Goal: Complete application form: Complete application form

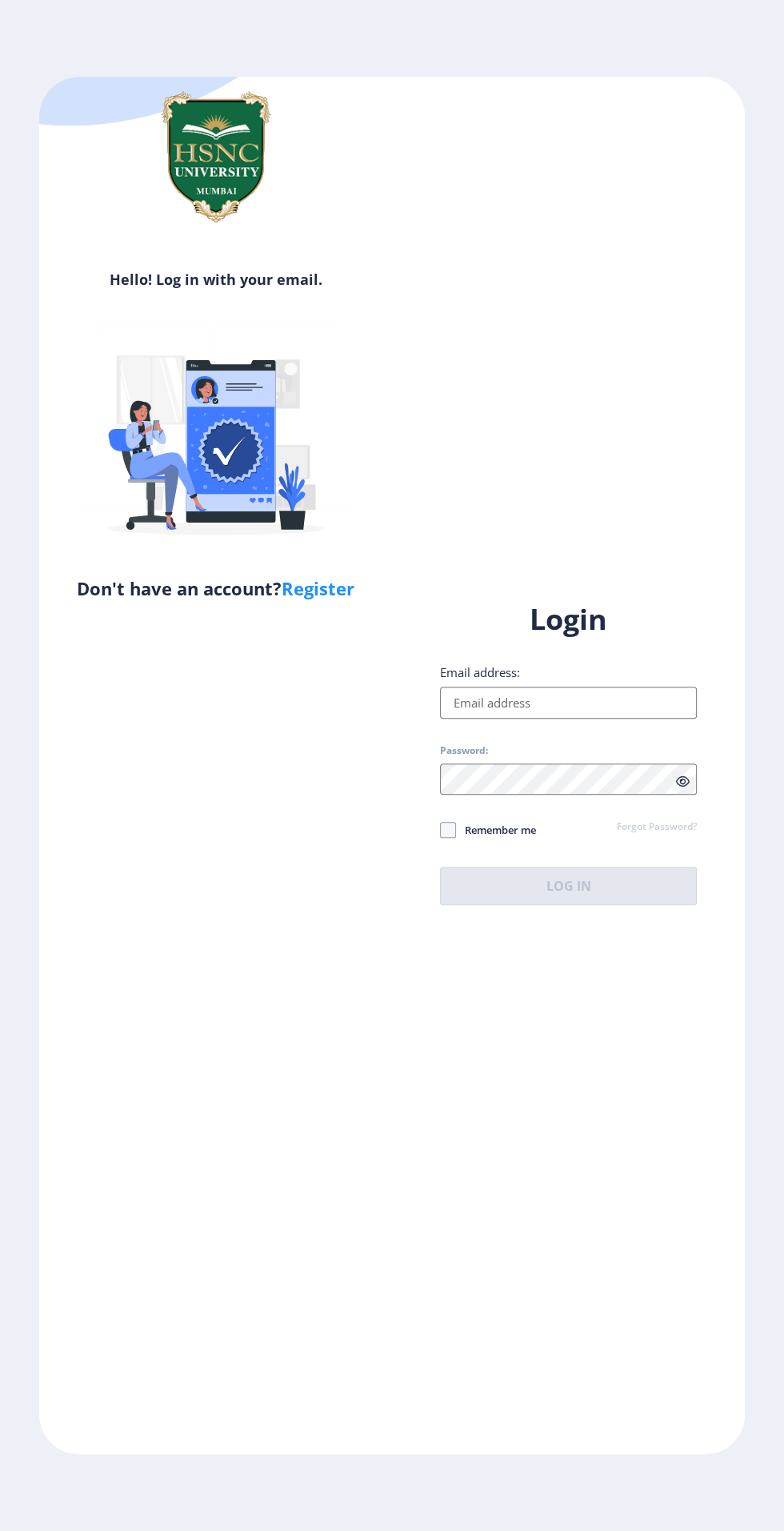
click at [612, 719] on input "Email address:" at bounding box center [568, 703] width 257 height 32
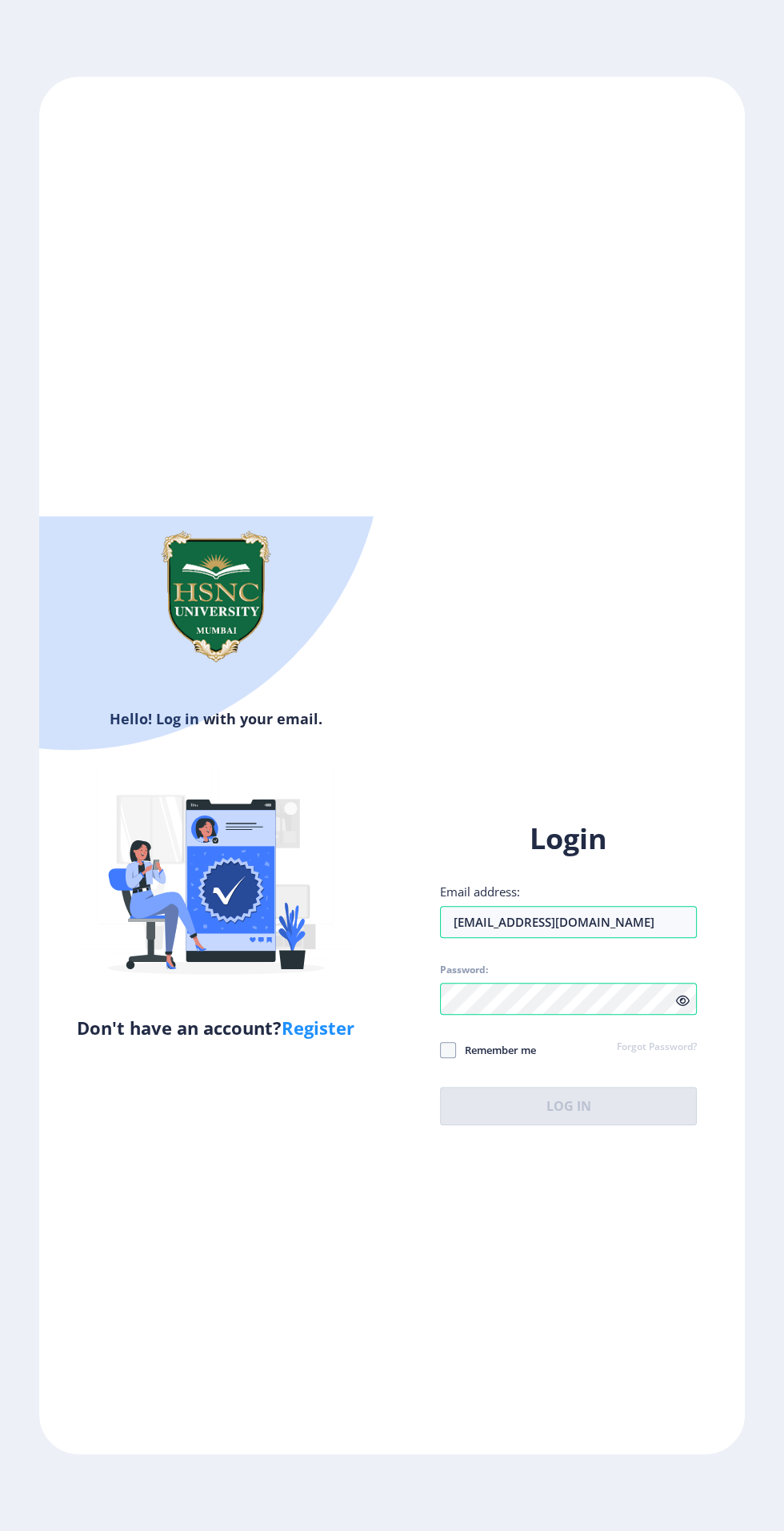
click at [681, 1078] on div "Login Email address: [EMAIL_ADDRESS][DOMAIN_NAME] Password: Remember me Forgot …" at bounding box center [568, 973] width 257 height 306
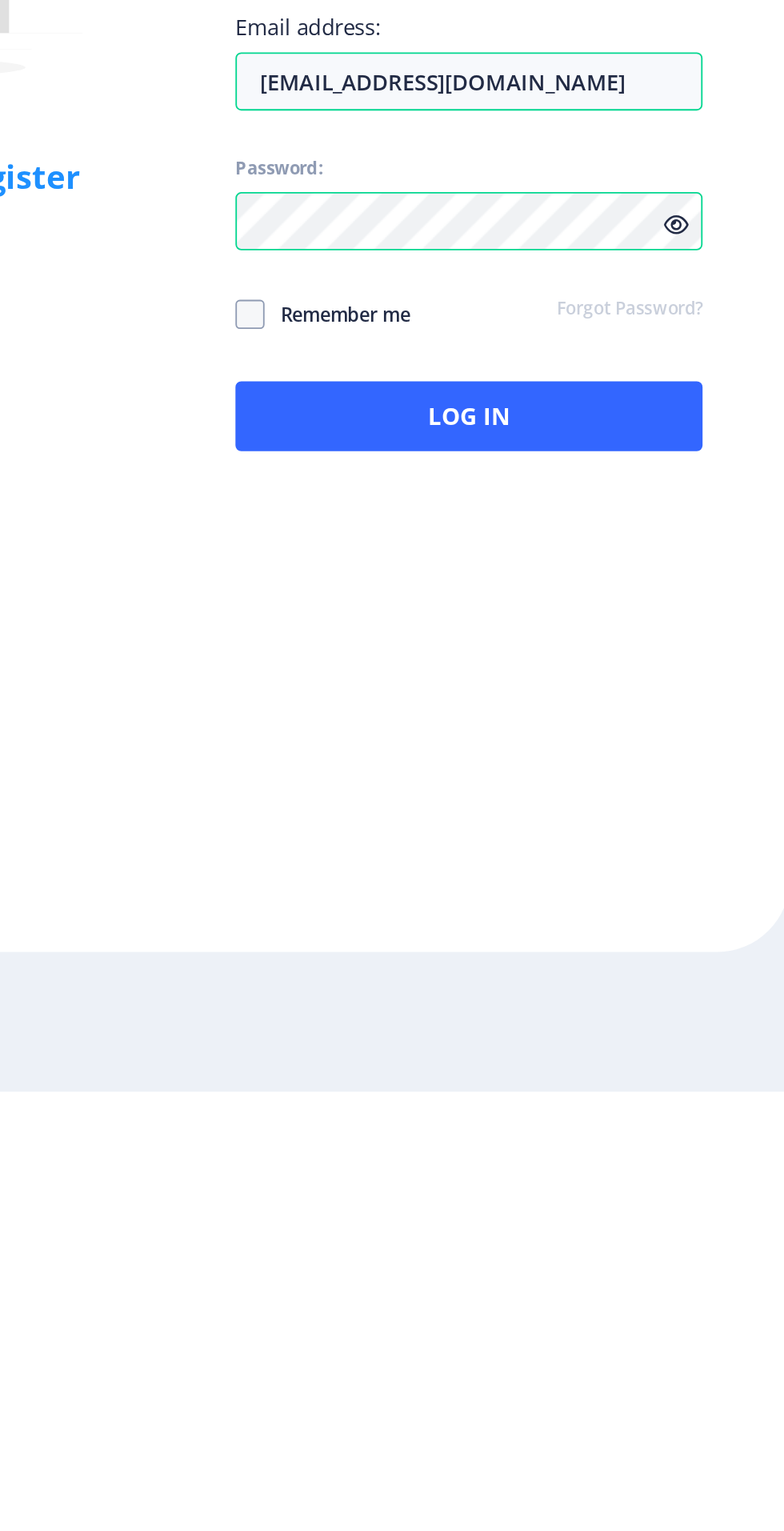
click at [684, 1060] on icon at bounding box center [681, 1054] width 13 height 12
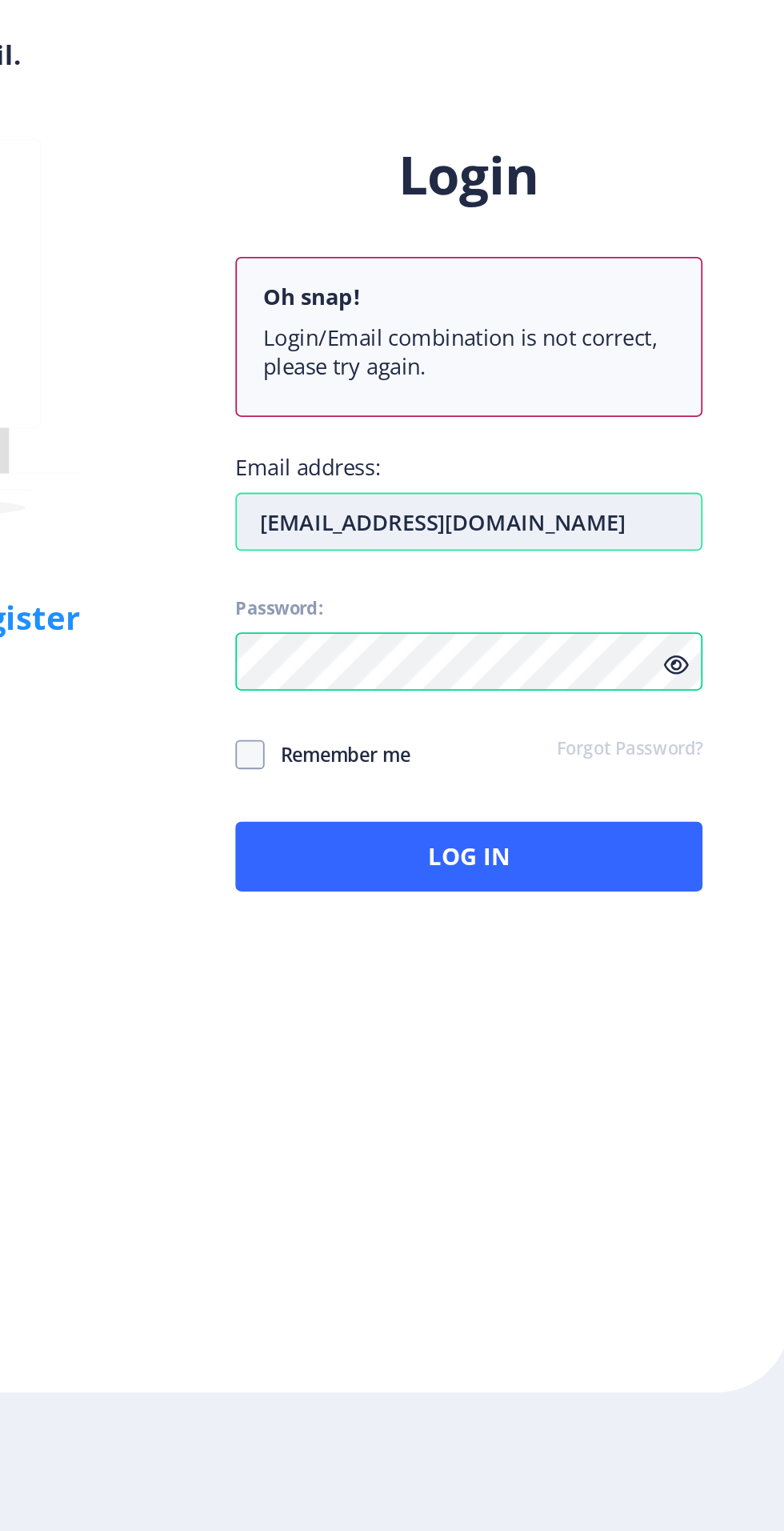
click at [671, 991] on input "[EMAIL_ADDRESS][DOMAIN_NAME]" at bounding box center [568, 975] width 257 height 32
type input "2022230210120025@hs"
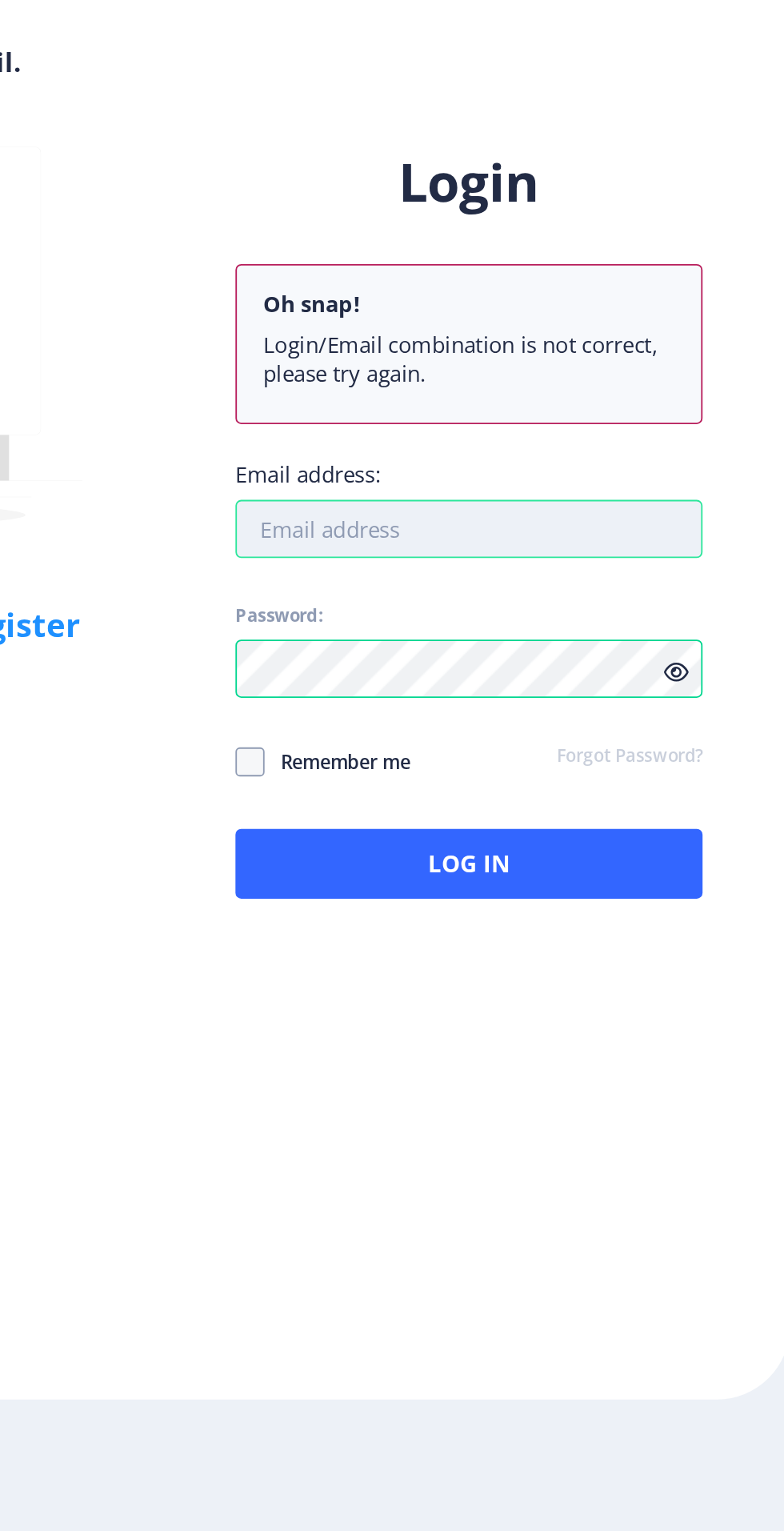
click at [487, 991] on input "Email address:" at bounding box center [568, 975] width 257 height 32
type input "[EMAIL_ADDRESS][DOMAIN_NAME]"
click at [671, 1108] on link "Forgot Password?" at bounding box center [656, 1101] width 80 height 14
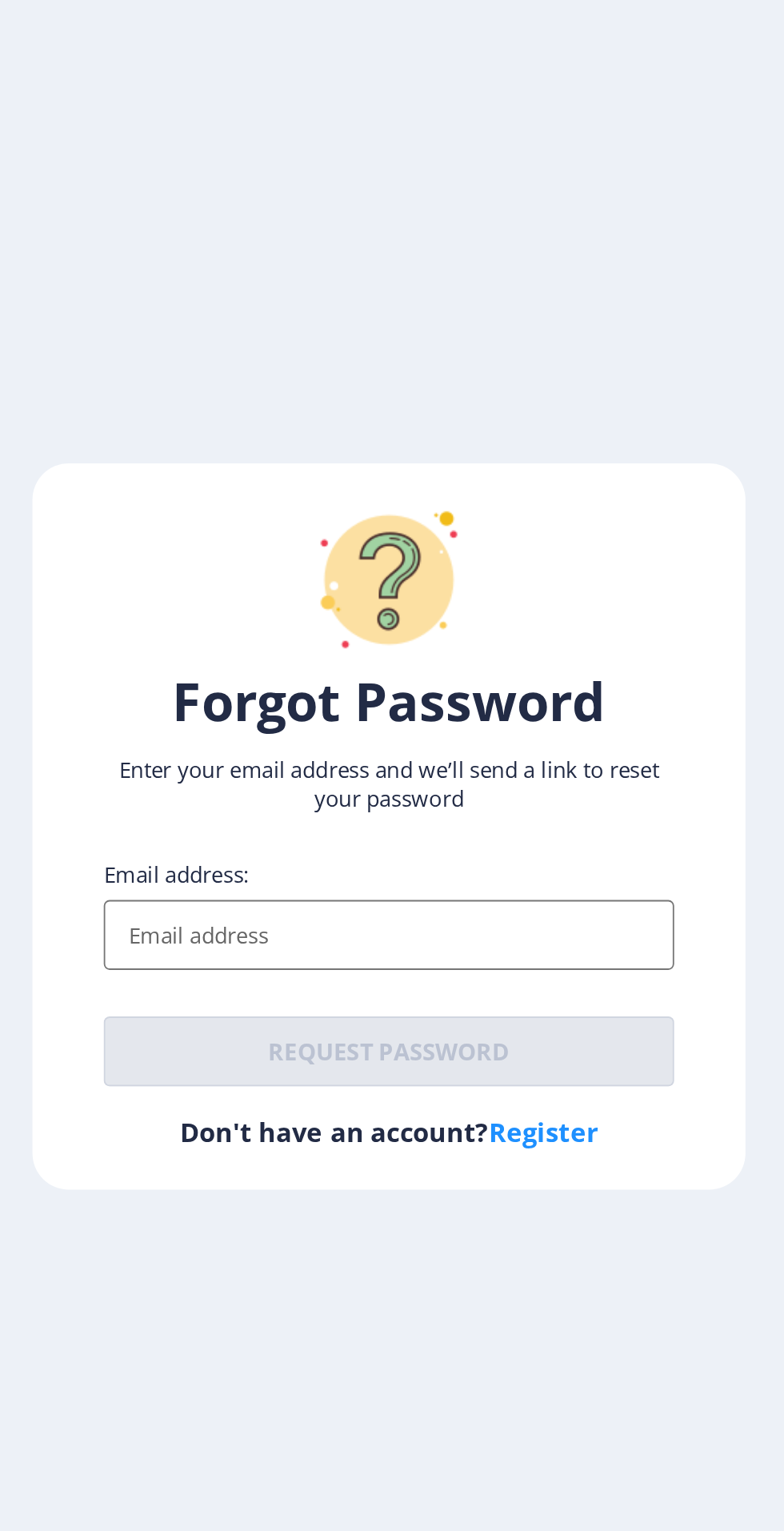
click at [529, 844] on input "Email address:" at bounding box center [392, 825] width 313 height 39
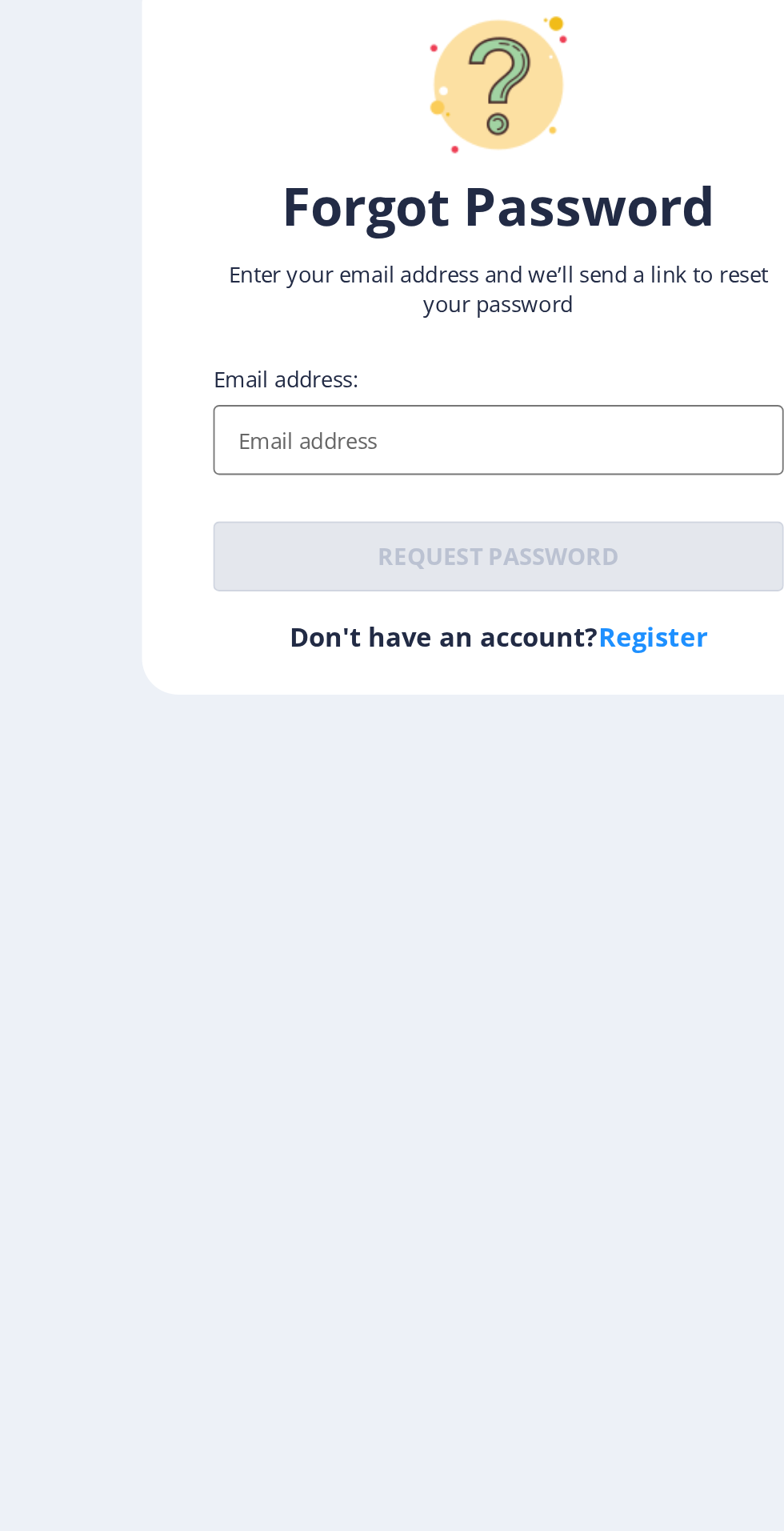
click at [439, 844] on input "Email address:" at bounding box center [392, 825] width 313 height 39
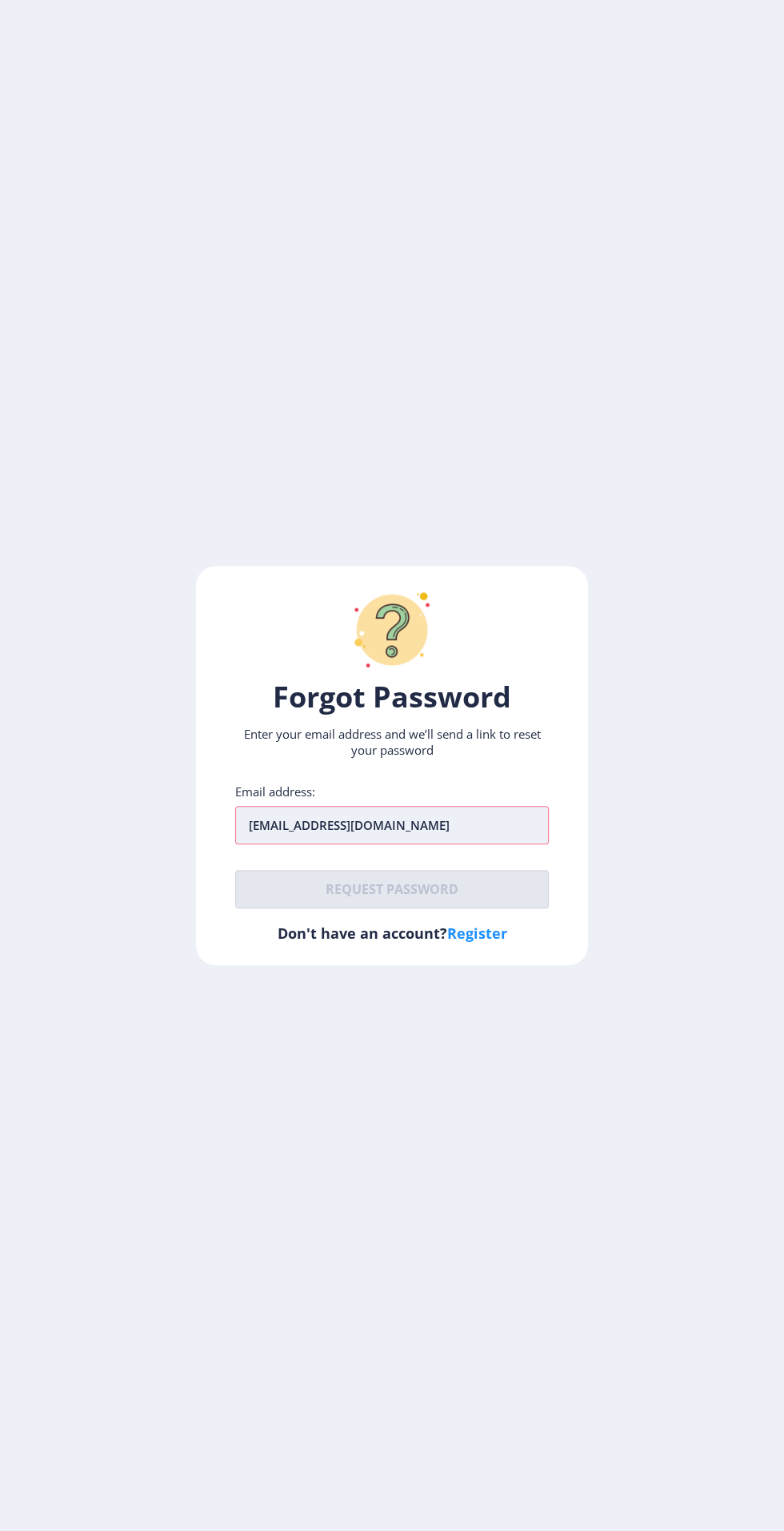
click at [507, 844] on input "[EMAIL_ADDRESS][DOMAIN_NAME]" at bounding box center [392, 825] width 313 height 39
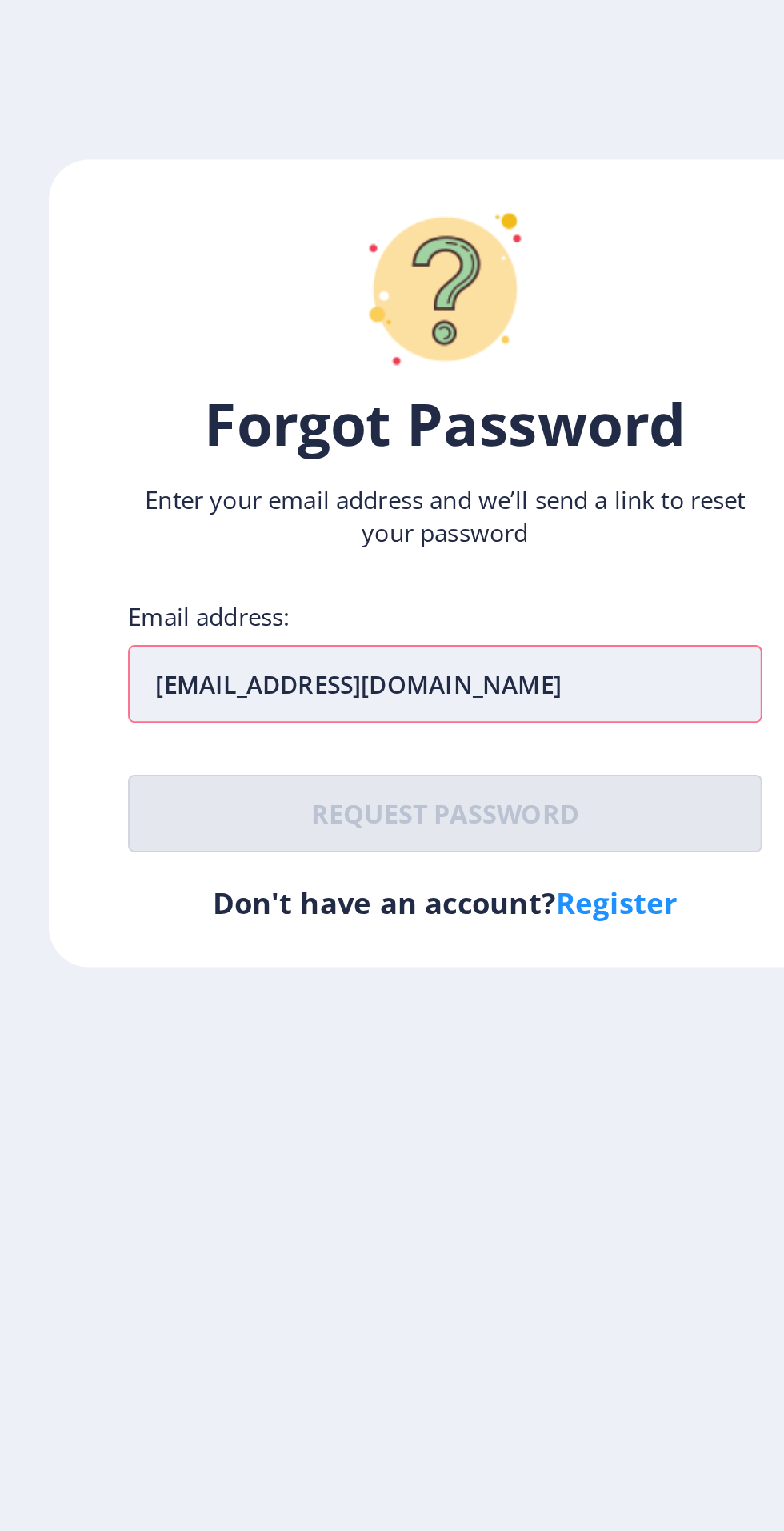
scroll to position [5, 0]
click at [492, 844] on input "[EMAIL_ADDRESS][DOMAIN_NAME]" at bounding box center [392, 825] width 313 height 39
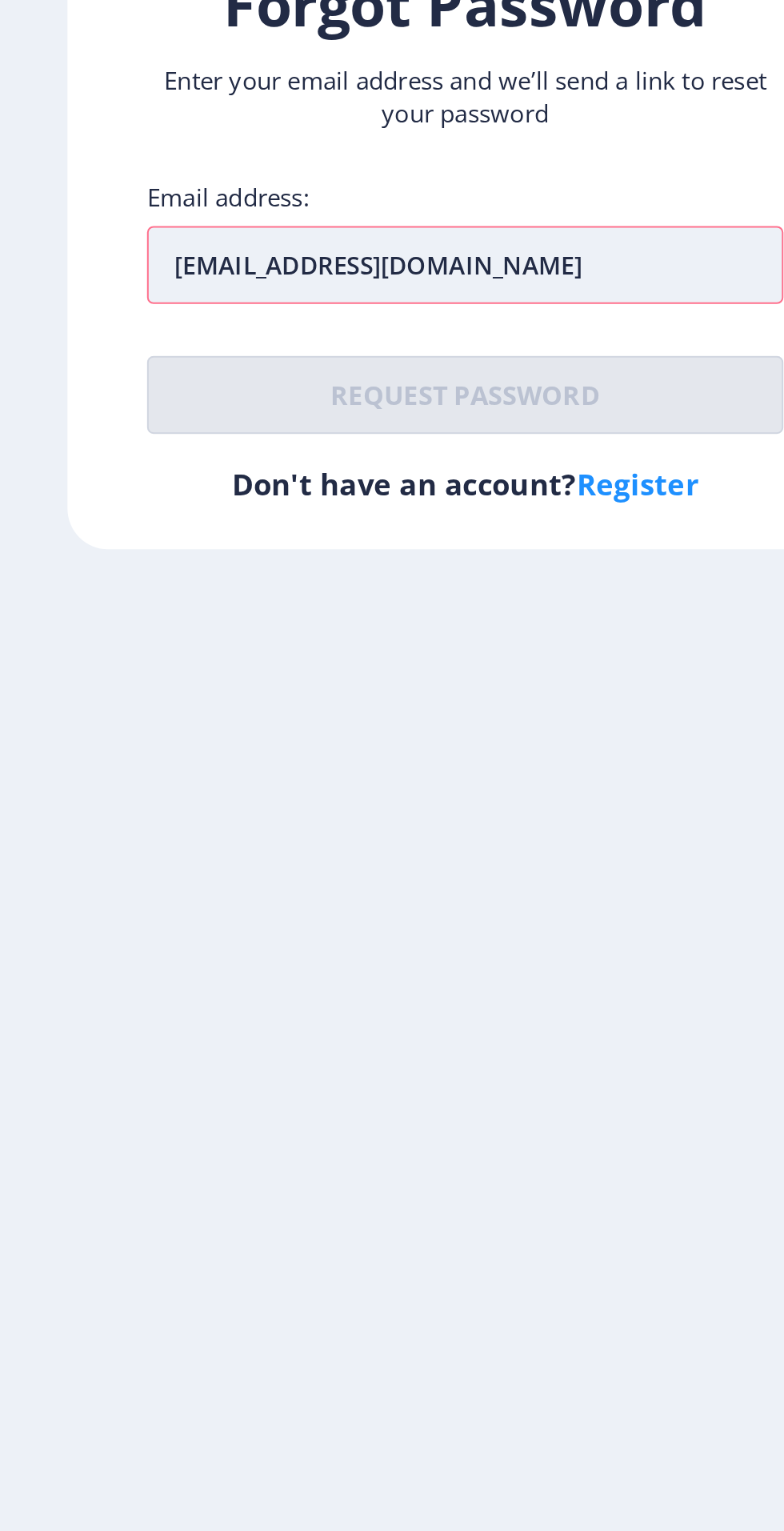
type input "[EMAIL_ADDRESS][DOMAIN_NAME]"
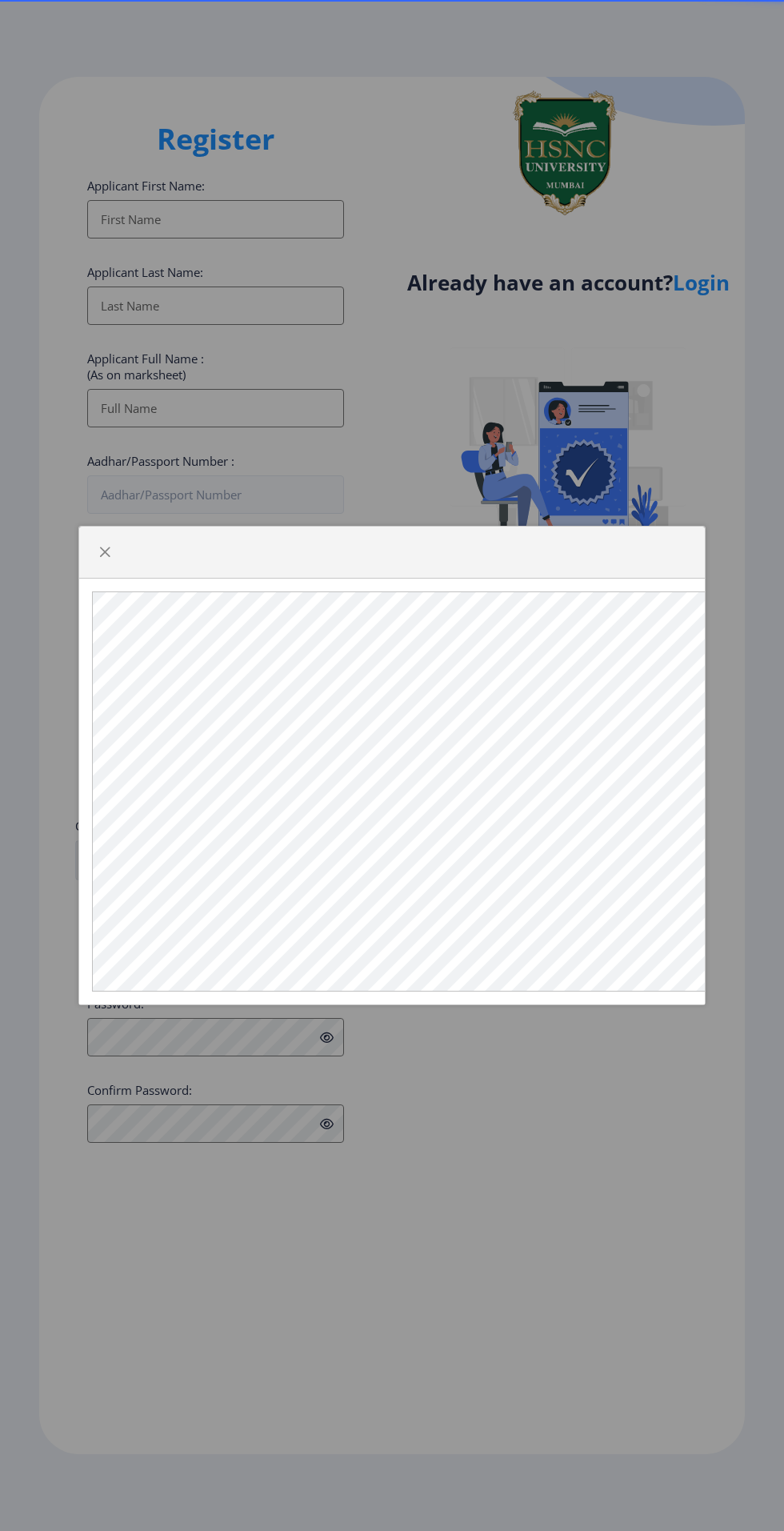
select select
click at [108, 552] on span "button" at bounding box center [104, 552] width 13 height 13
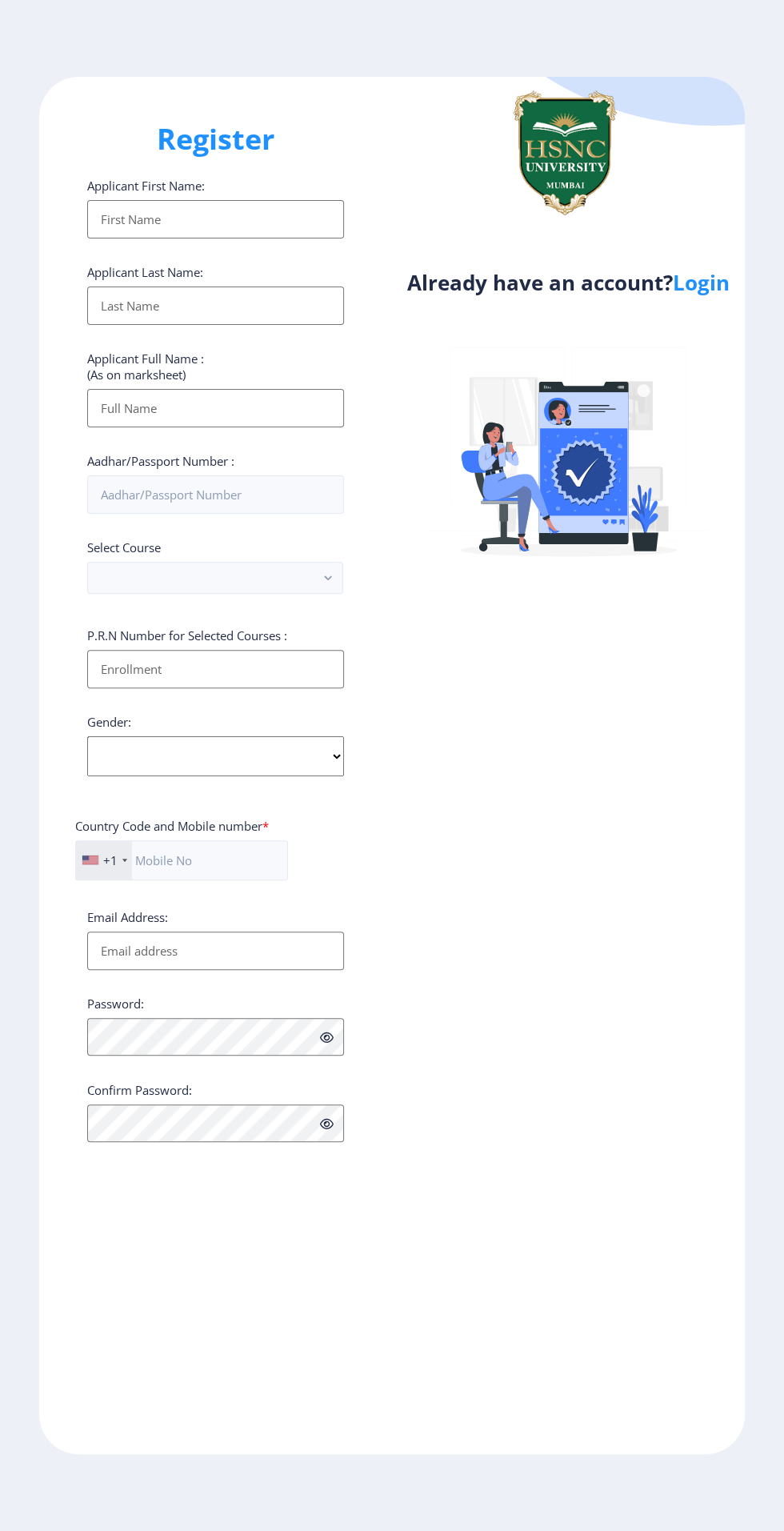
click at [124, 325] on input "Applicant First Name:" at bounding box center [216, 306] width 257 height 39
click at [129, 592] on button "button" at bounding box center [215, 578] width 256 height 32
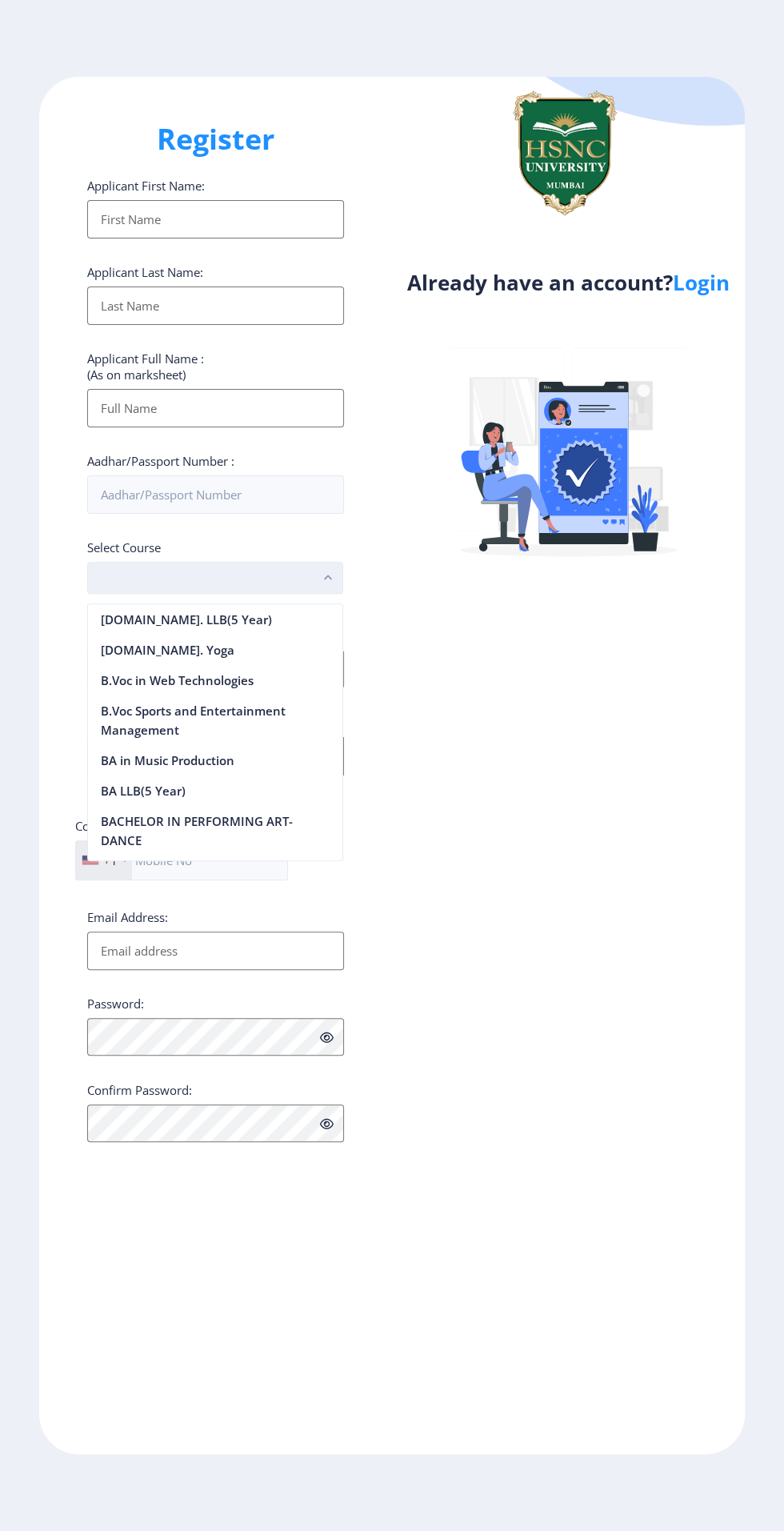
click at [122, 573] on button "button" at bounding box center [215, 578] width 256 height 32
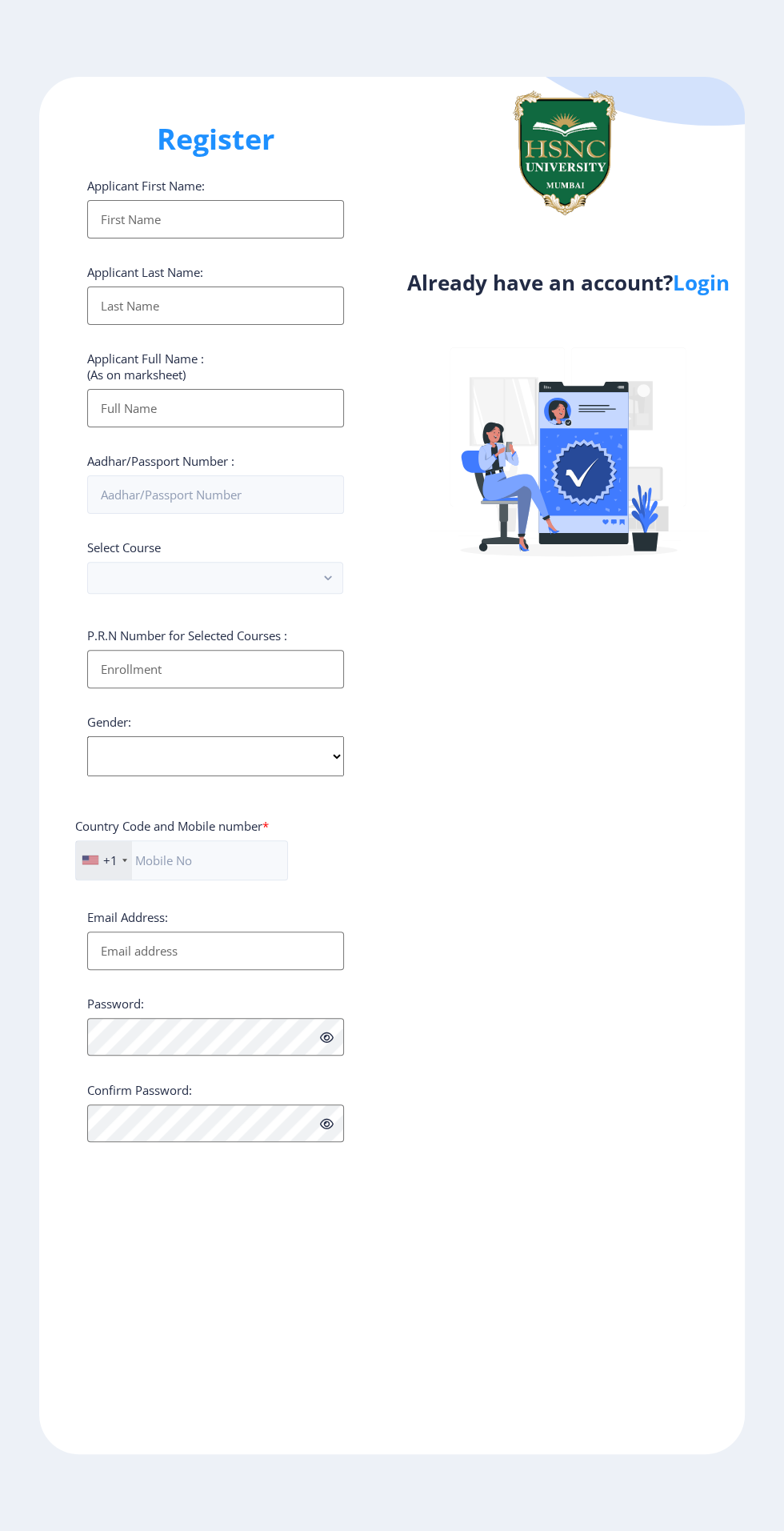
click at [108, 224] on input "Applicant First Name:" at bounding box center [216, 219] width 257 height 39
type input "Anshuk"
type input "Porwal"
type input "Anshuk Mahendra Porwal"
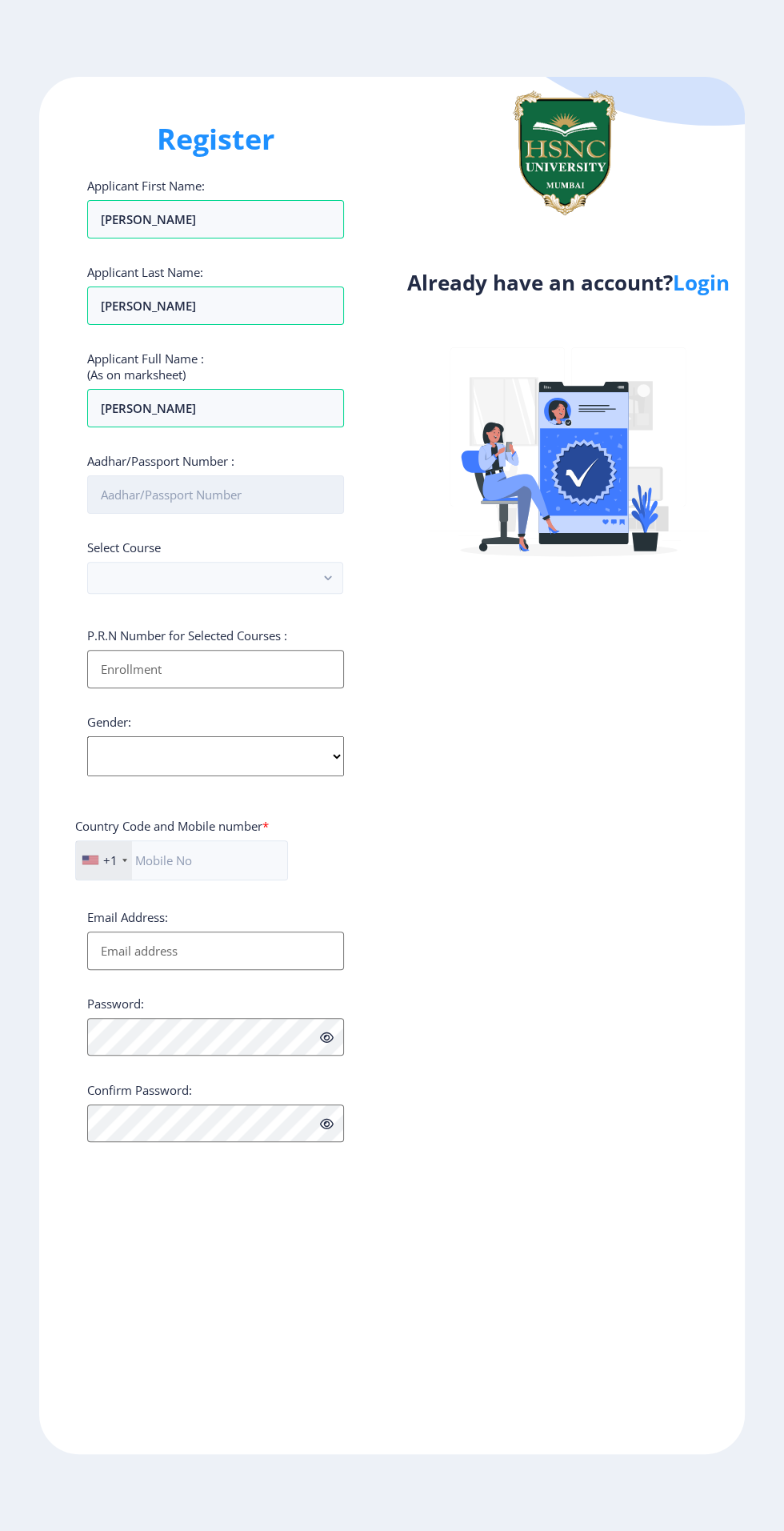
click at [130, 502] on input "Aadhar/Passport Number :" at bounding box center [216, 494] width 257 height 39
type input "699103500257"
click at [124, 572] on button "button" at bounding box center [215, 578] width 256 height 32
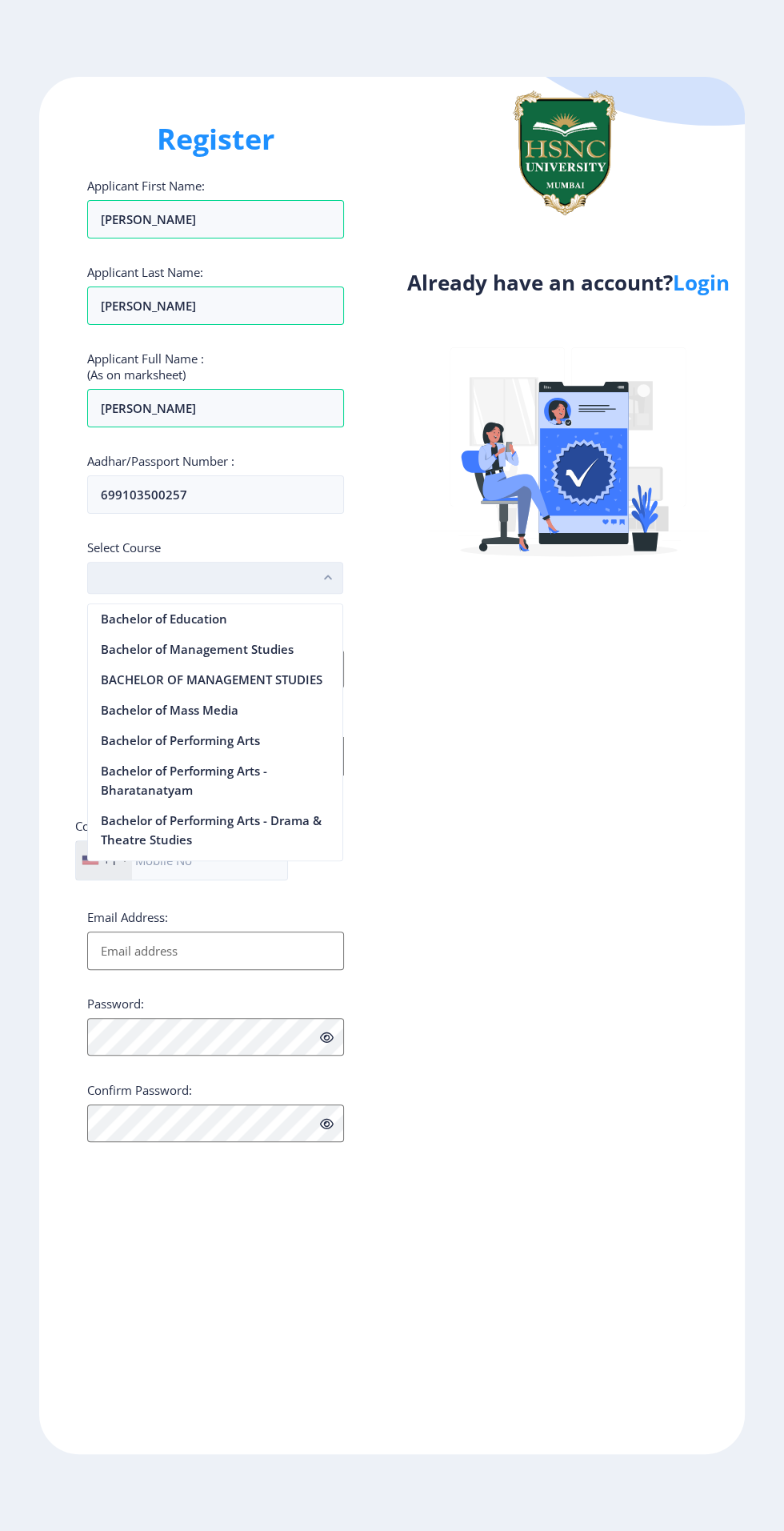
scroll to position [858, 0]
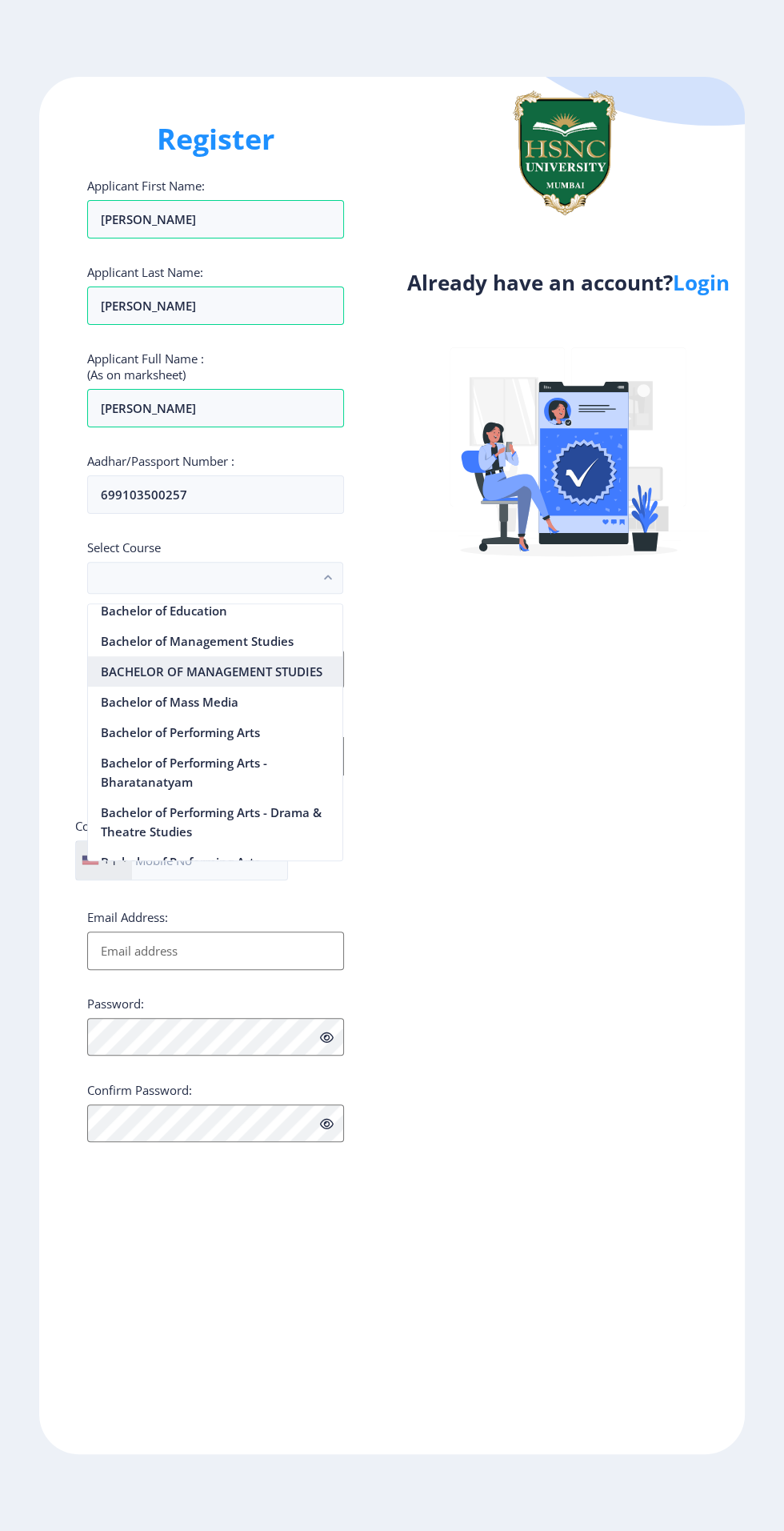
click at [124, 671] on nb-option "BACHELOR OF MANAGEMENT STUDIES" at bounding box center [215, 671] width 255 height 30
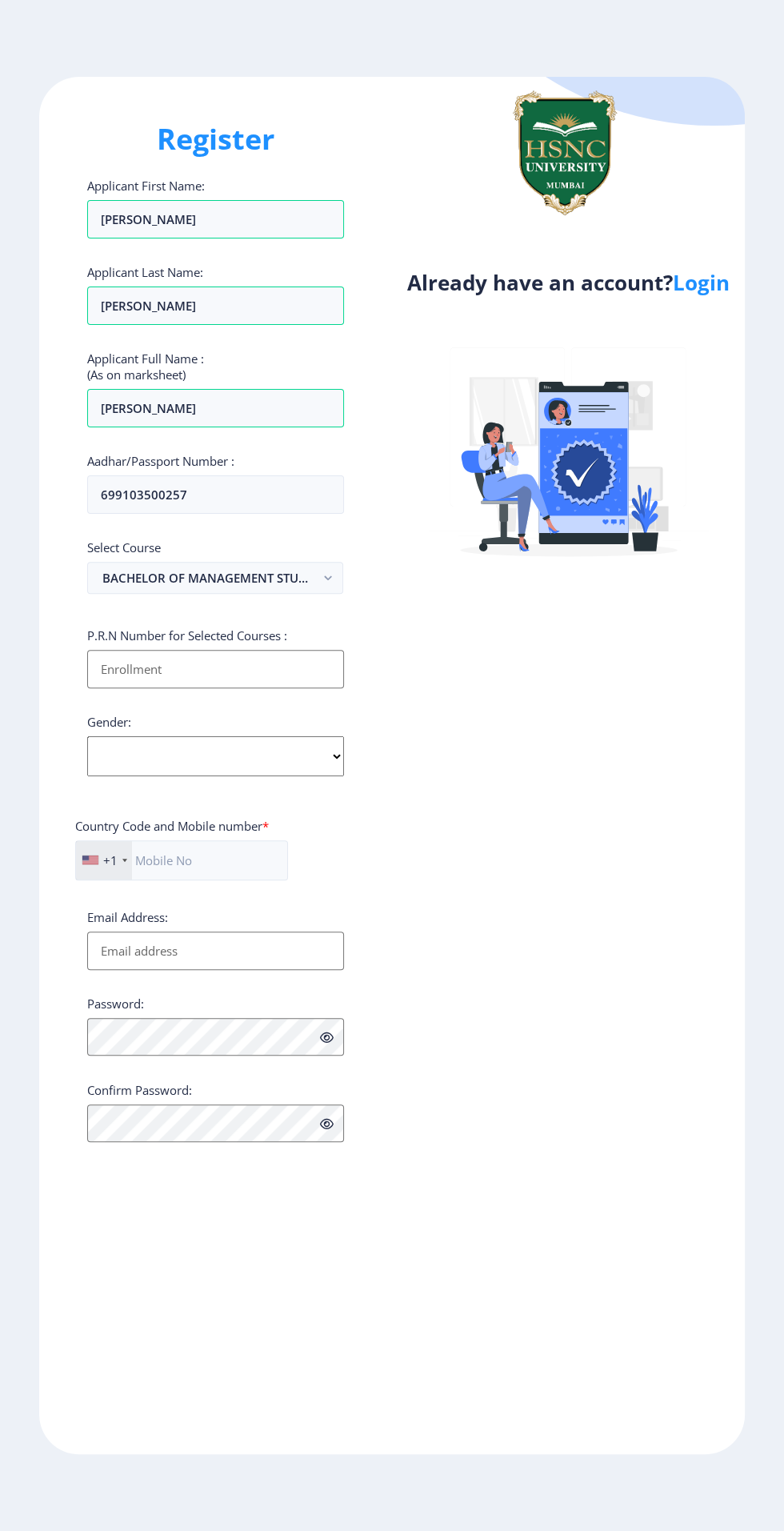
click at [104, 669] on input "Applicant First Name:" at bounding box center [216, 669] width 257 height 39
click at [129, 681] on input "Applicant First Name:" at bounding box center [216, 669] width 257 height 39
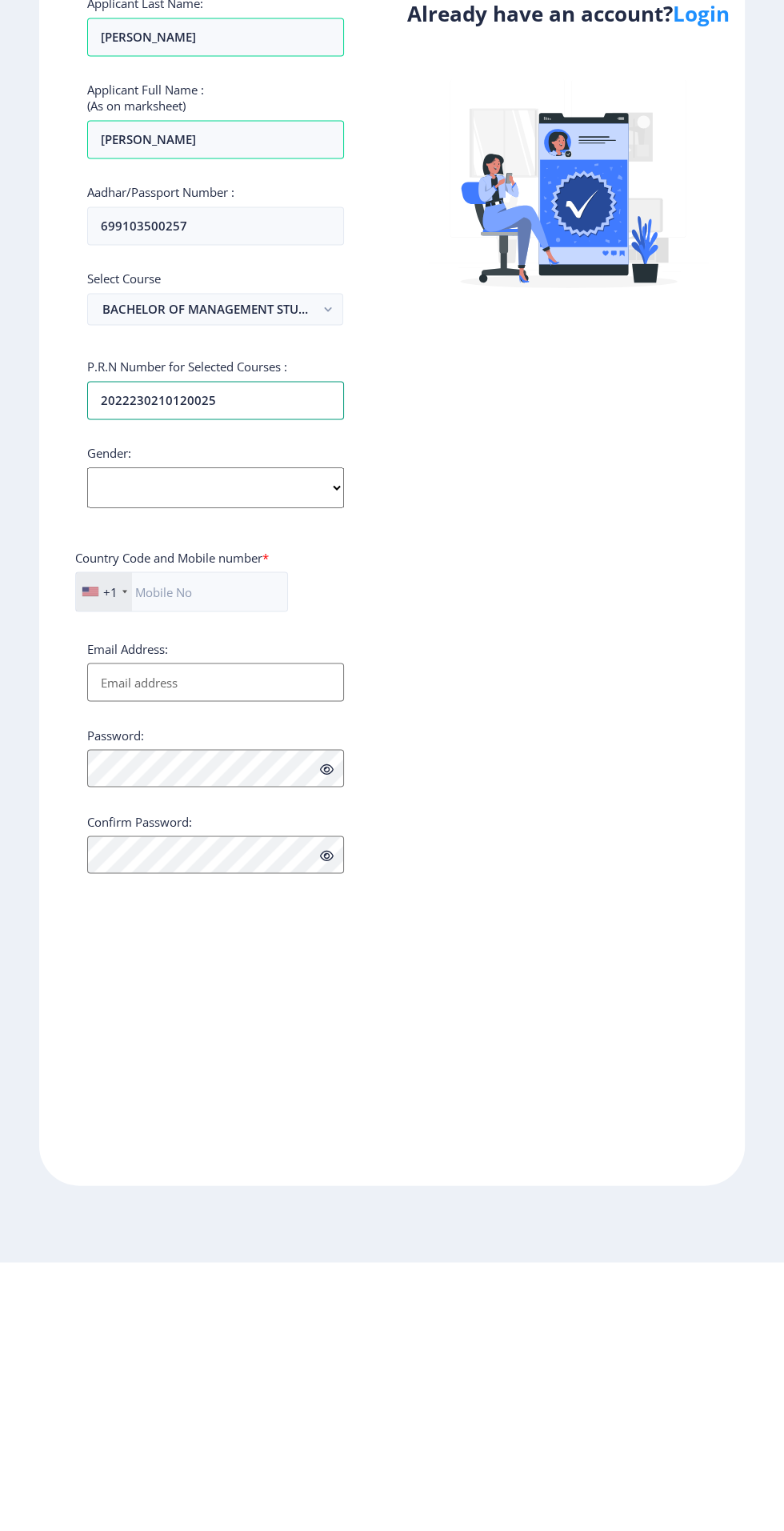
type input "2022230210120025"
click at [133, 763] on select "Select Gender Male Female Other" at bounding box center [216, 757] width 257 height 40
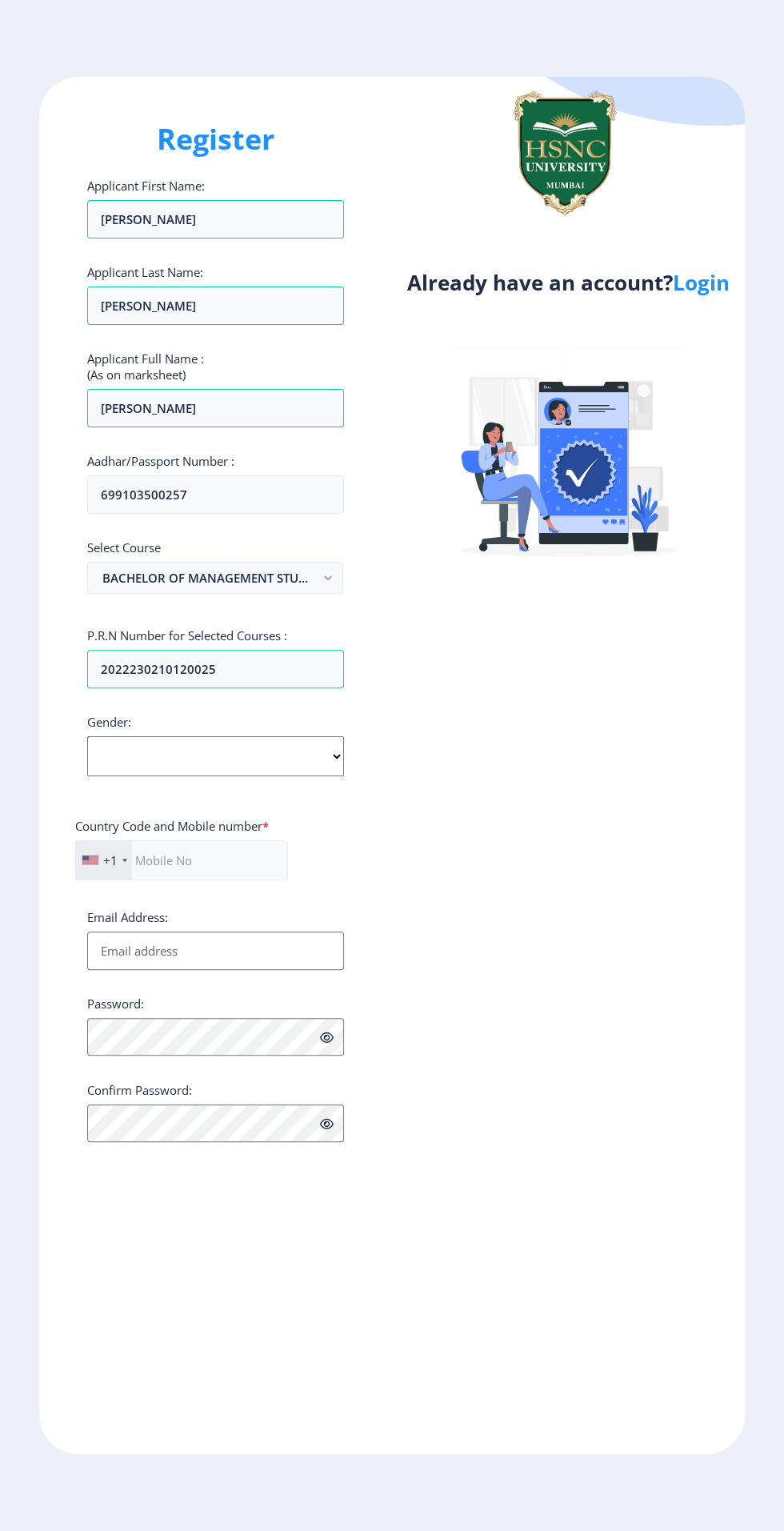
select select "Male"
click at [87, 739] on select "Select Gender Male Female Other" at bounding box center [216, 757] width 257 height 40
click at [186, 864] on input "text" at bounding box center [181, 860] width 213 height 40
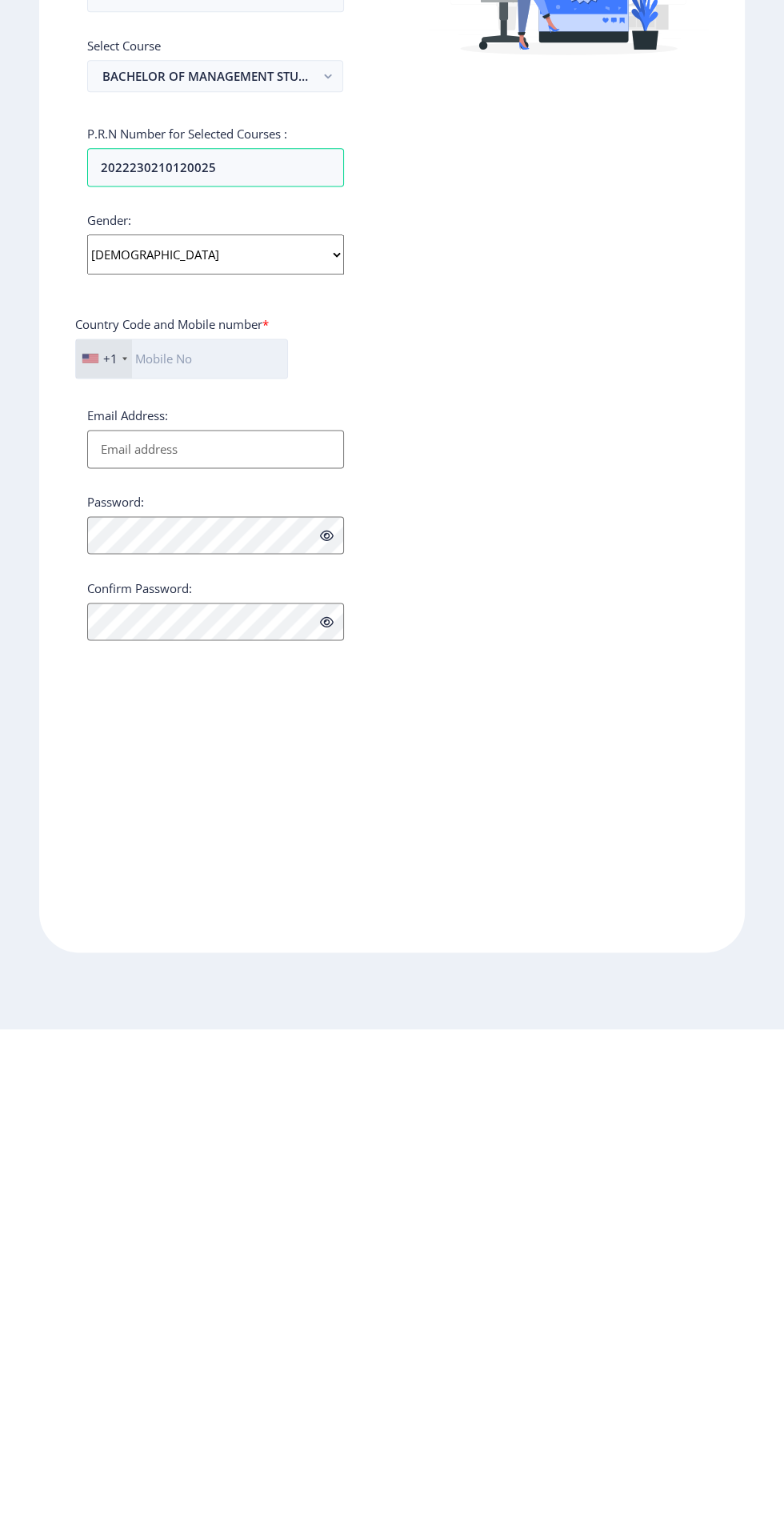
type input "7738039100"
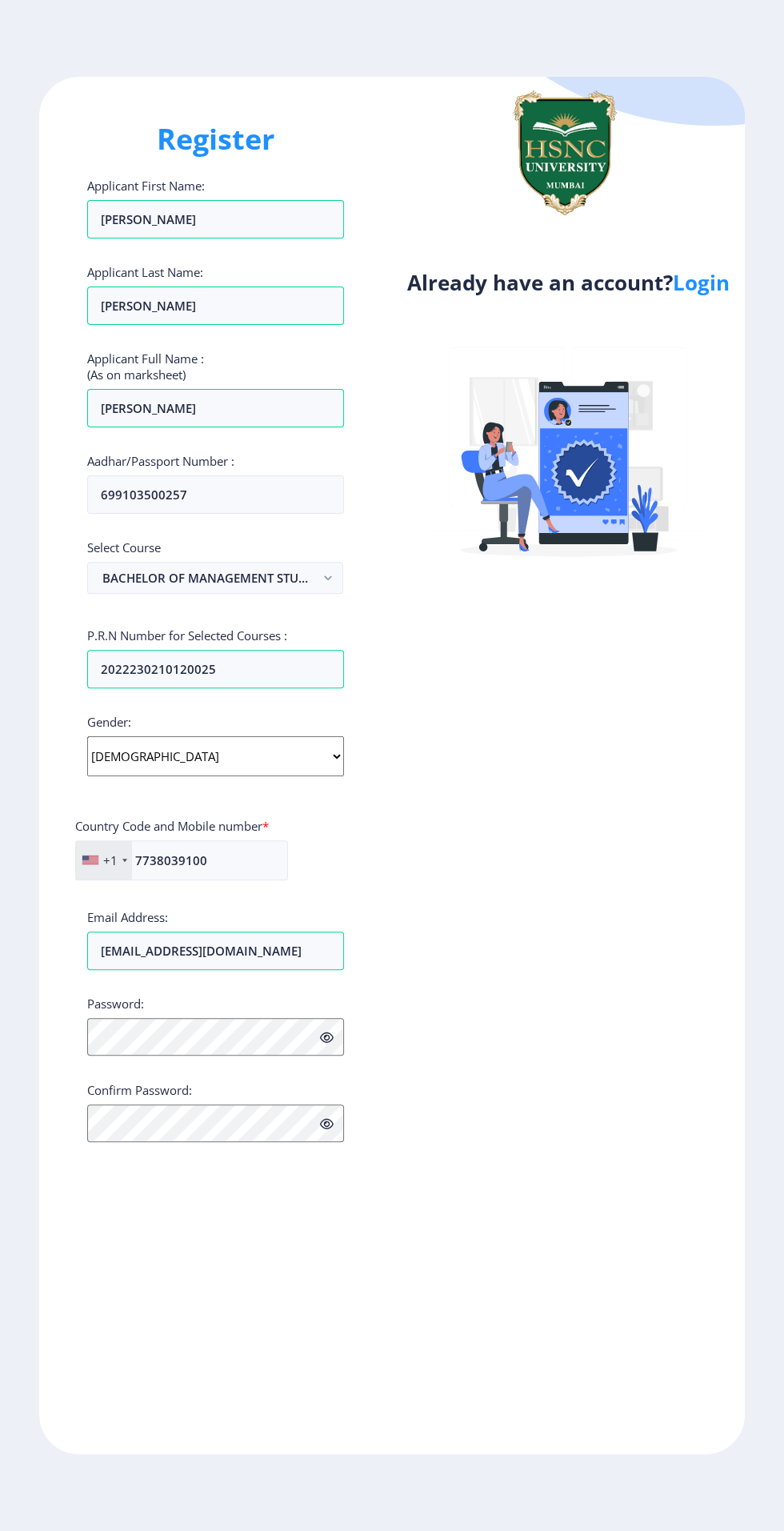
click at [90, 863] on div at bounding box center [90, 859] width 16 height 8
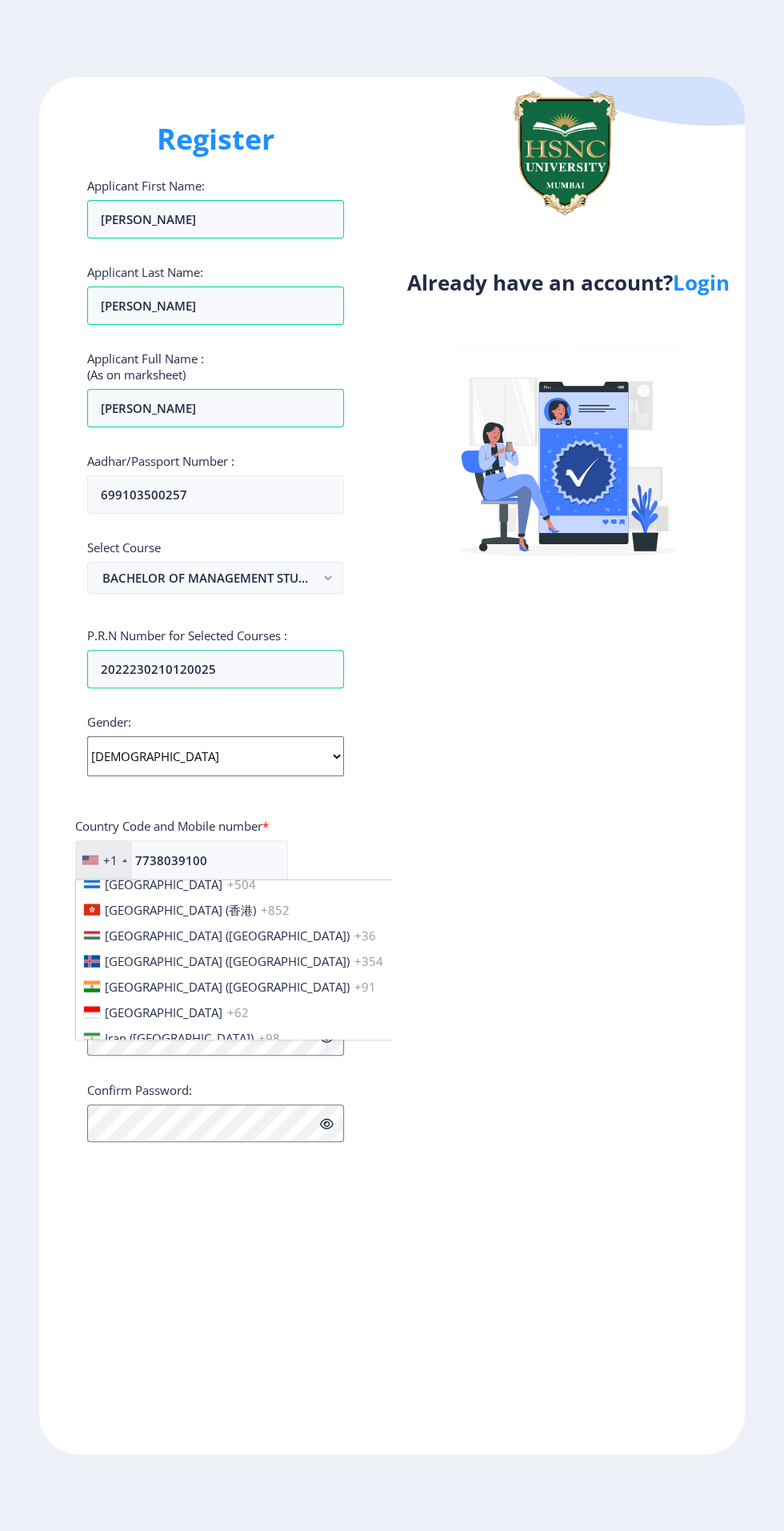
scroll to position [2452, 0]
click at [244, 971] on li "India (भारत) +91" at bounding box center [329, 984] width 506 height 25
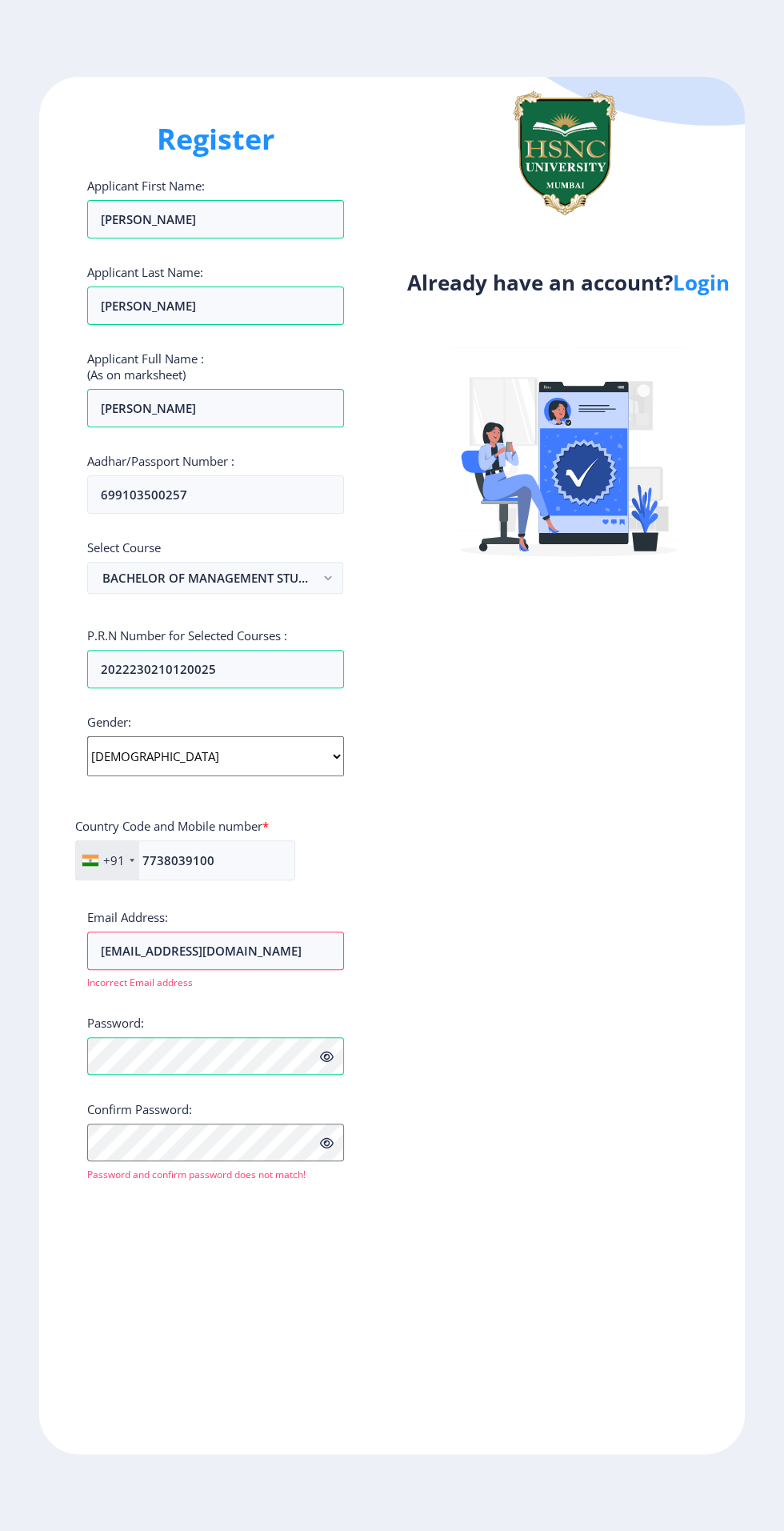
click at [325, 1053] on icon at bounding box center [327, 1057] width 13 height 12
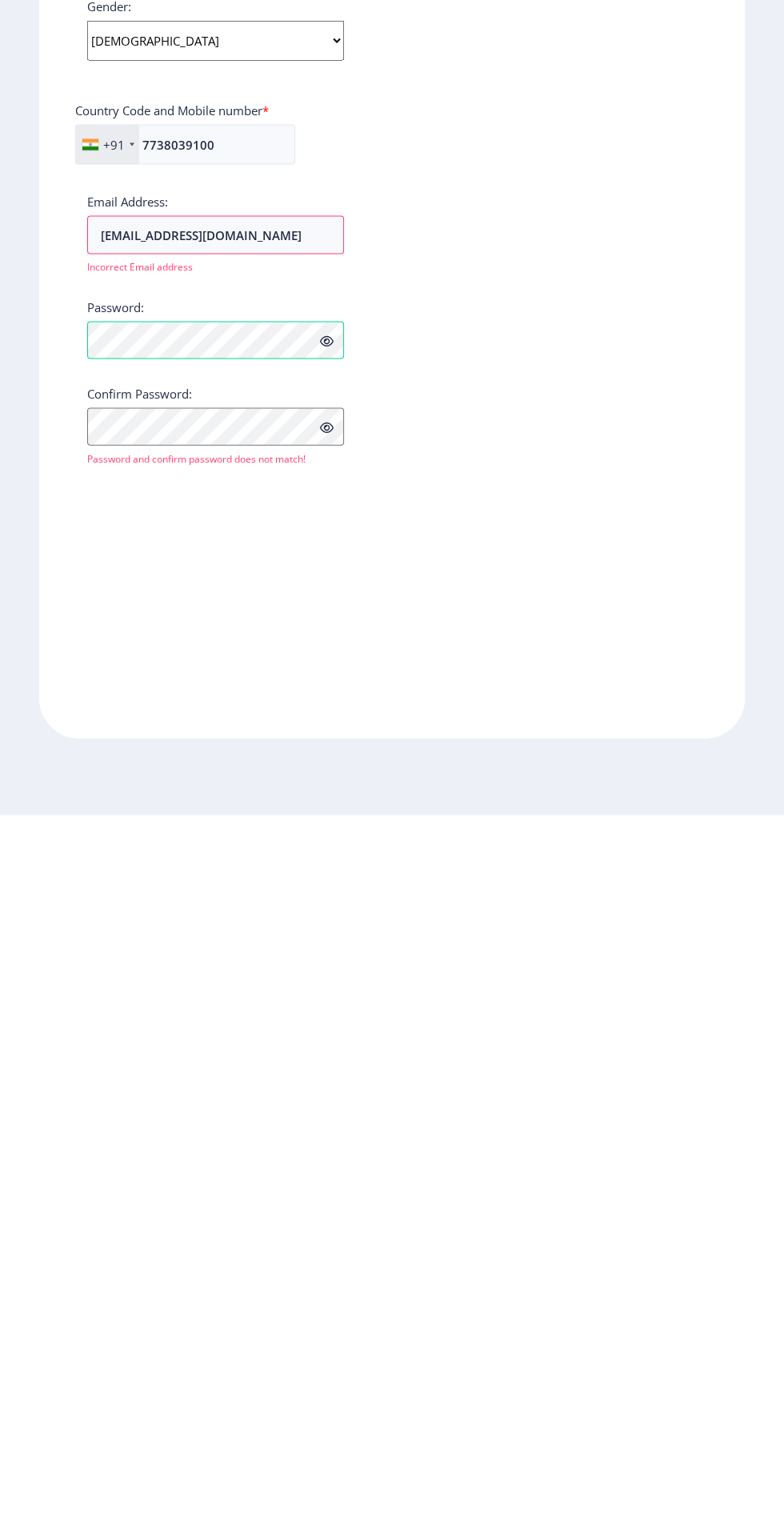
scroll to position [22, 0]
click at [308, 932] on input "[EMAIL_ADDRESS][DOMAIN_NAME]" at bounding box center [216, 951] width 257 height 39
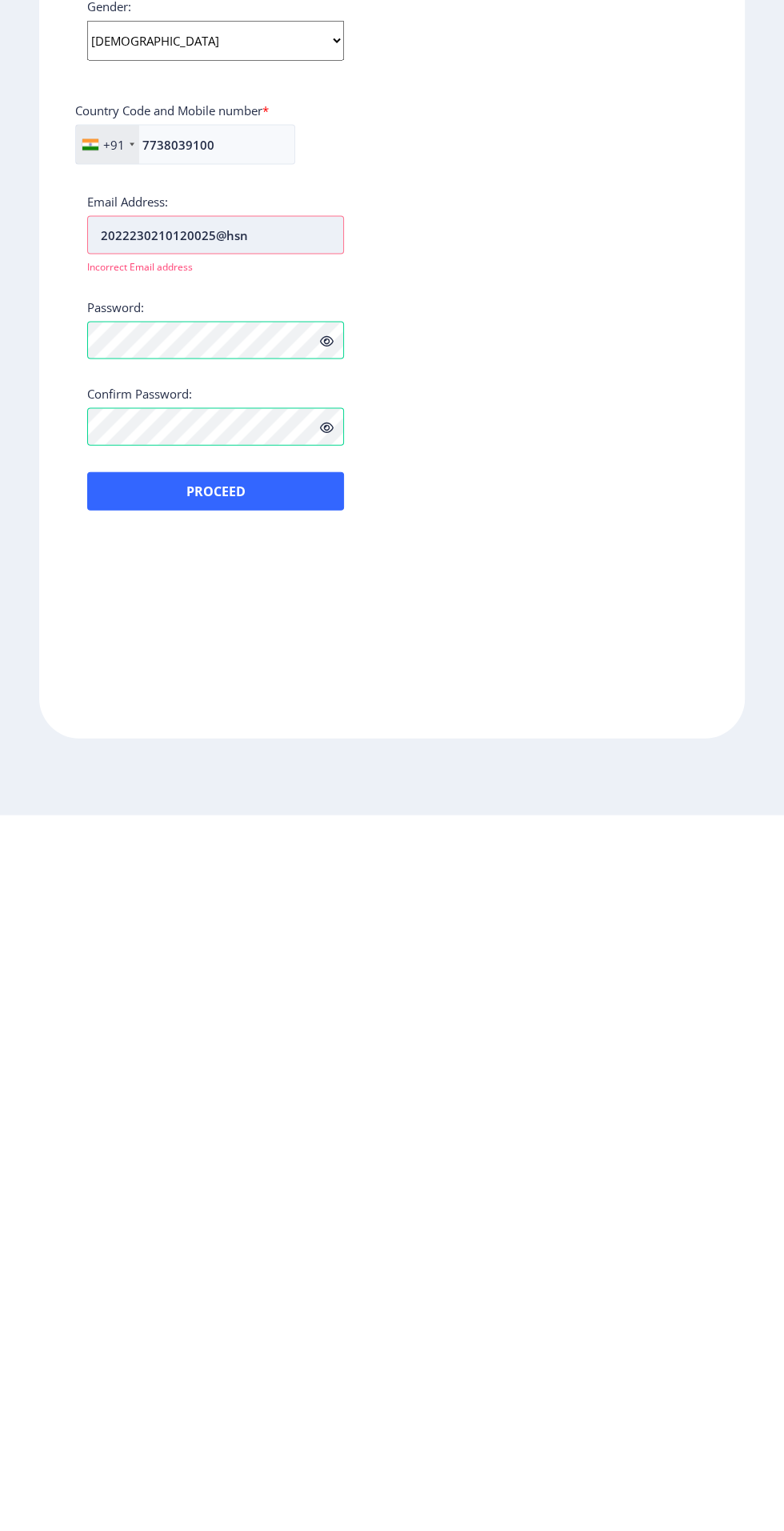
type input "2022230210120025@hs"
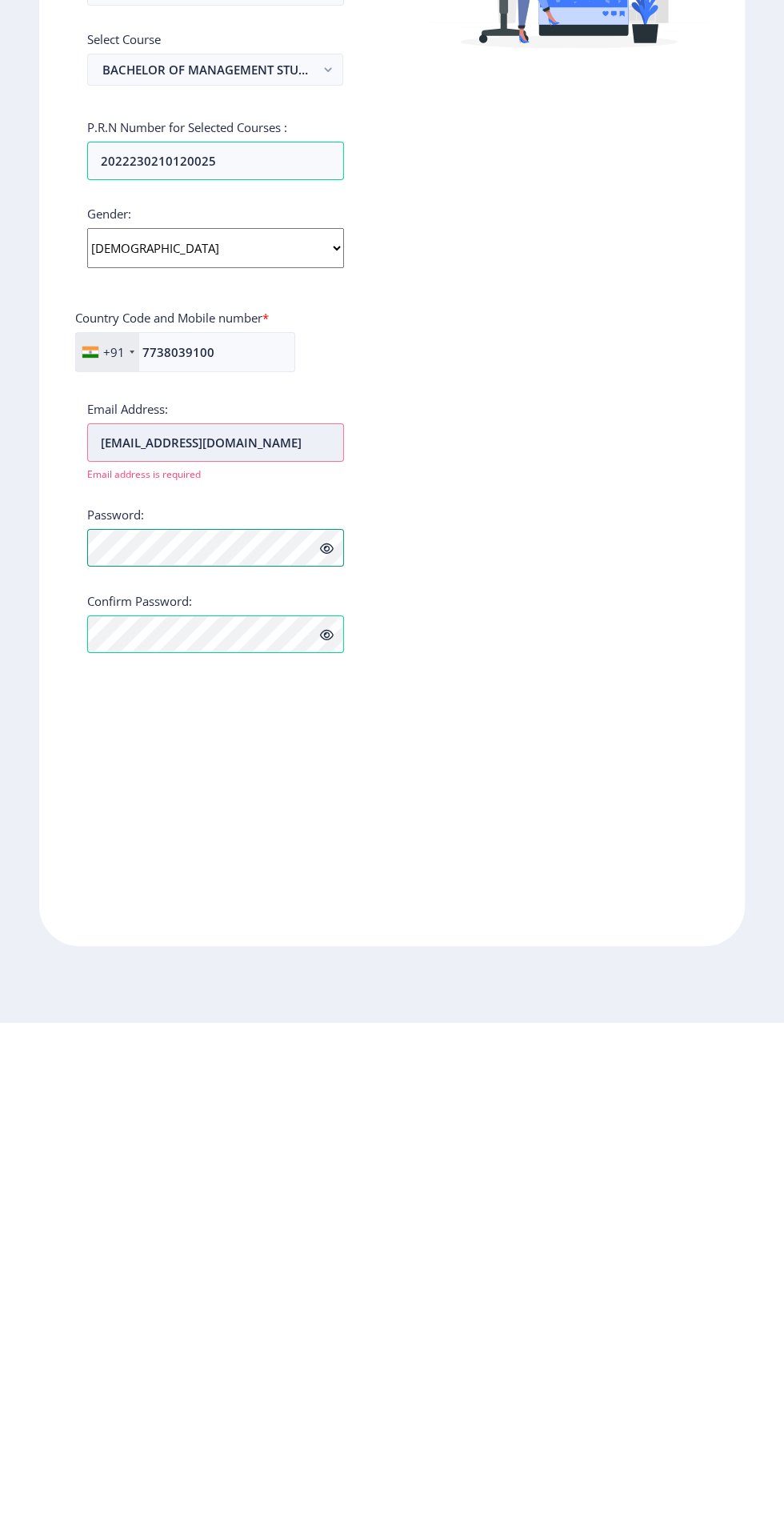
scroll to position [107, 0]
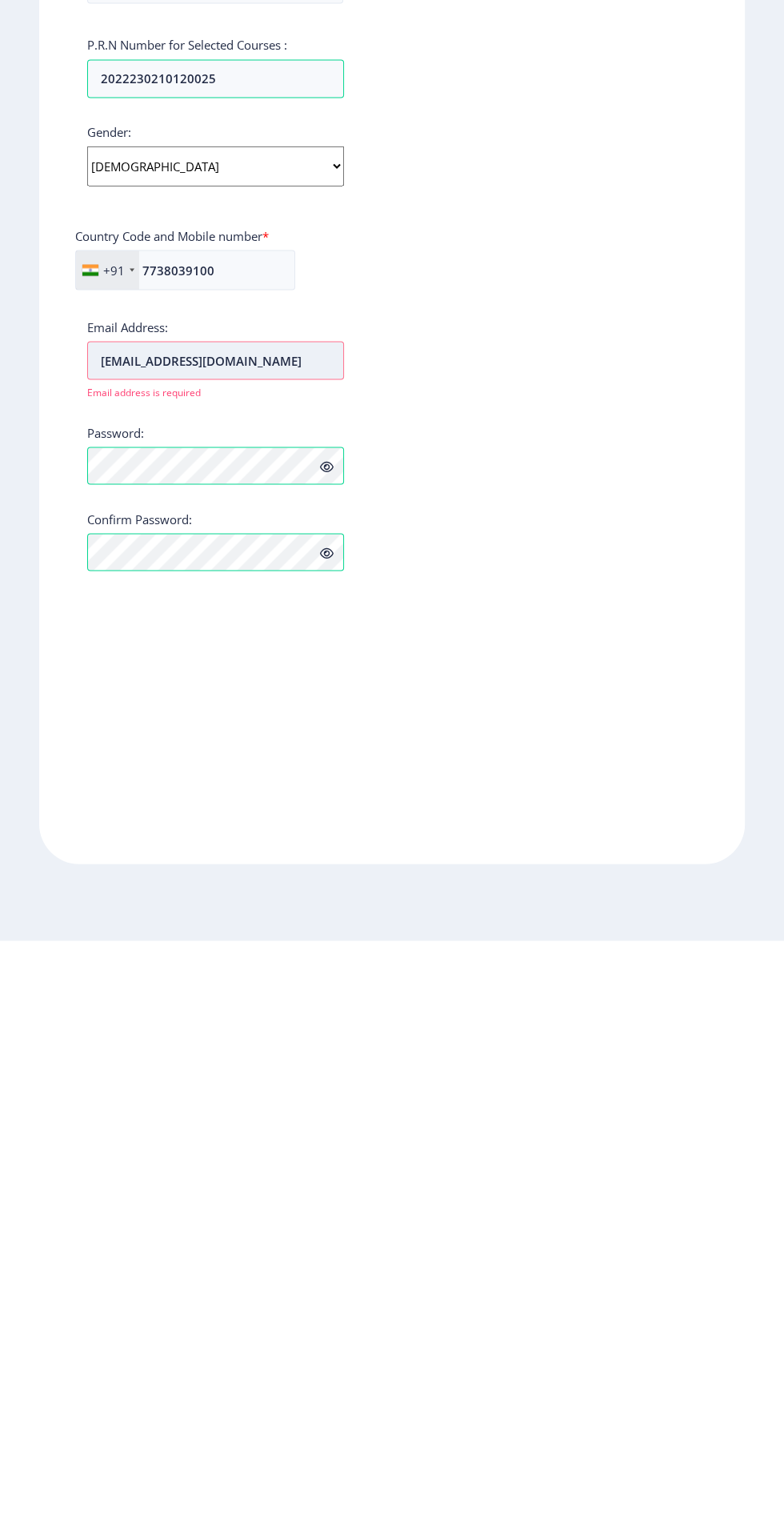
click at [304, 932] on input "[EMAIL_ADDRESS][DOMAIN_NAME]" at bounding box center [216, 951] width 257 height 39
click at [118, 932] on input "[EMAIL_ADDRESS][DOMAIN_NAME]" at bounding box center [216, 951] width 257 height 39
click at [119, 932] on input "[EMAIL_ADDRESS][DOMAIN_NAME]" at bounding box center [216, 951] width 257 height 39
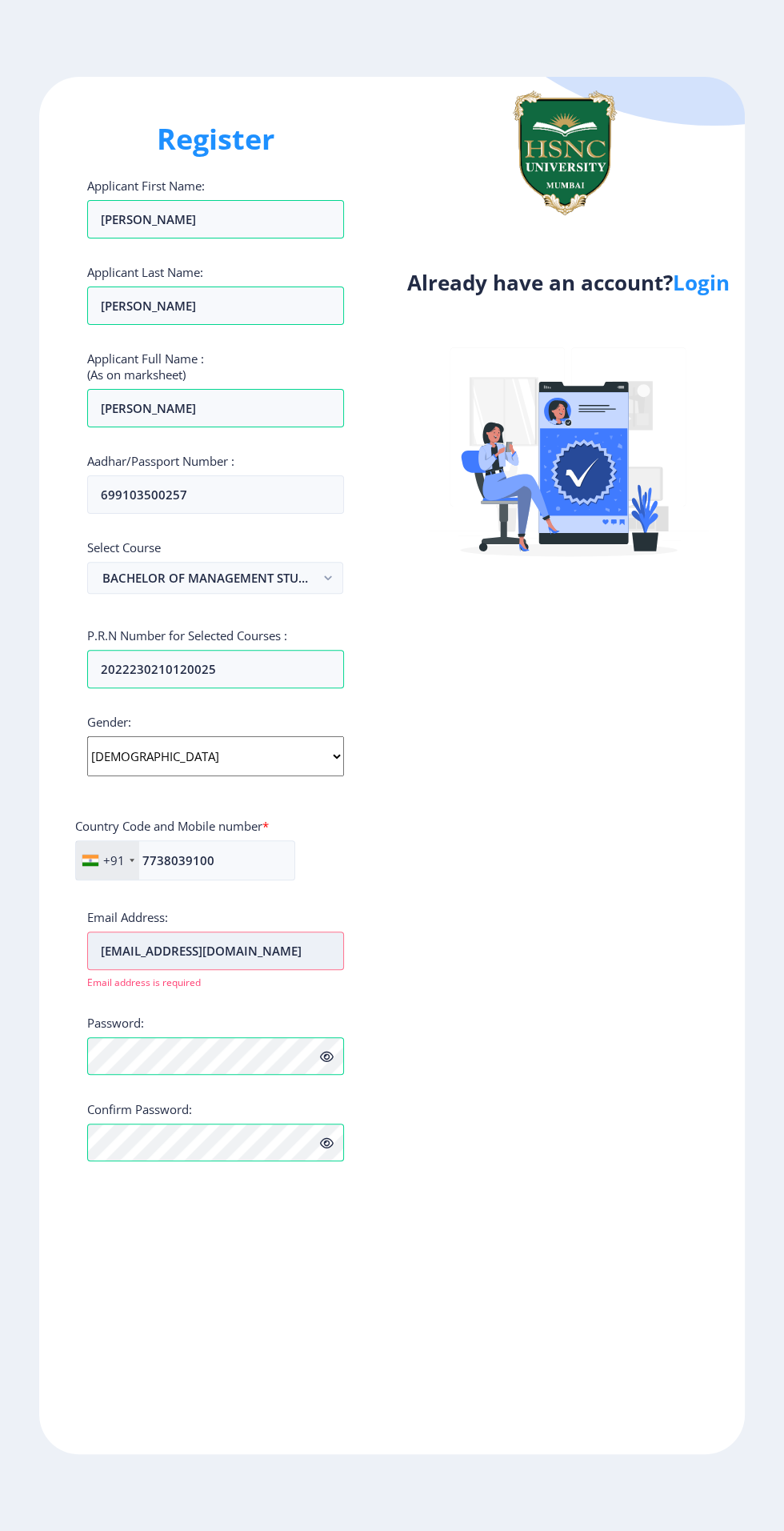
scroll to position [0, 0]
click at [194, 840] on input "7738039100" at bounding box center [185, 860] width 220 height 40
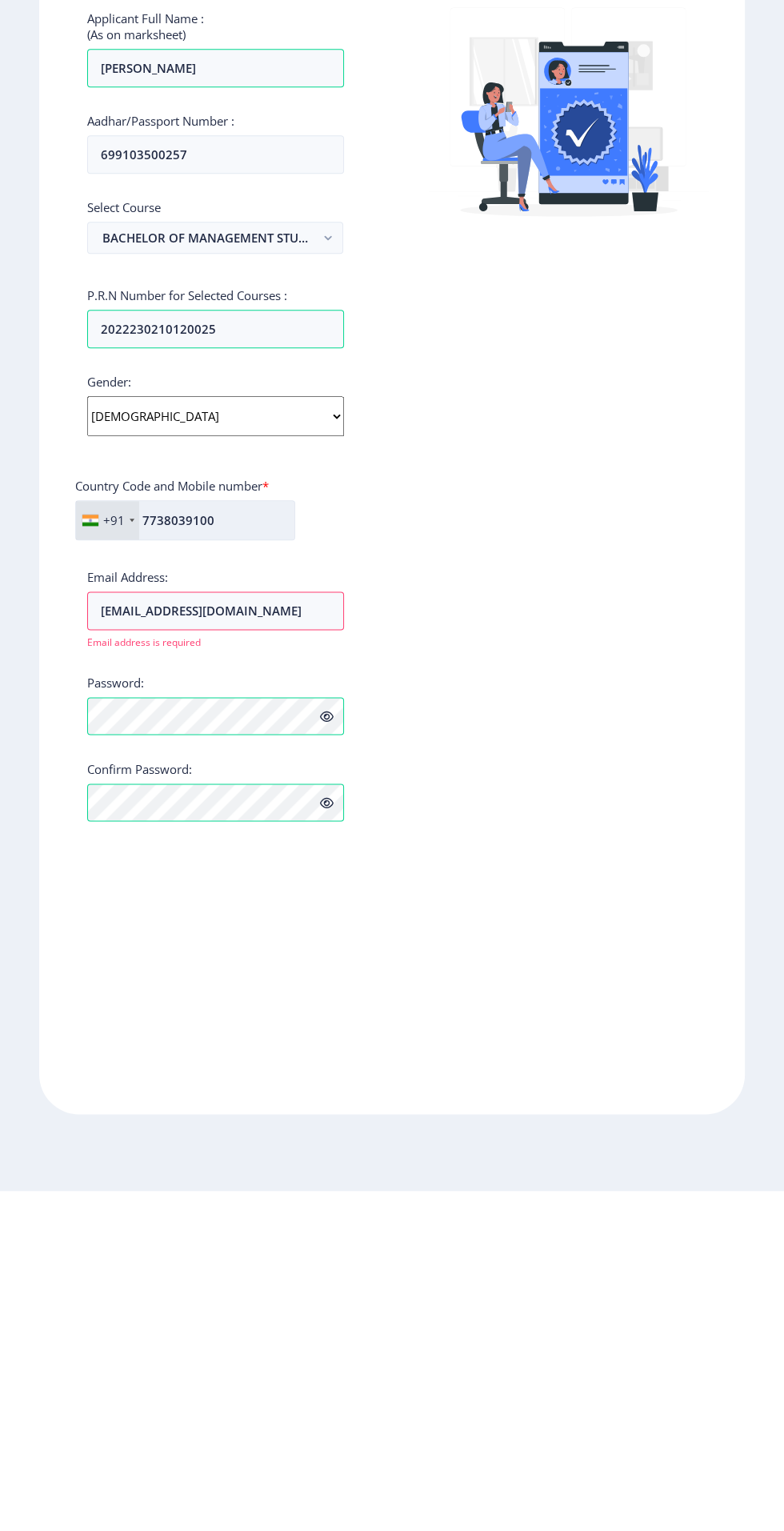
scroll to position [107, 0]
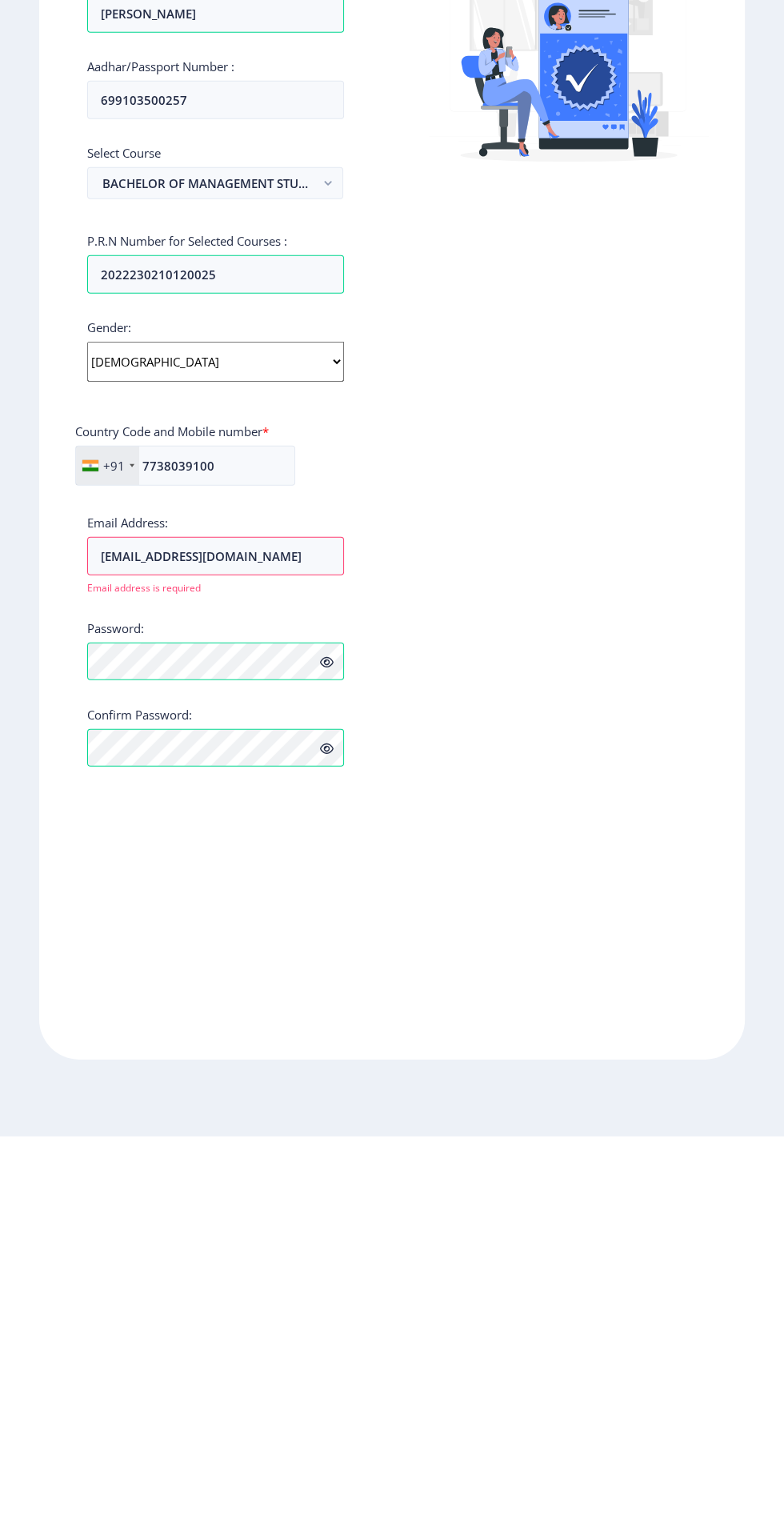
click at [238, 993] on div "Applicant First Name: Anshuk Applicant Last Name: Porwal Applicant Full Name : …" at bounding box center [216, 669] width 257 height 985
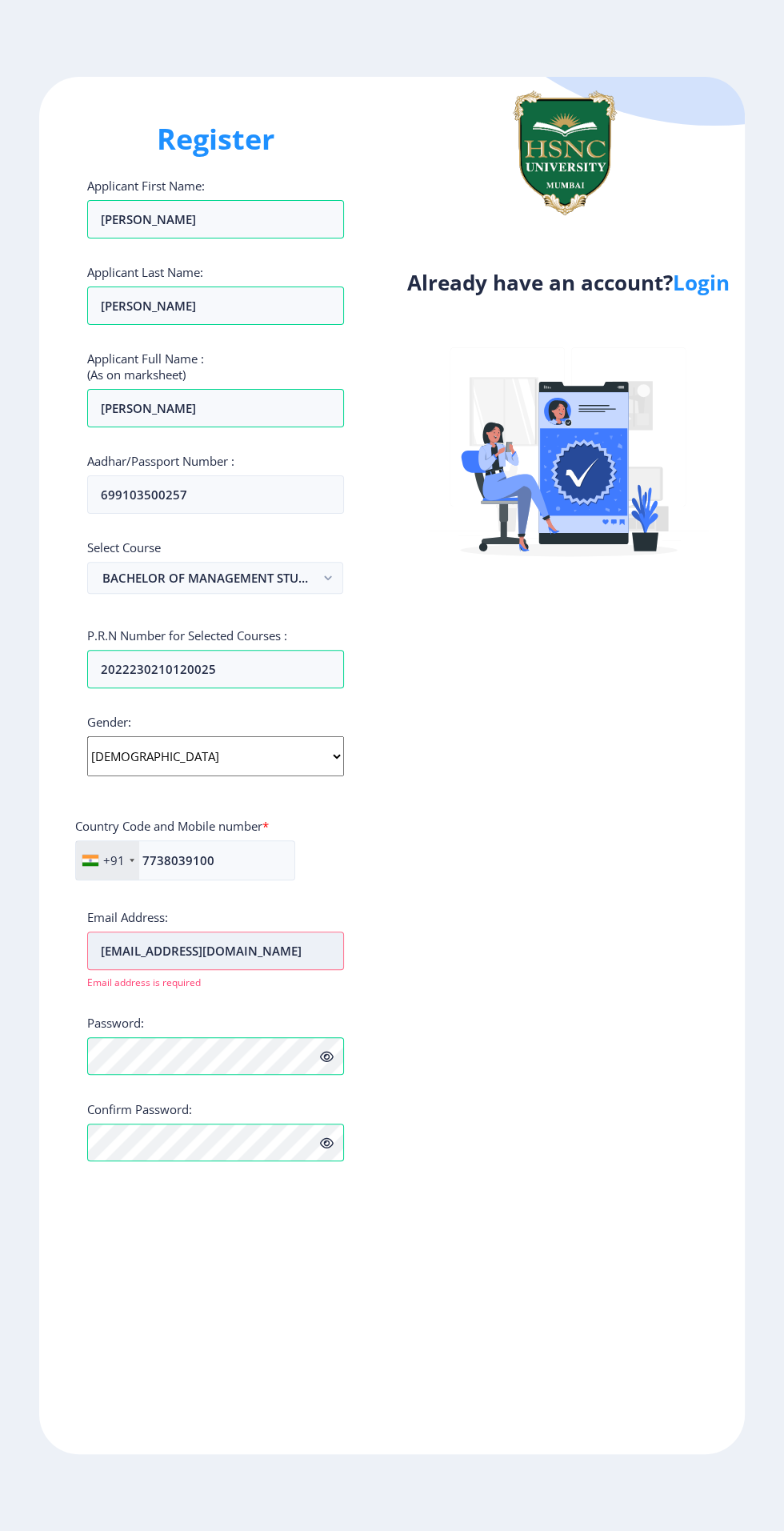
click at [311, 932] on input "anshuk1207porwal@gmail.com" at bounding box center [216, 951] width 257 height 39
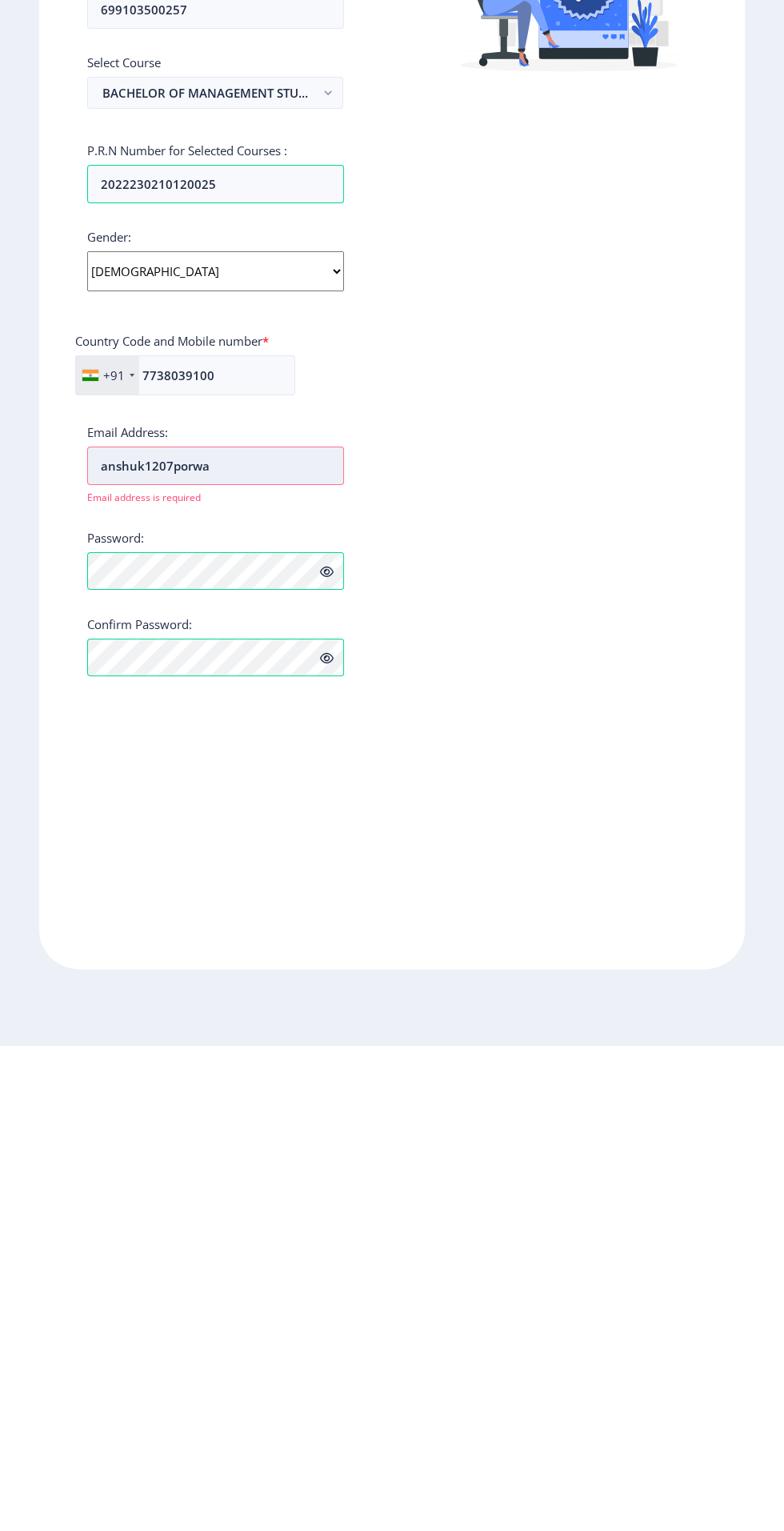
type input "anshuk1207porw"
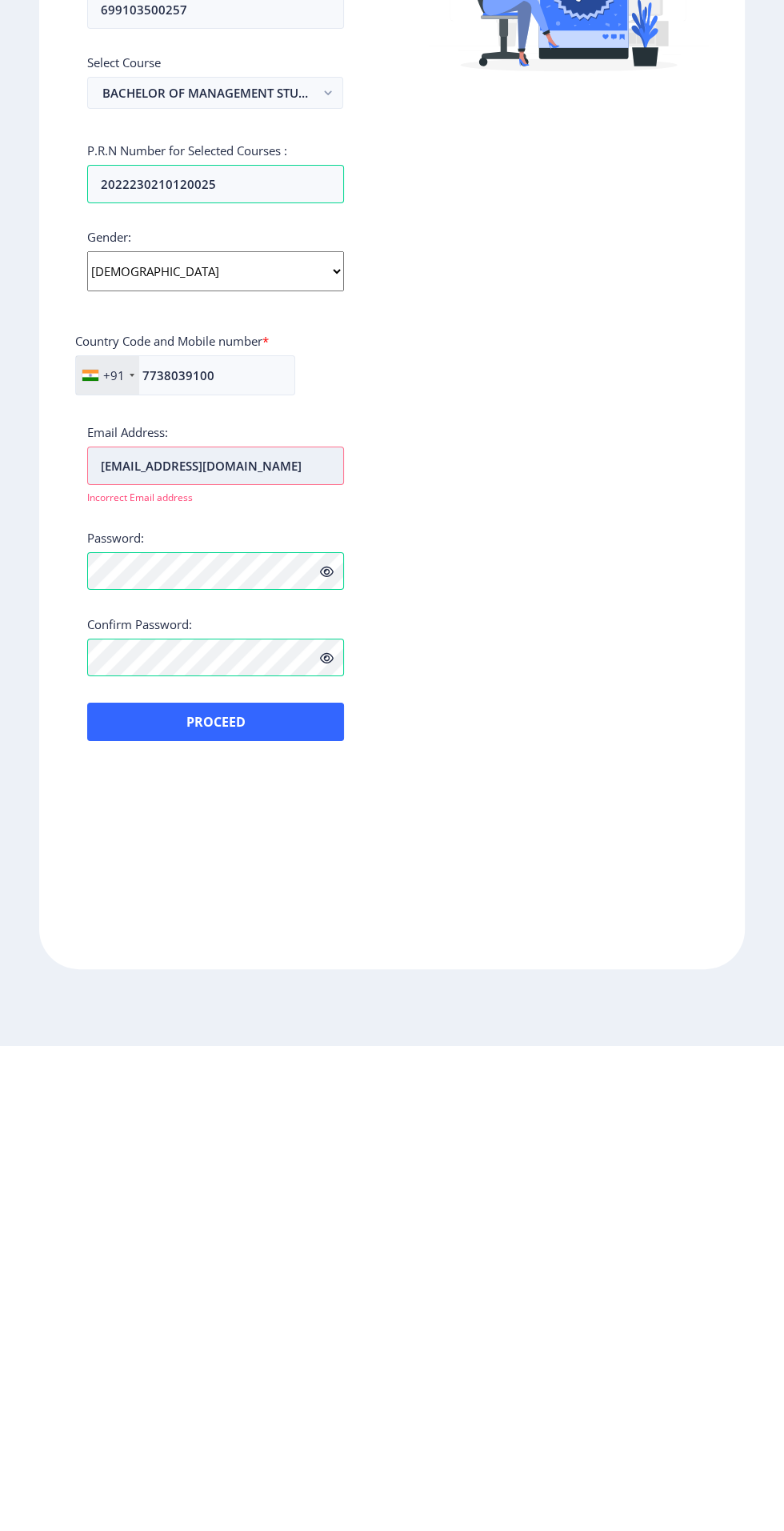
type input "anshuk1207porwal@gmail.com"
click at [160, 1187] on button "Proceed" at bounding box center [216, 1206] width 257 height 39
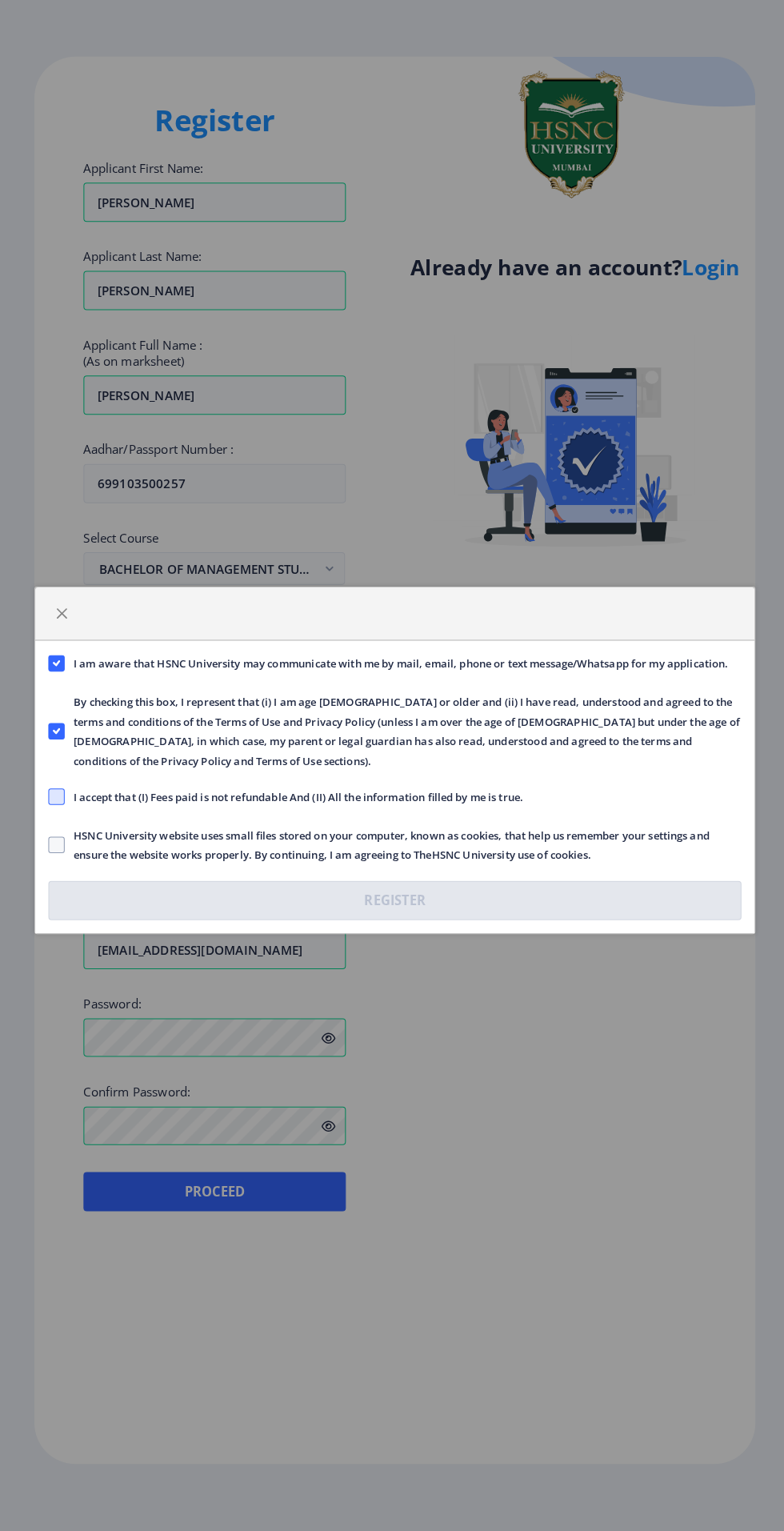
click at [60, 801] on span at bounding box center [61, 800] width 16 height 16
click at [54, 801] on input "I accept that (I) Fees paid is not refundable And (II) All the information fill…" at bounding box center [53, 801] width 1 height 1
checkbox input "true"
click at [60, 845] on span at bounding box center [61, 847] width 16 height 16
click at [54, 848] on input "HSNC University website uses small files stored on your computer, known as cook…" at bounding box center [53, 848] width 1 height 1
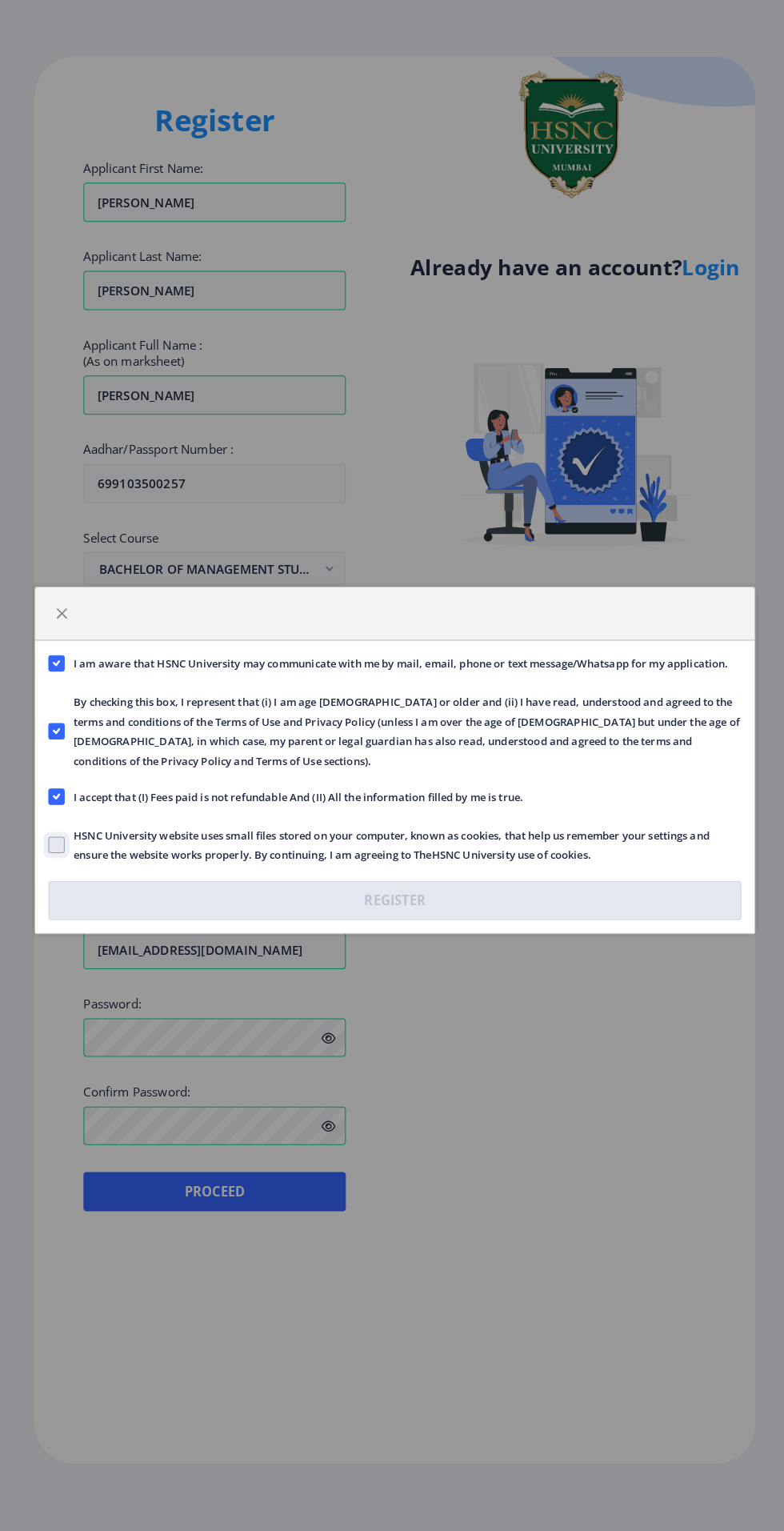
checkbox input "true"
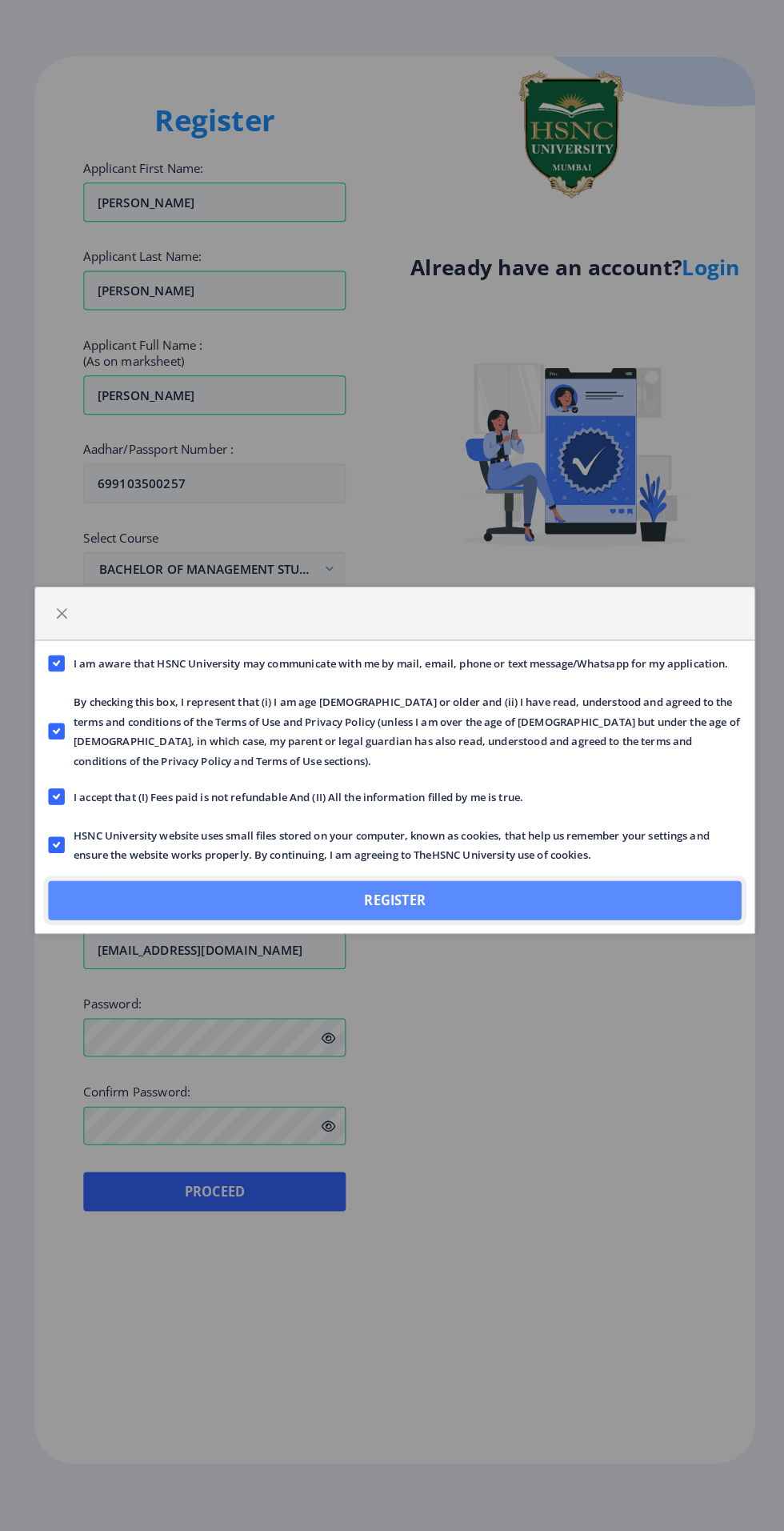
click at [516, 887] on button "Register" at bounding box center [392, 903] width 678 height 39
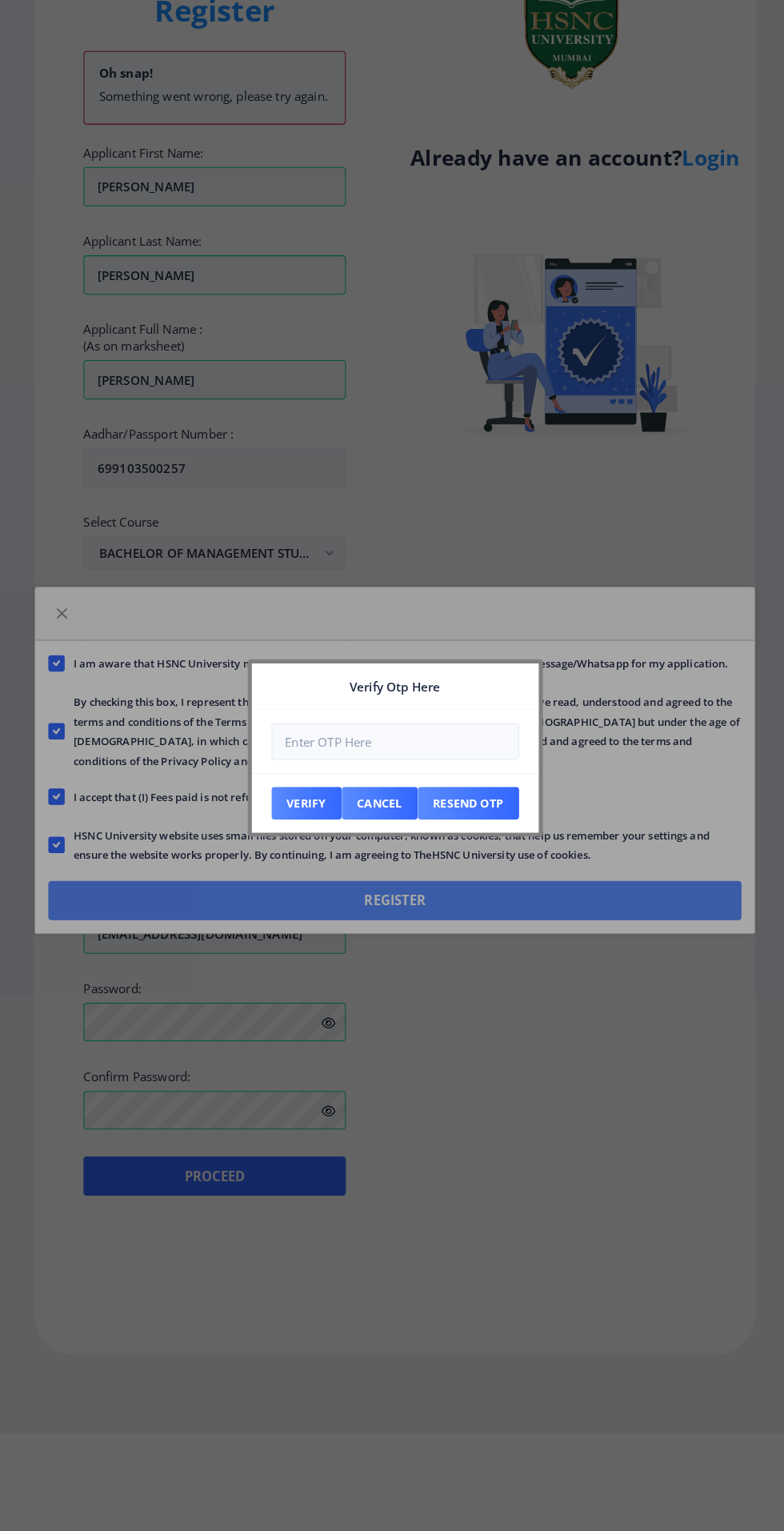
scroll to position [0, 0]
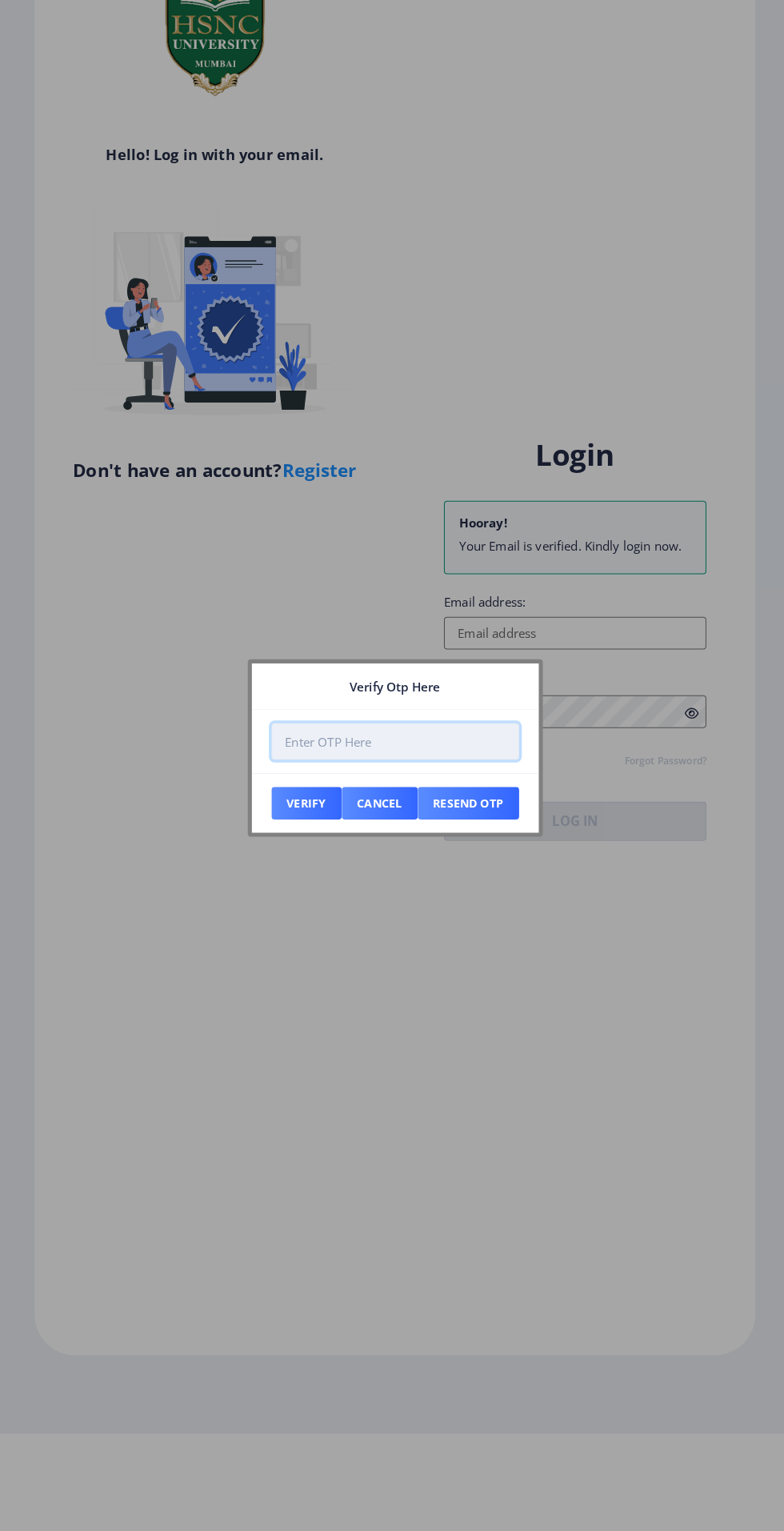
click at [325, 743] on input "number" at bounding box center [392, 747] width 242 height 36
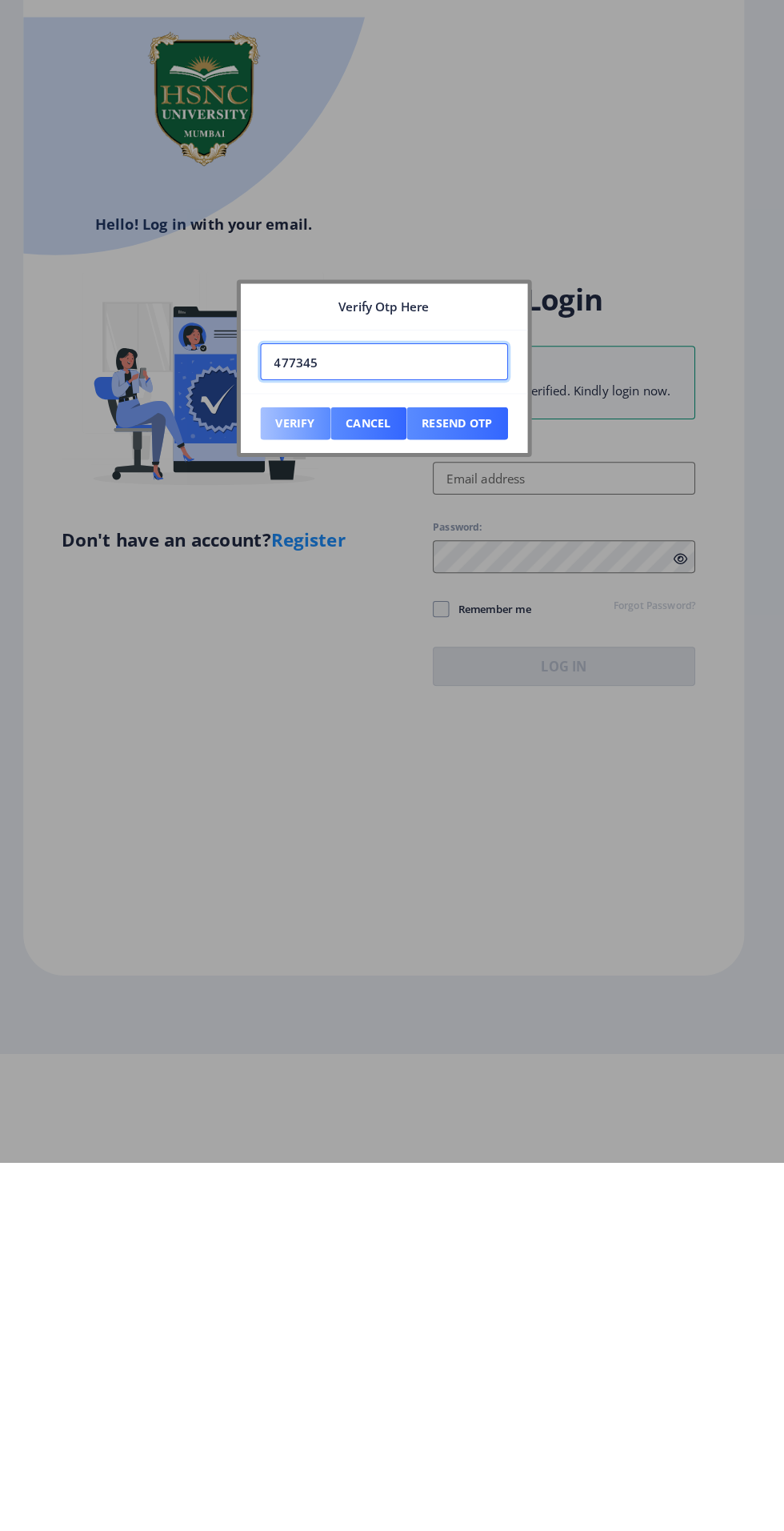
type input "477345"
click at [287, 814] on button "Verify" at bounding box center [306, 807] width 69 height 32
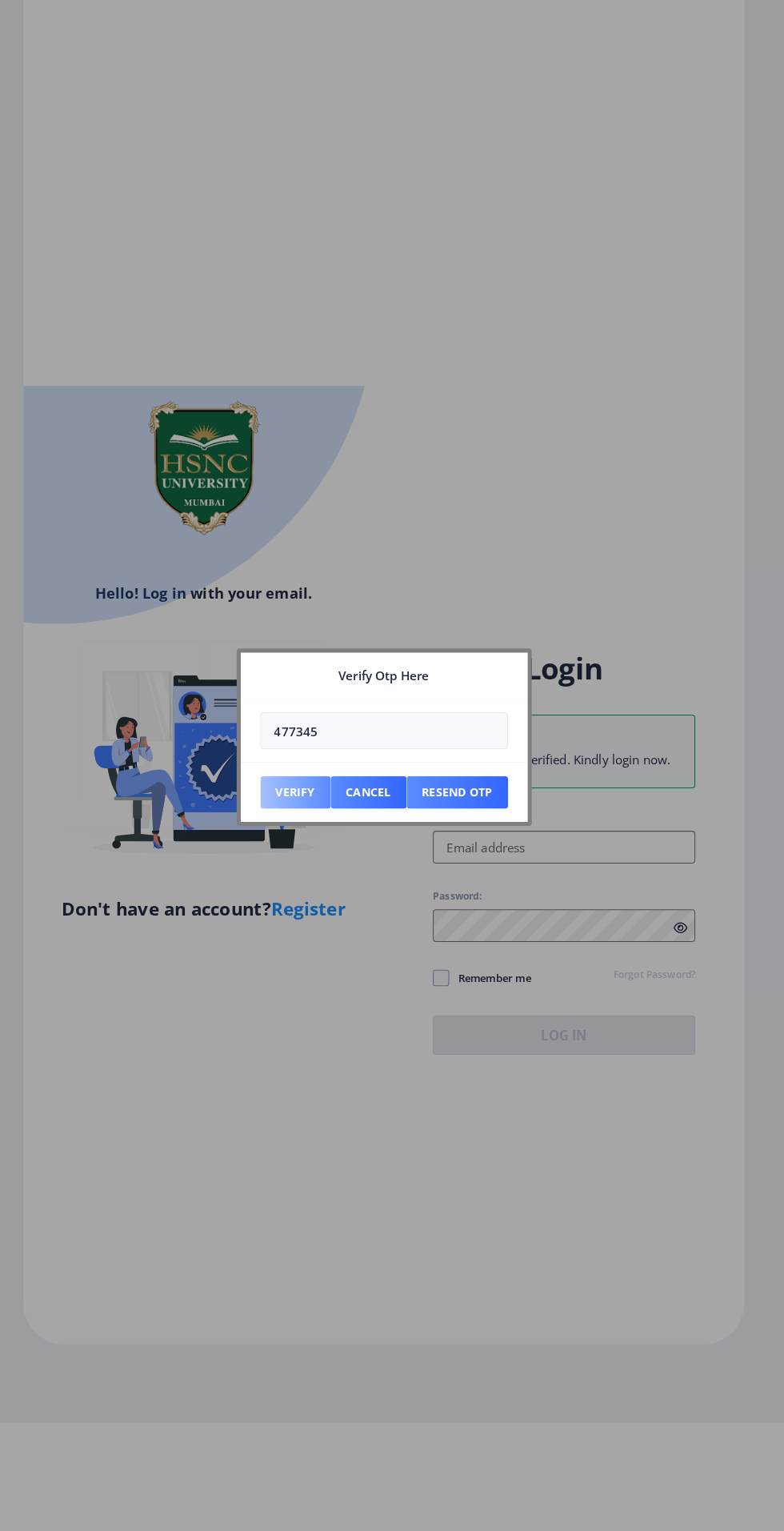
scroll to position [107, 0]
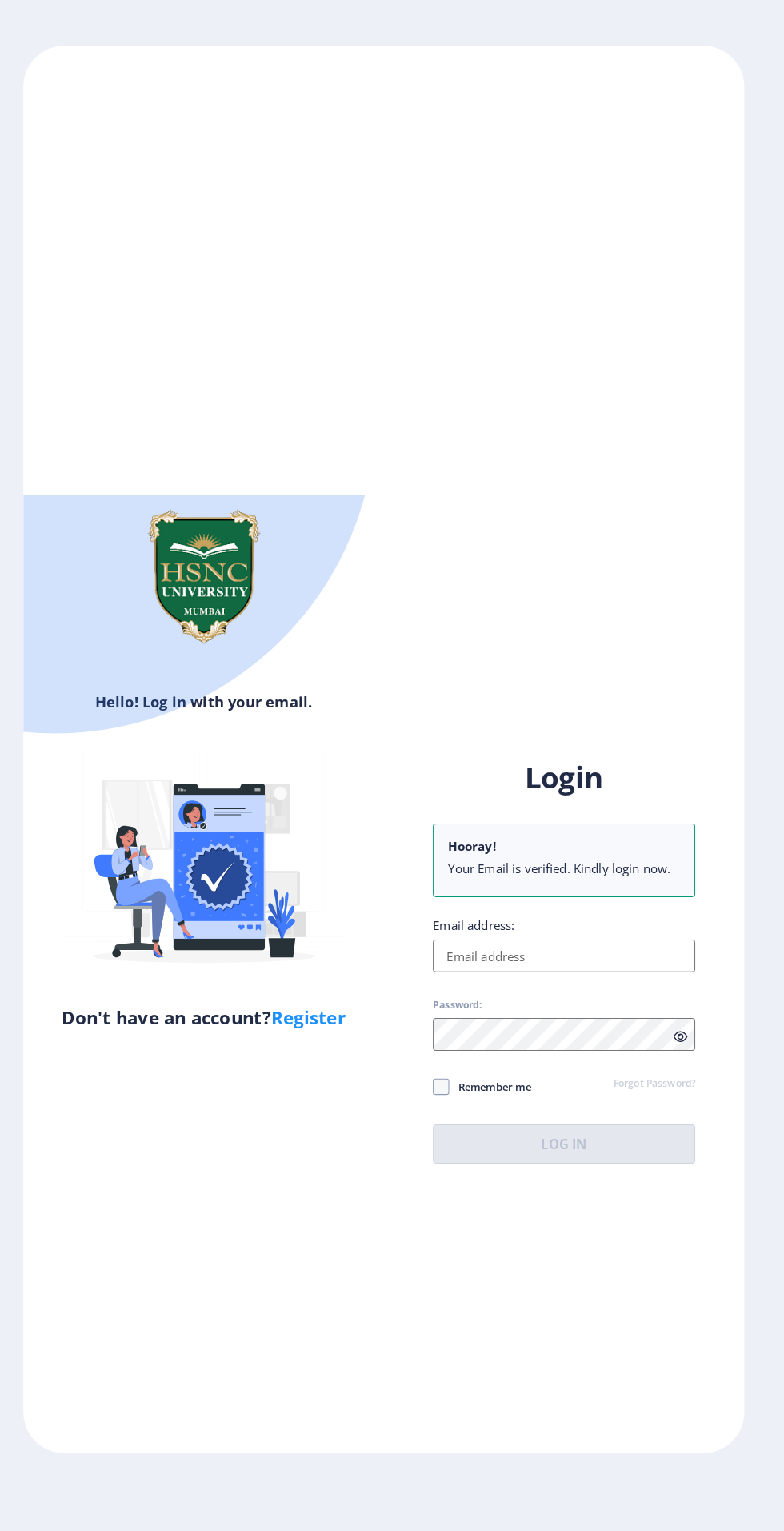
click at [614, 952] on input "Email address:" at bounding box center [568, 968] width 257 height 32
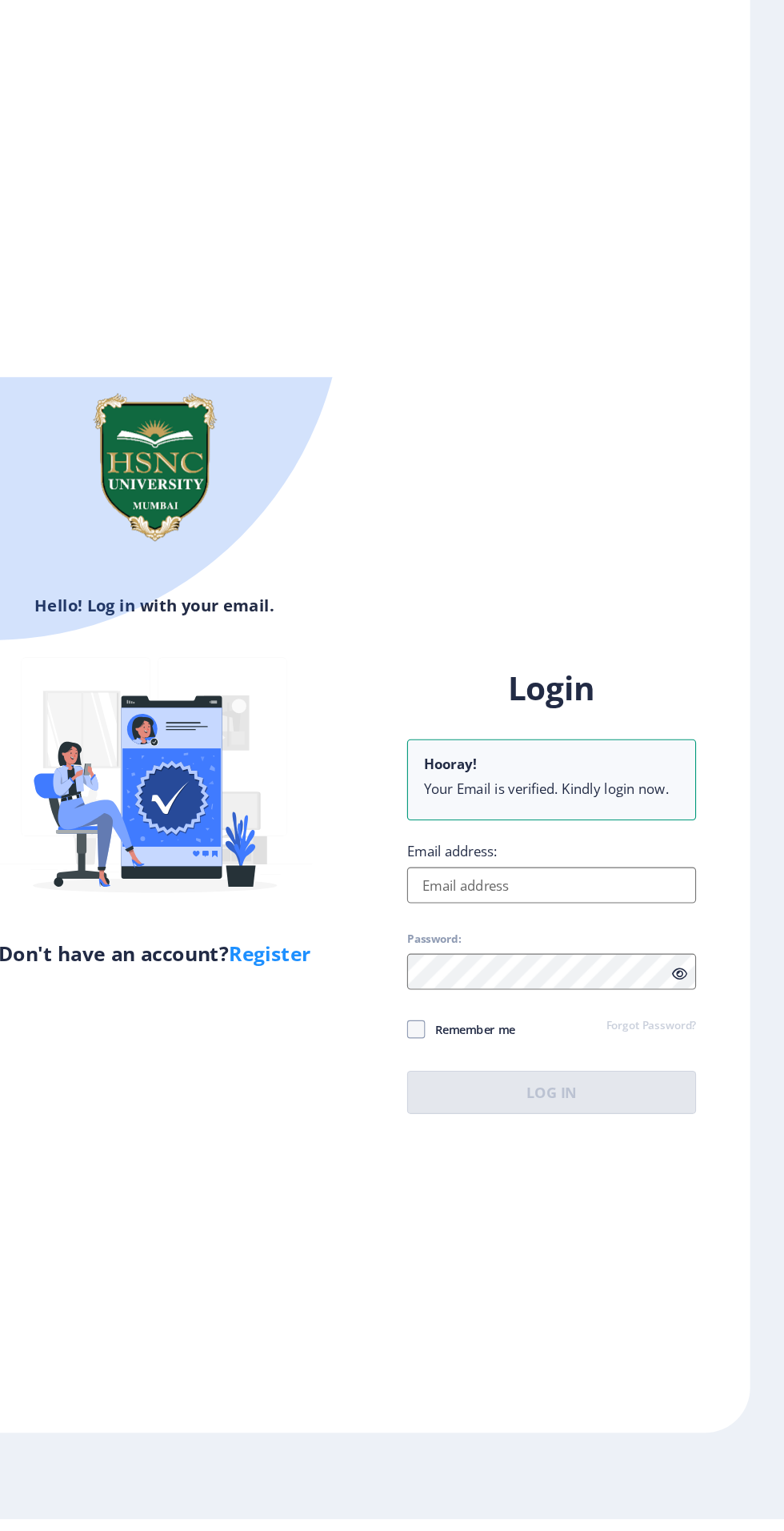
scroll to position [106, 0]
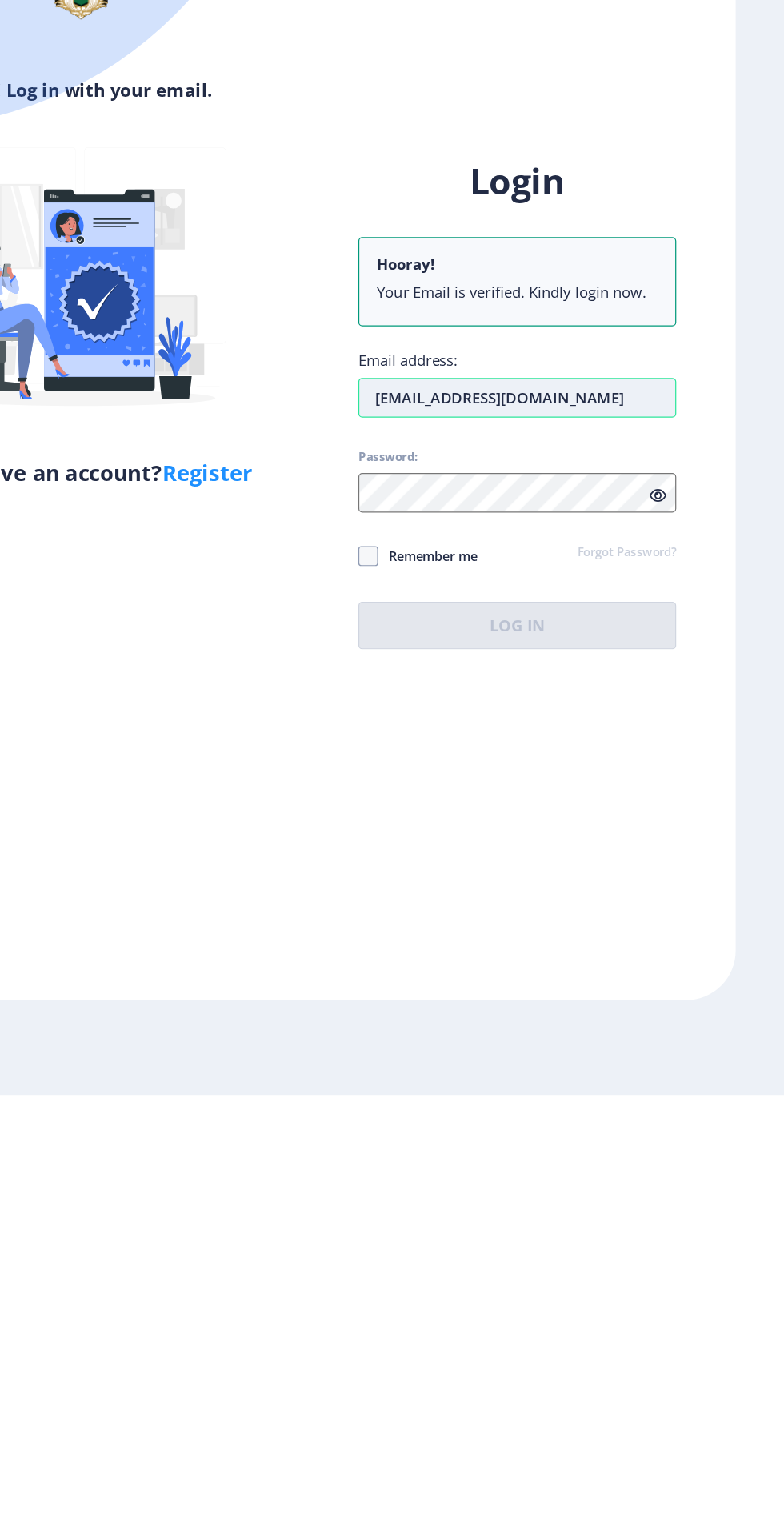
type input "[EMAIL_ADDRESS][DOMAIN_NAME]"
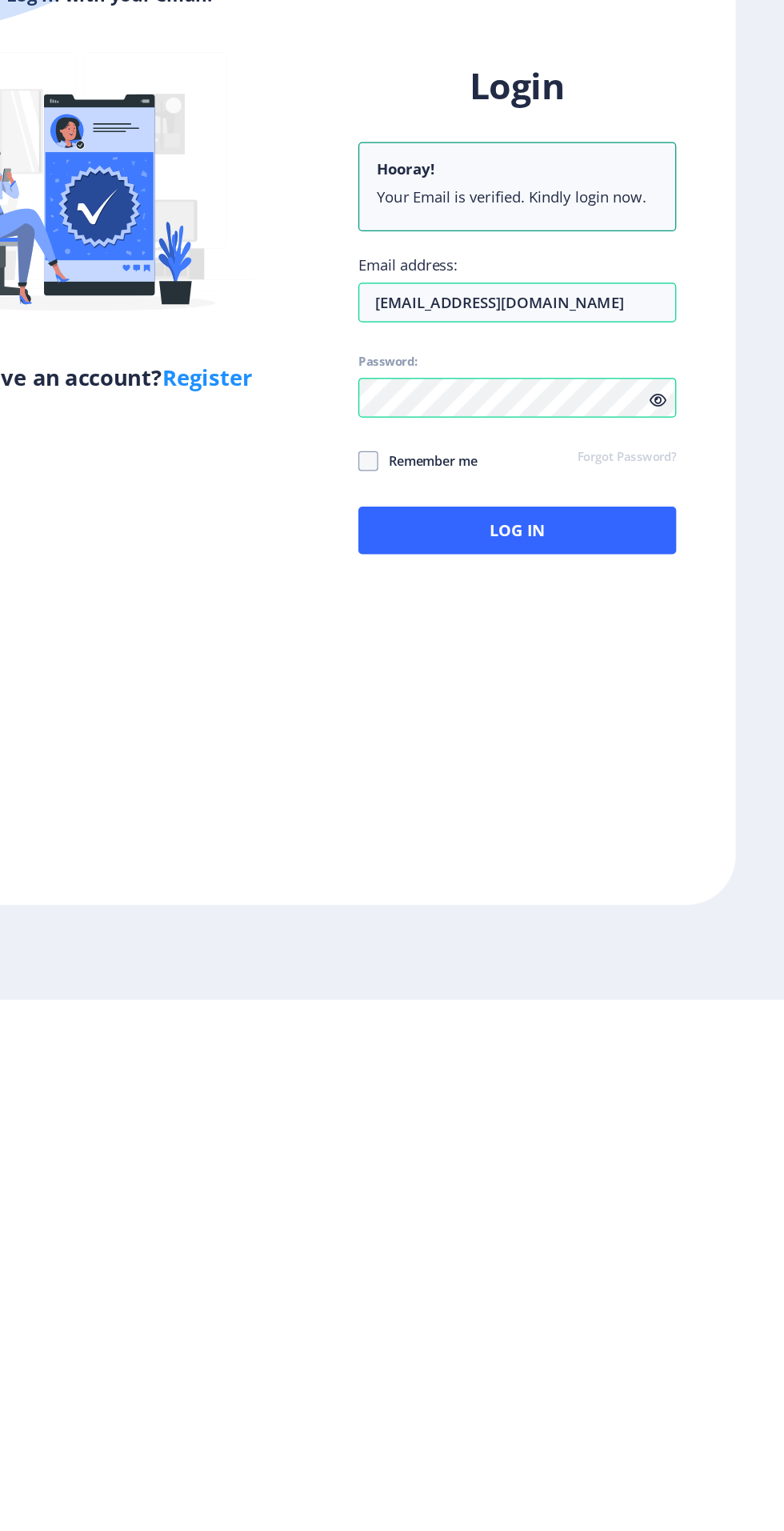
click at [677, 1040] on icon at bounding box center [681, 1046] width 13 height 12
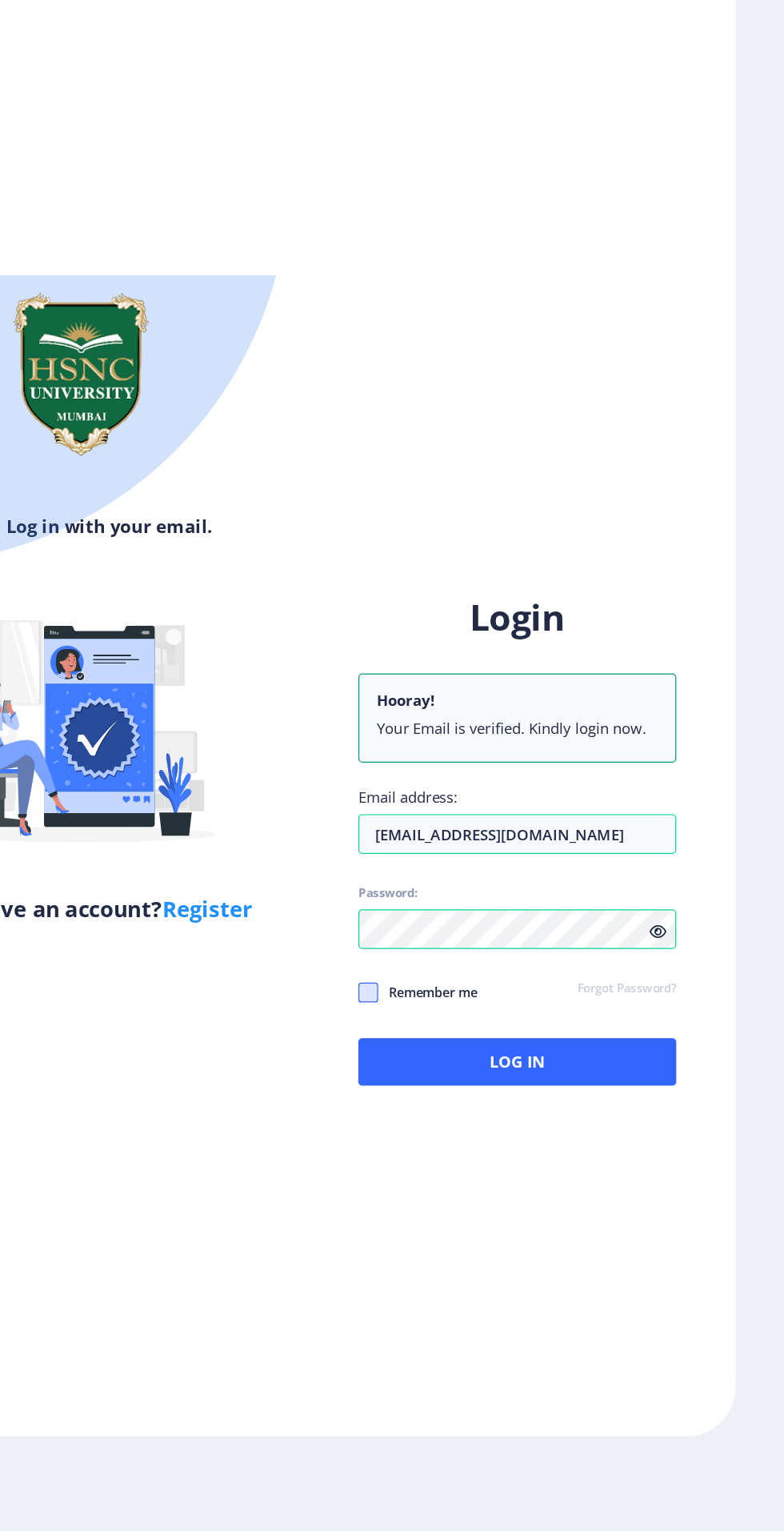
click at [440, 1087] on span at bounding box center [447, 1095] width 16 height 16
click at [440, 1095] on input "Remember me" at bounding box center [439, 1095] width 1 height 1
checkbox input "true"
click at [591, 1132] on button "Log In" at bounding box center [568, 1152] width 257 height 39
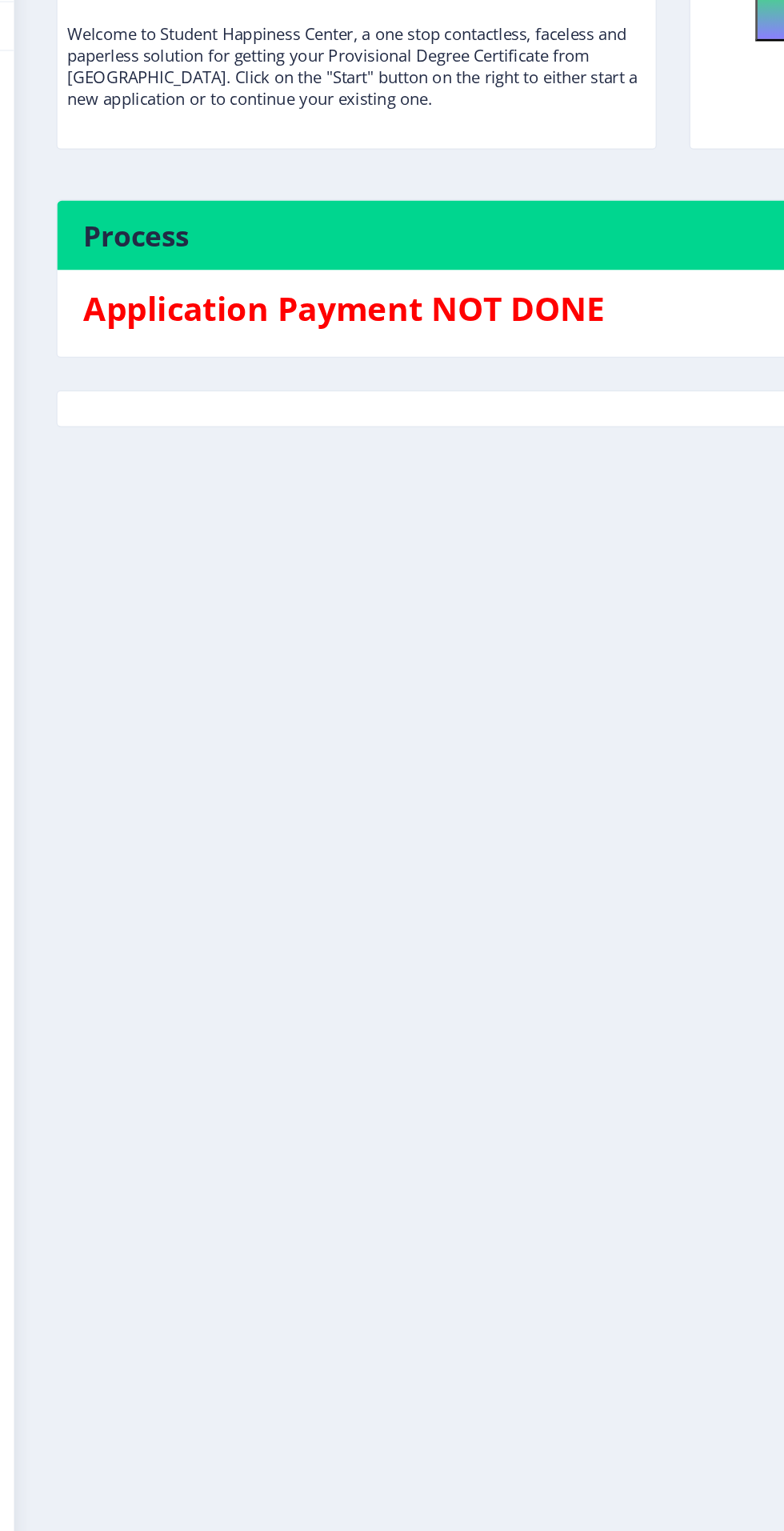
scroll to position [105, 0]
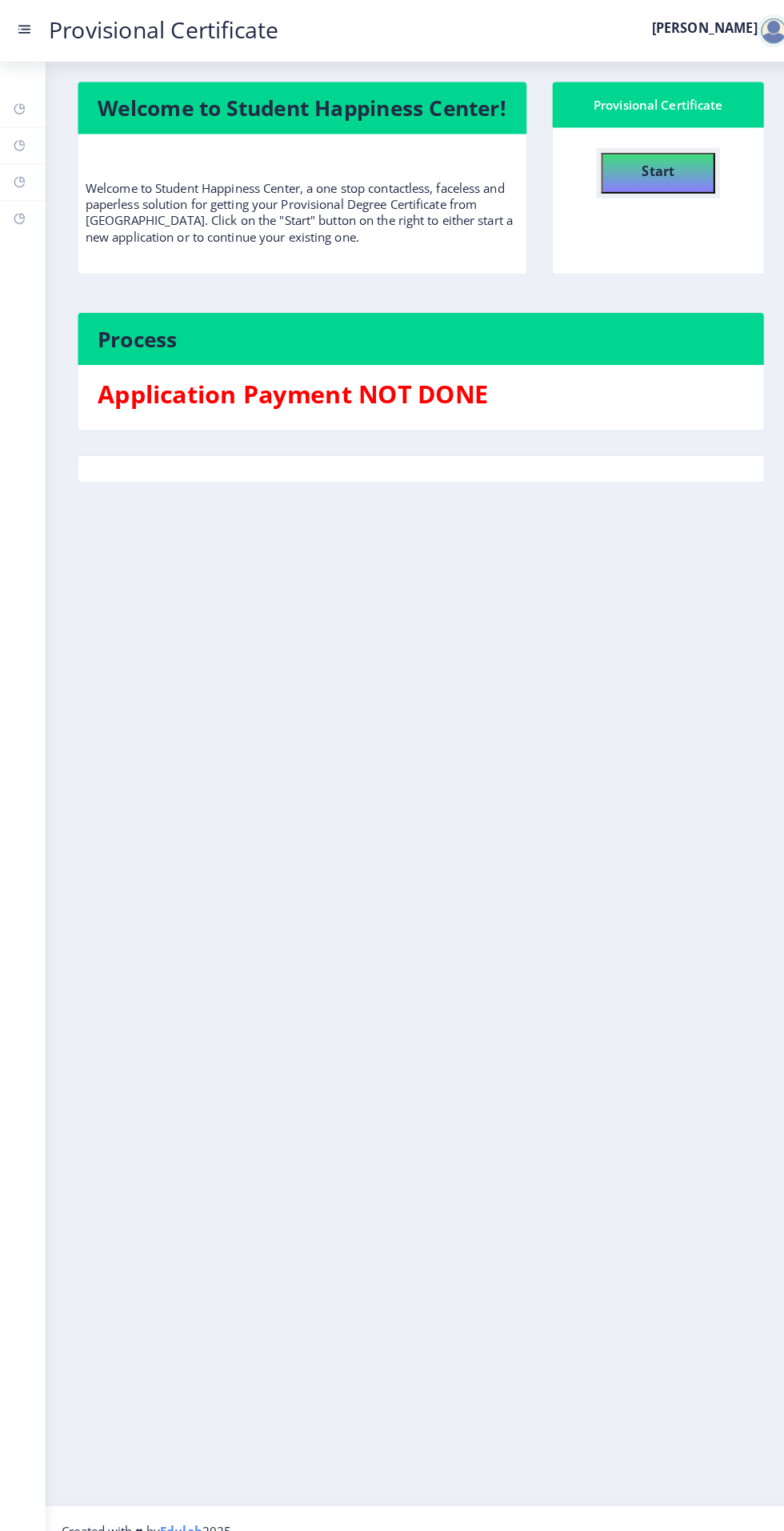
click at [623, 150] on button "Start" at bounding box center [647, 171] width 112 height 40
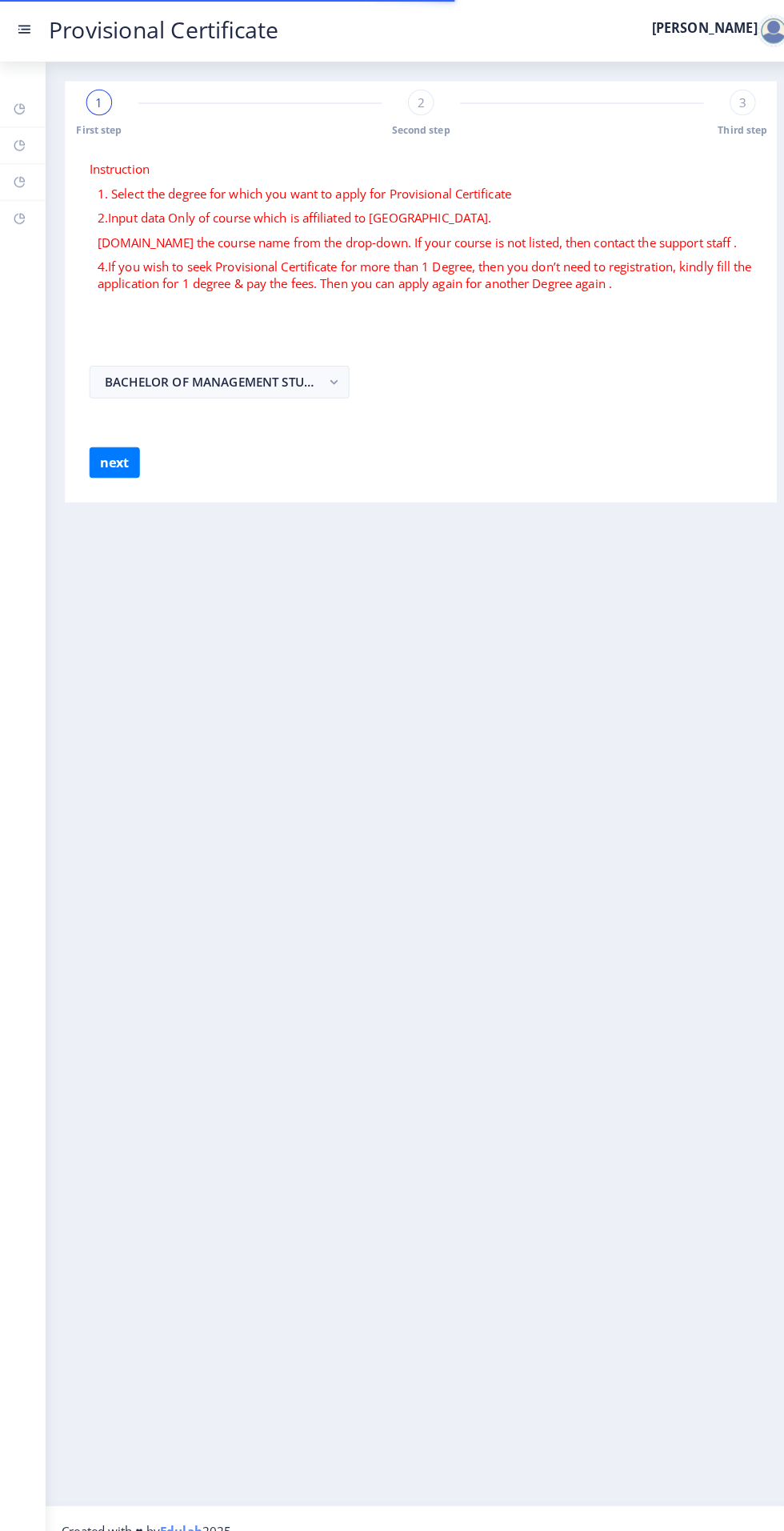
select select
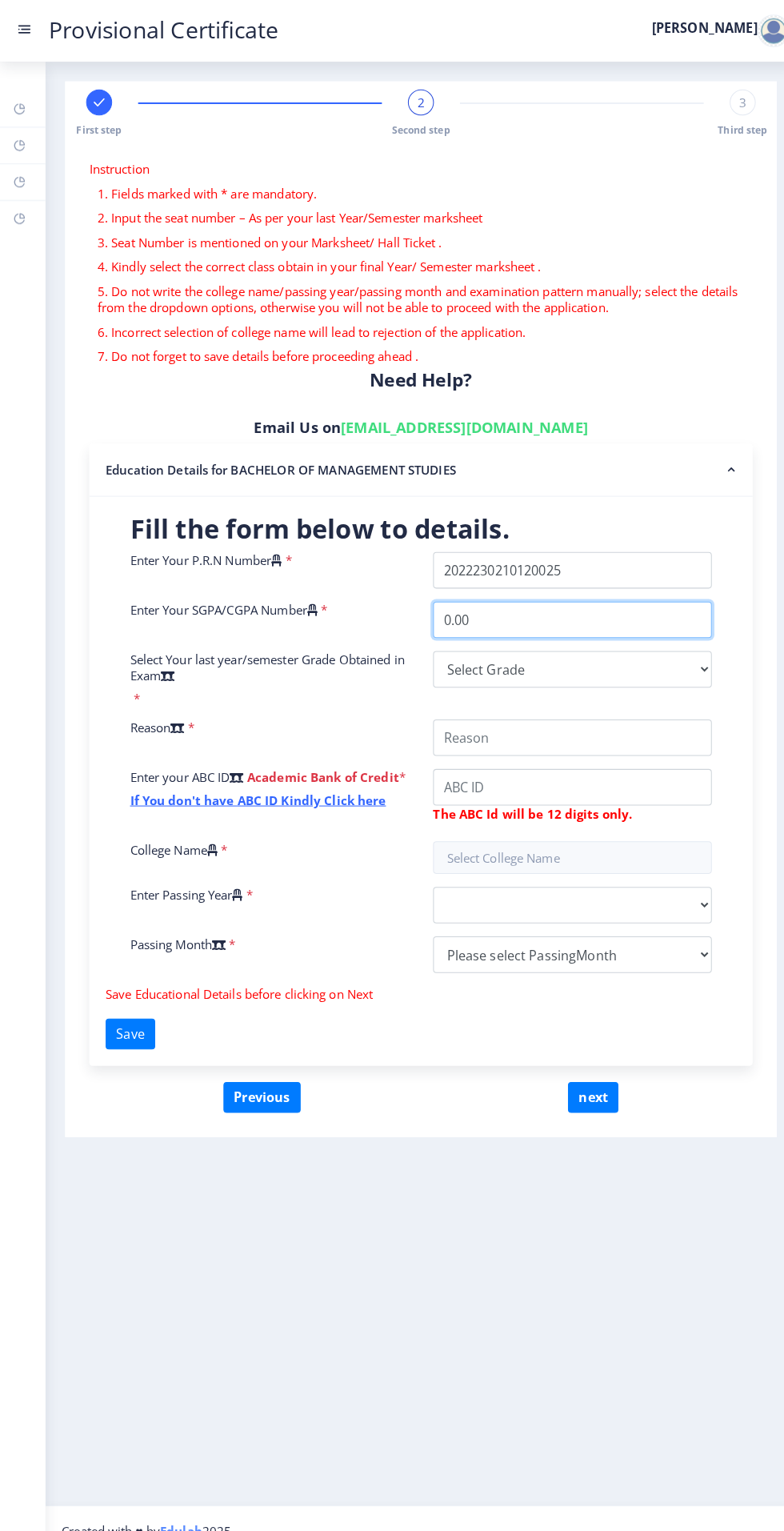
click at [628, 592] on input "0.00" at bounding box center [563, 610] width 274 height 36
type input "0"
type input "9.22"
click at [663, 641] on select "Select Grade O A+ A B+ B C D F(Fail)" at bounding box center [563, 658] width 274 height 36
select select "A+"
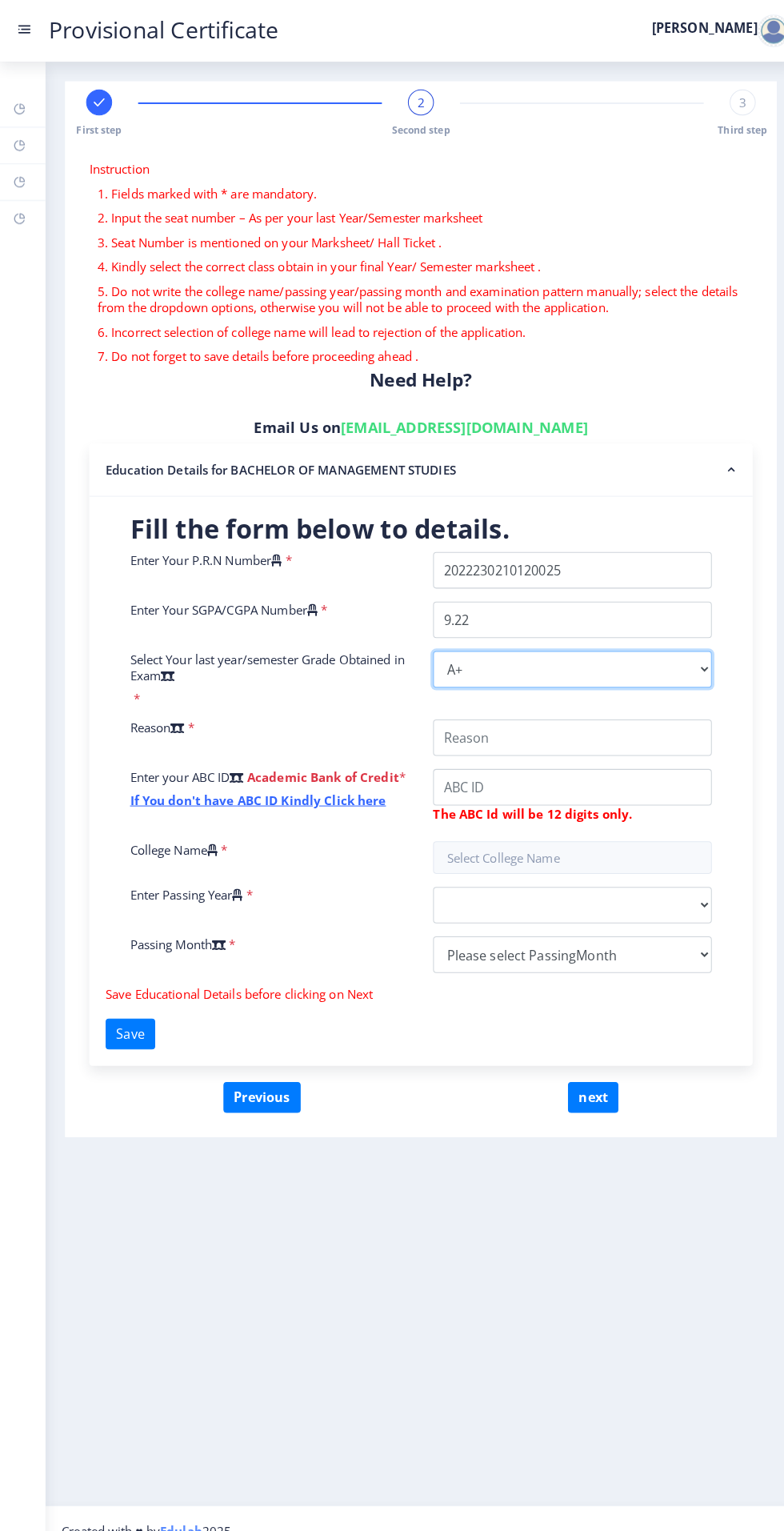
click at [426, 641] on select "Select Grade O A+ A B+ B C D F(Fail)" at bounding box center [563, 658] width 274 height 36
click at [630, 708] on input "College Name" at bounding box center [563, 726] width 274 height 36
click at [191, 708] on span "*" at bounding box center [186, 715] width 9 height 16
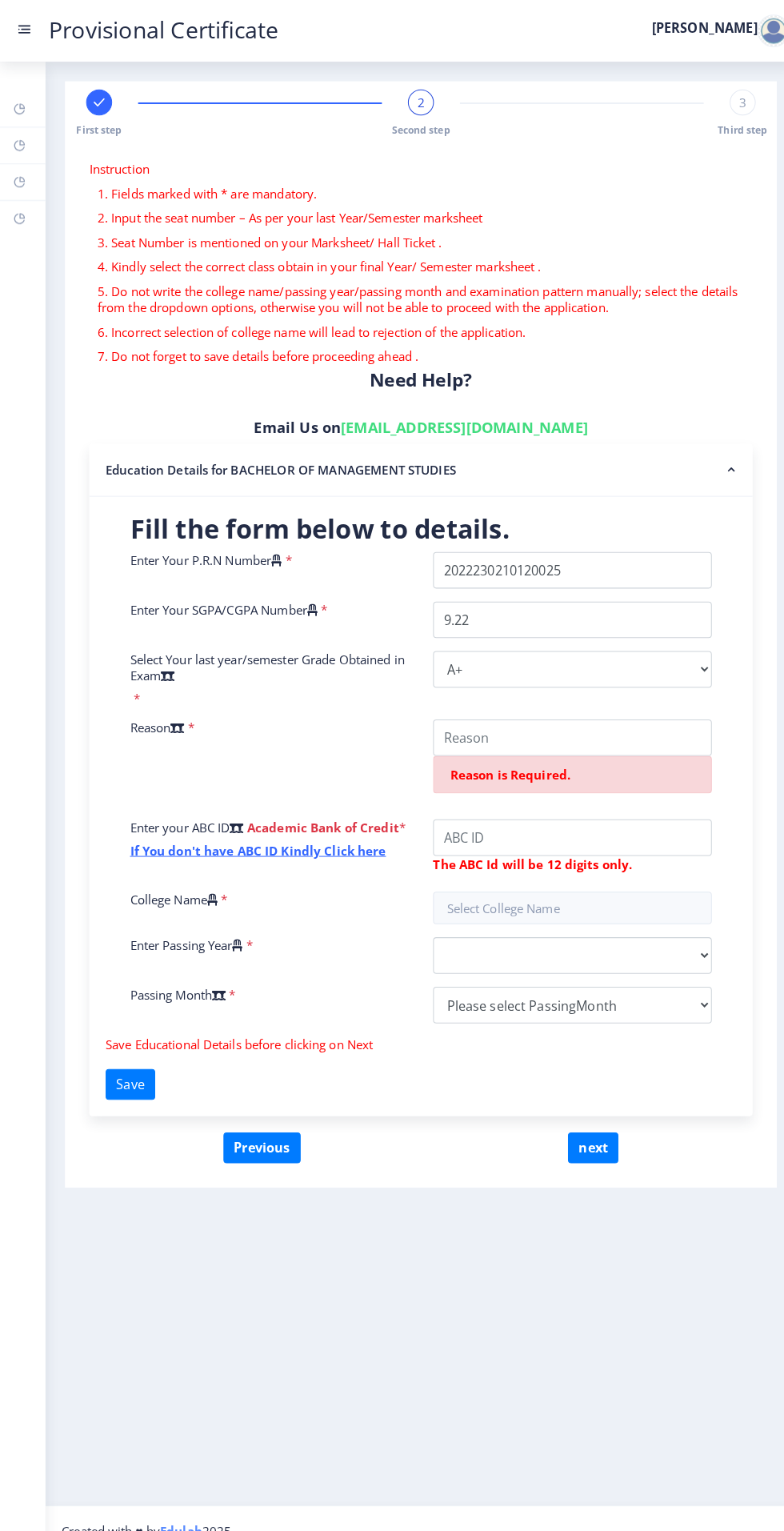
click at [174, 708] on label "Reason" at bounding box center [155, 715] width 54 height 16
click at [426, 641] on select "Select Grade O A+ A B+ B C D F(Fail)" at bounding box center [563, 658] width 274 height 36
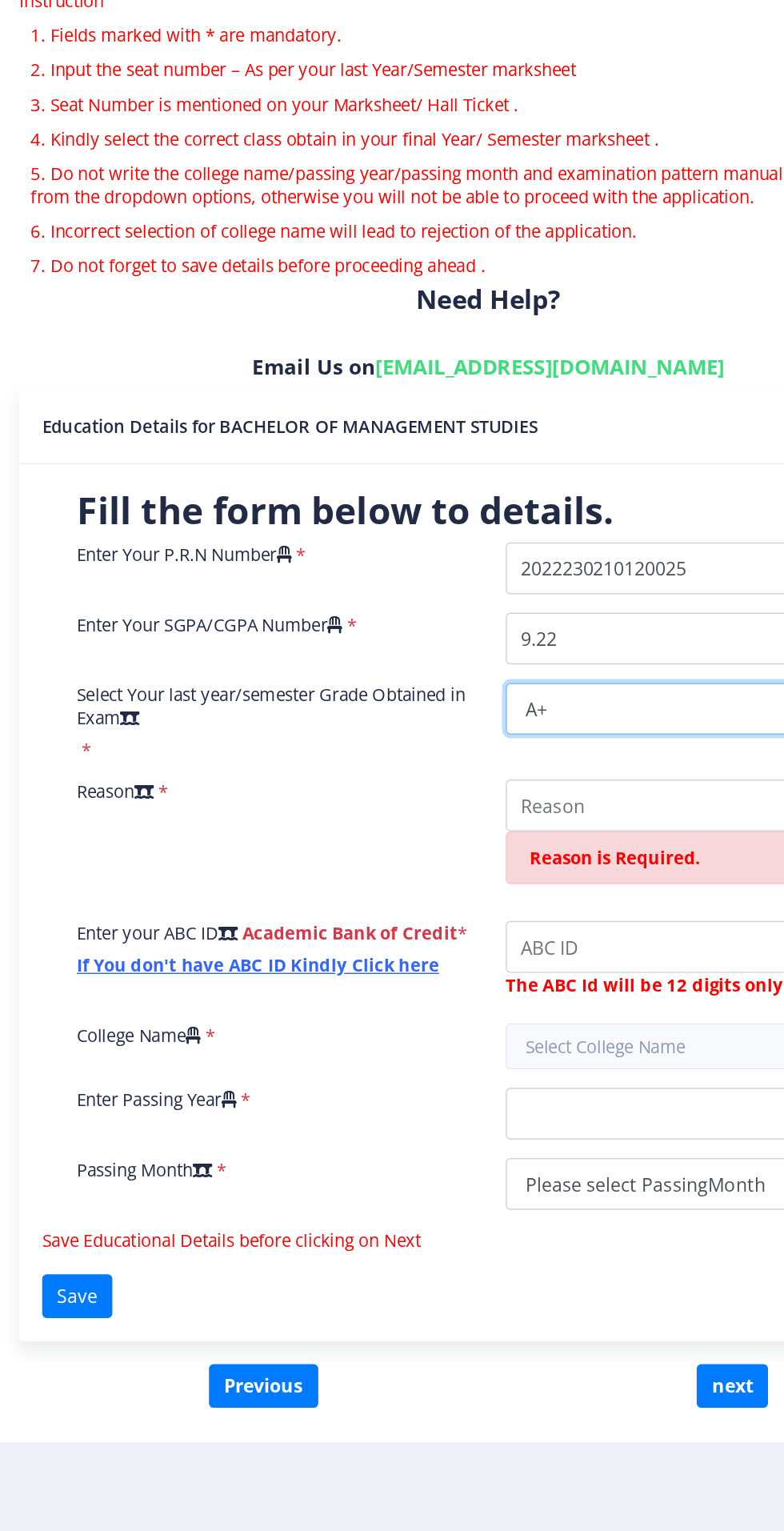
scroll to position [105, 0]
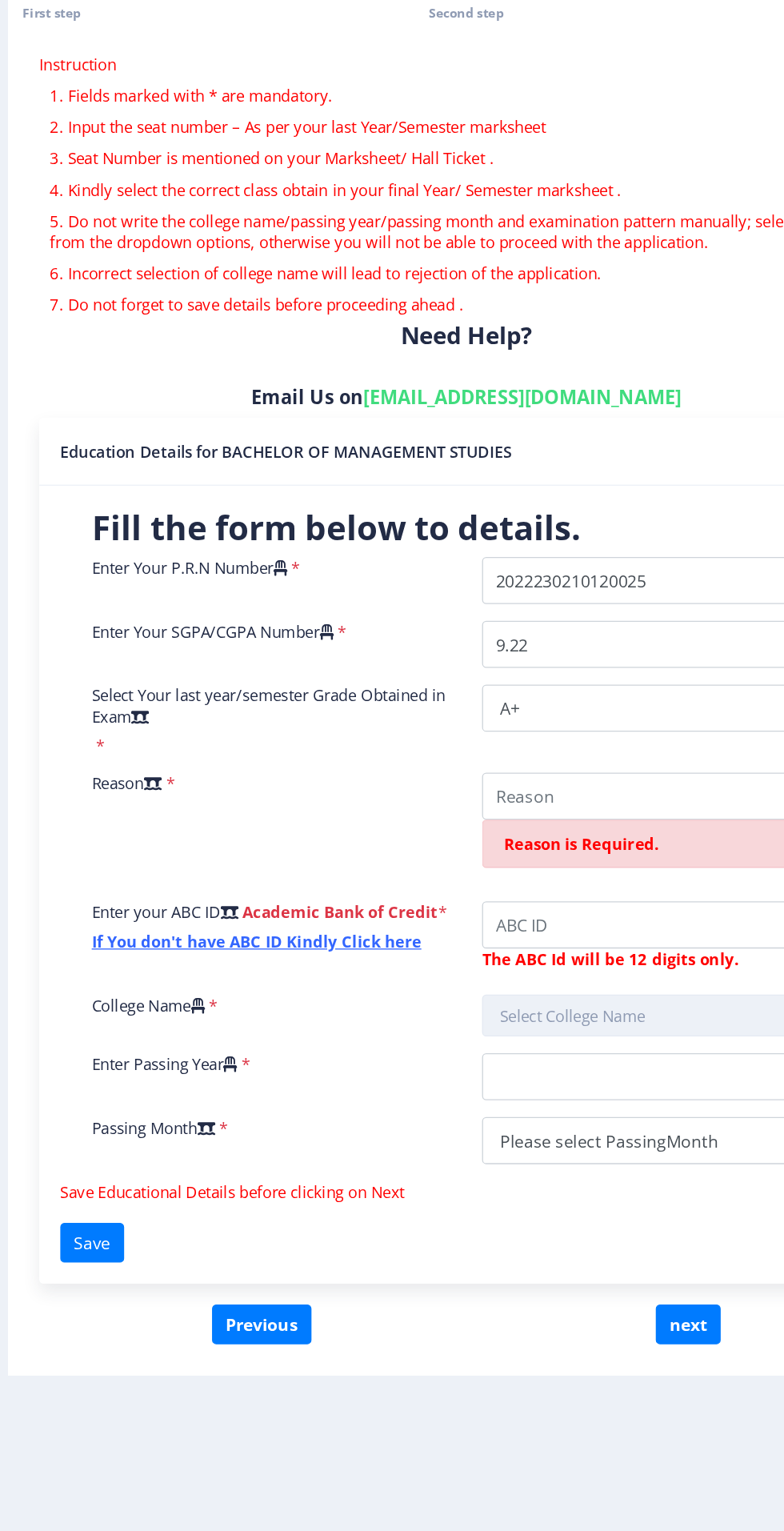
click at [560, 878] on input "text" at bounding box center [563, 894] width 274 height 32
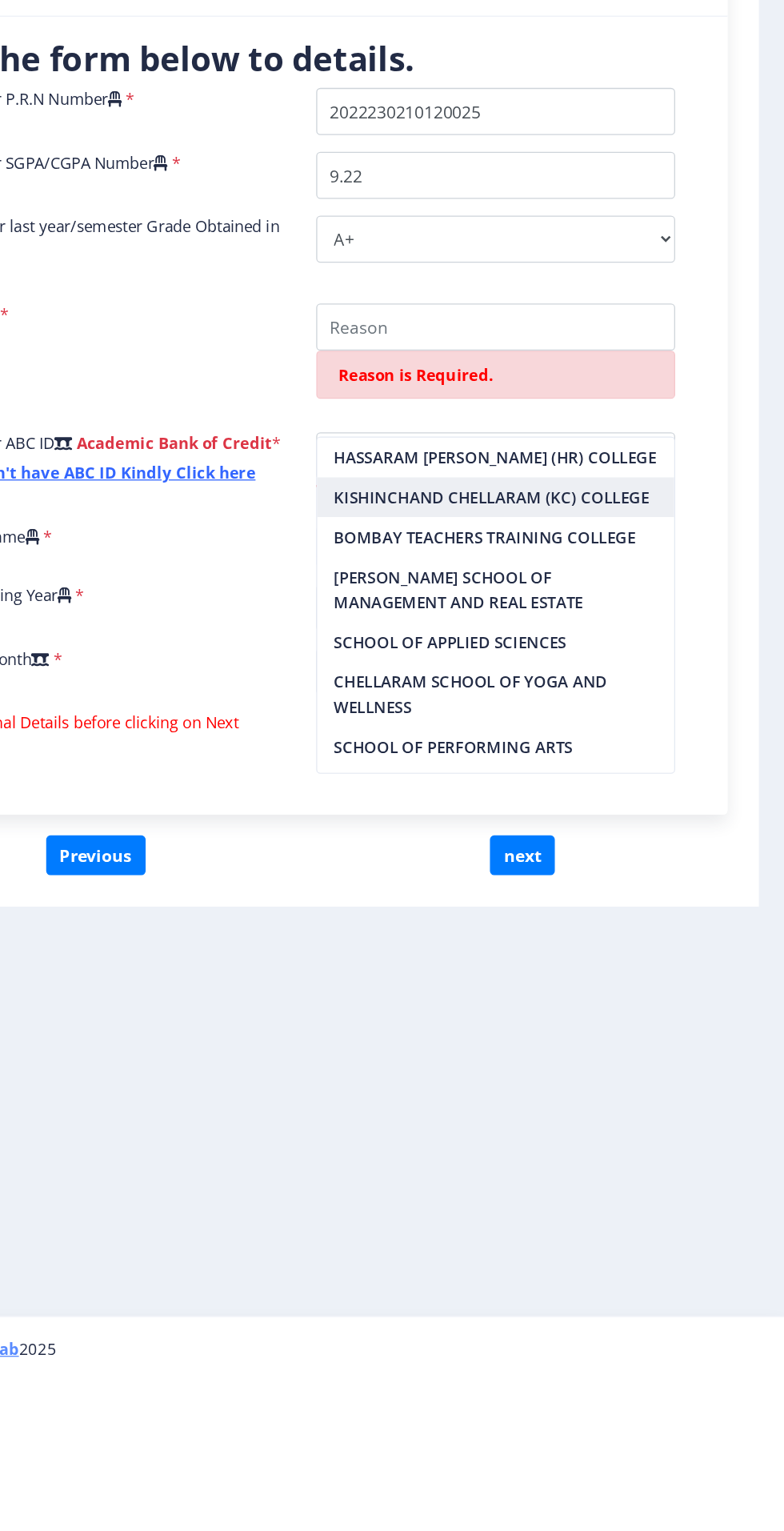
click at [483, 862] on nb-option "KISHINCHAND CHELLARAM (KC) COLLEGE" at bounding box center [563, 856] width 273 height 30
type input "KISHINCHAND CHELLARAM (KC) COLLEGE"
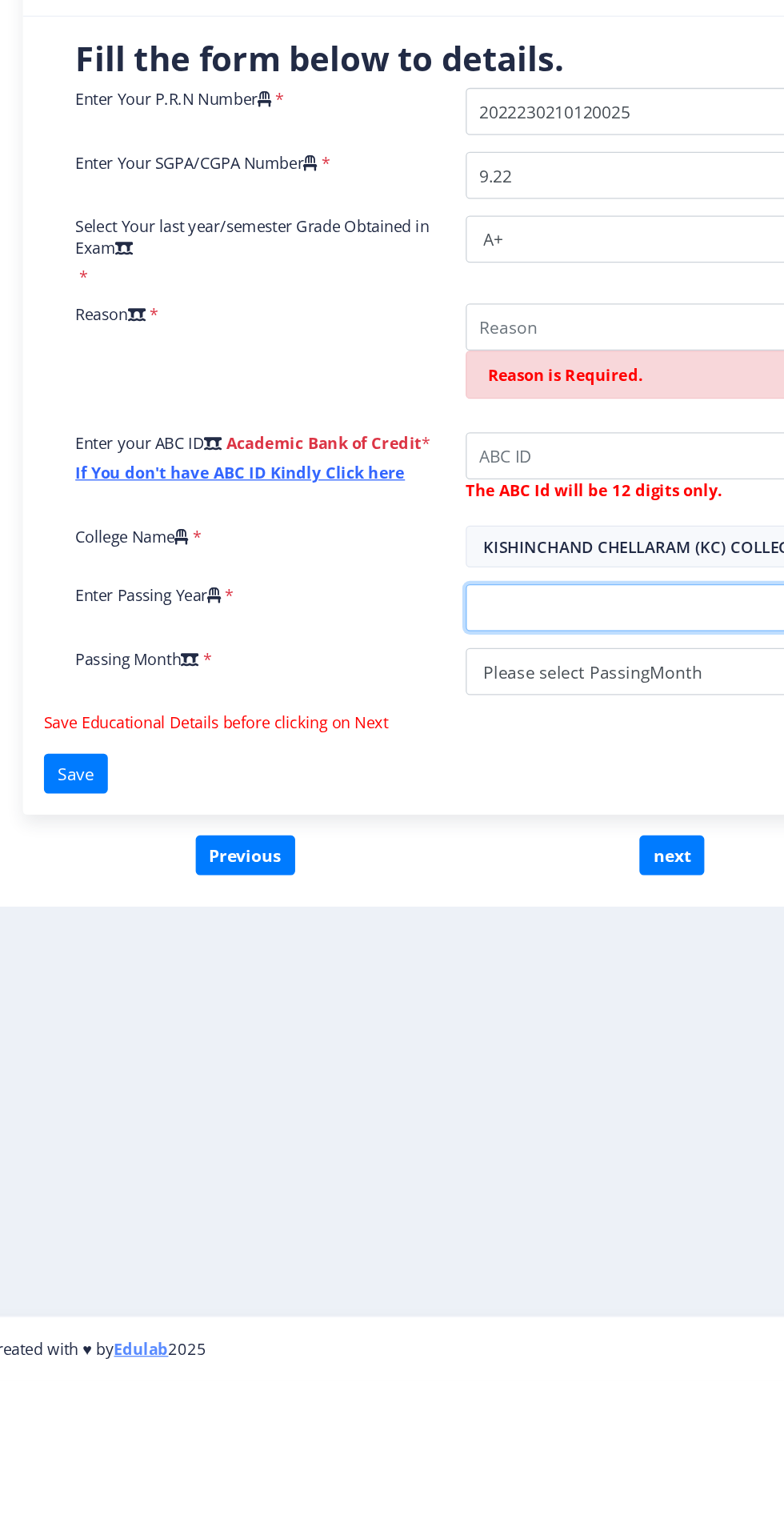
click at [480, 922] on select "2025 2024 2023 2022 2021 2020 2019 2018 2017 2016 2015 2014 2013 2012 2011 2010…" at bounding box center [563, 940] width 274 height 36
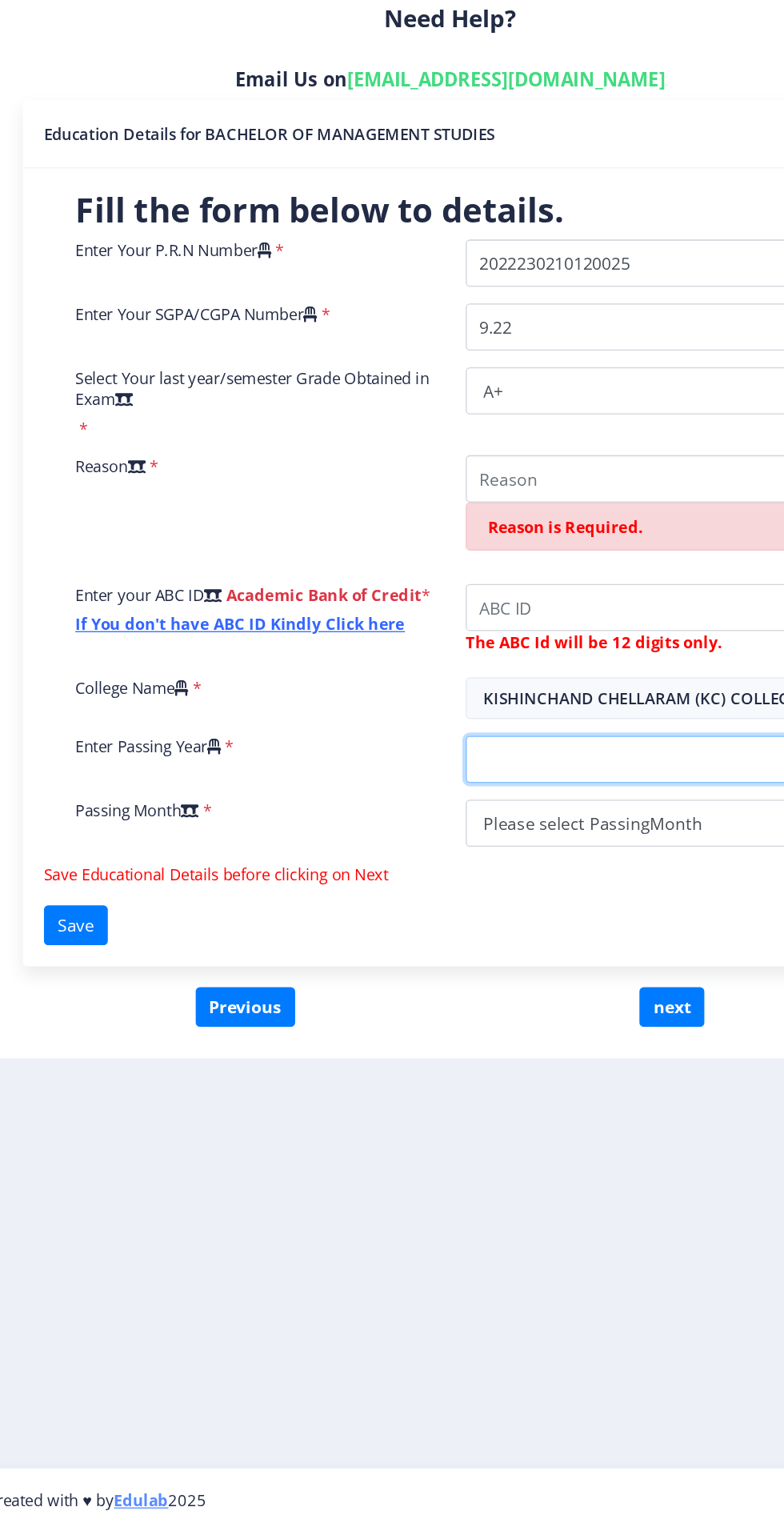
select select "2025"
click at [426, 922] on select "2025 2024 2023 2022 2021 2020 2019 2018 2017 2016 2015 2014 2013 2012 2011 2010…" at bounding box center [563, 940] width 274 height 36
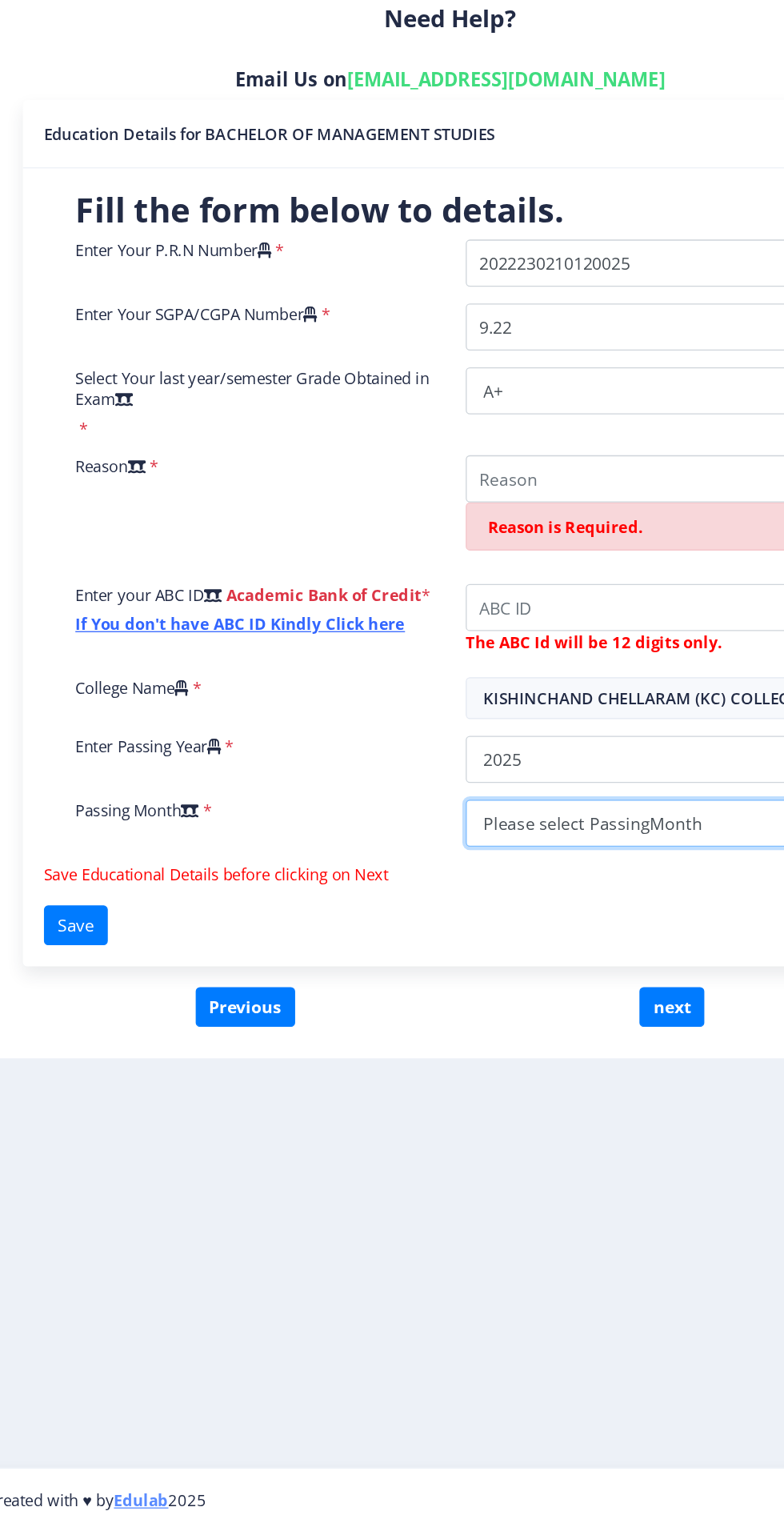
click at [575, 971] on select "Please select PassingMonth (01) January (02) February (03) March (04) April (05…" at bounding box center [563, 989] width 274 height 36
select select "April"
click at [426, 971] on select "Please select PassingMonth (01) January (02) February (03) March (04) April (05…" at bounding box center [563, 989] width 274 height 36
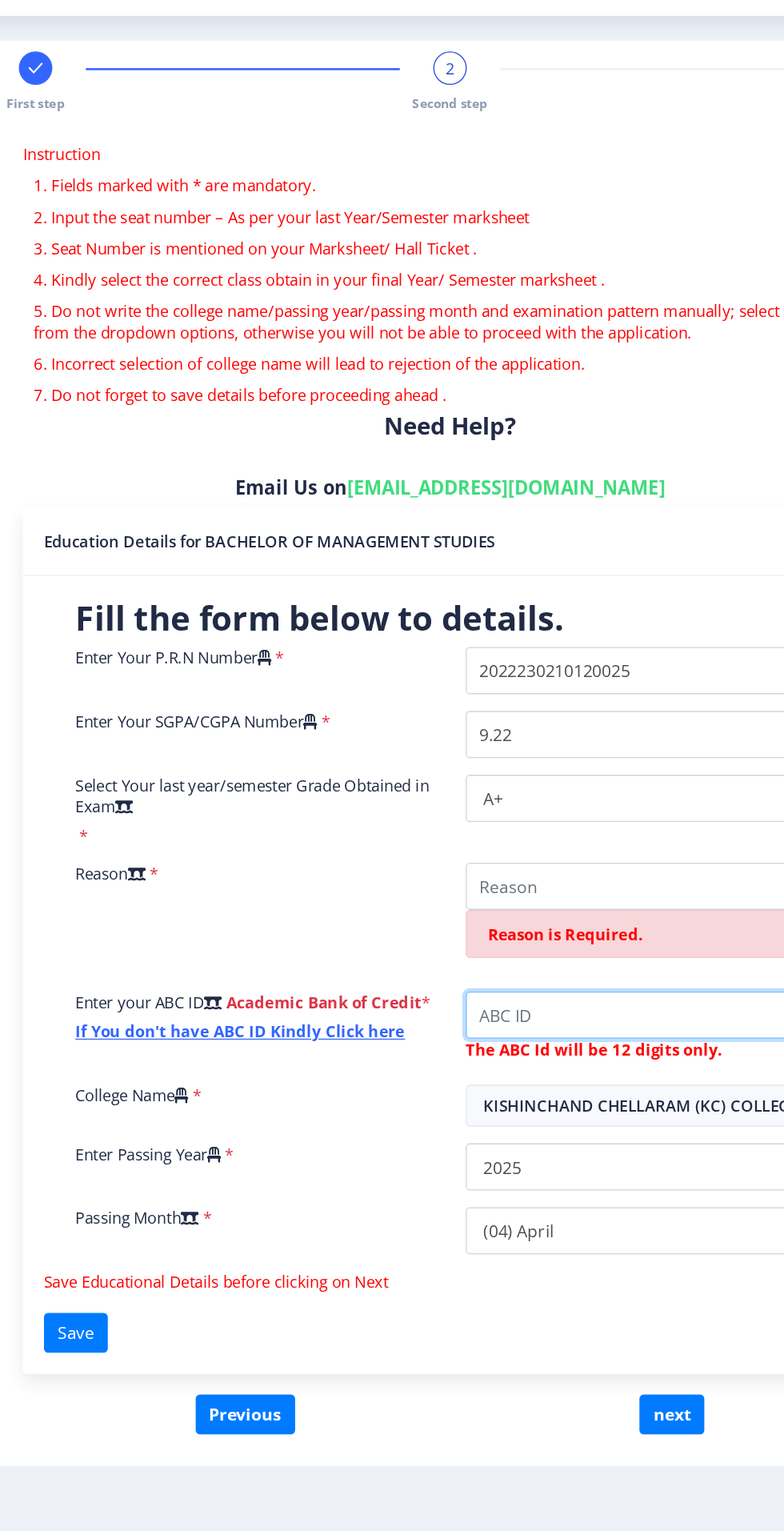
click at [550, 806] on input "College Name" at bounding box center [563, 824] width 274 height 36
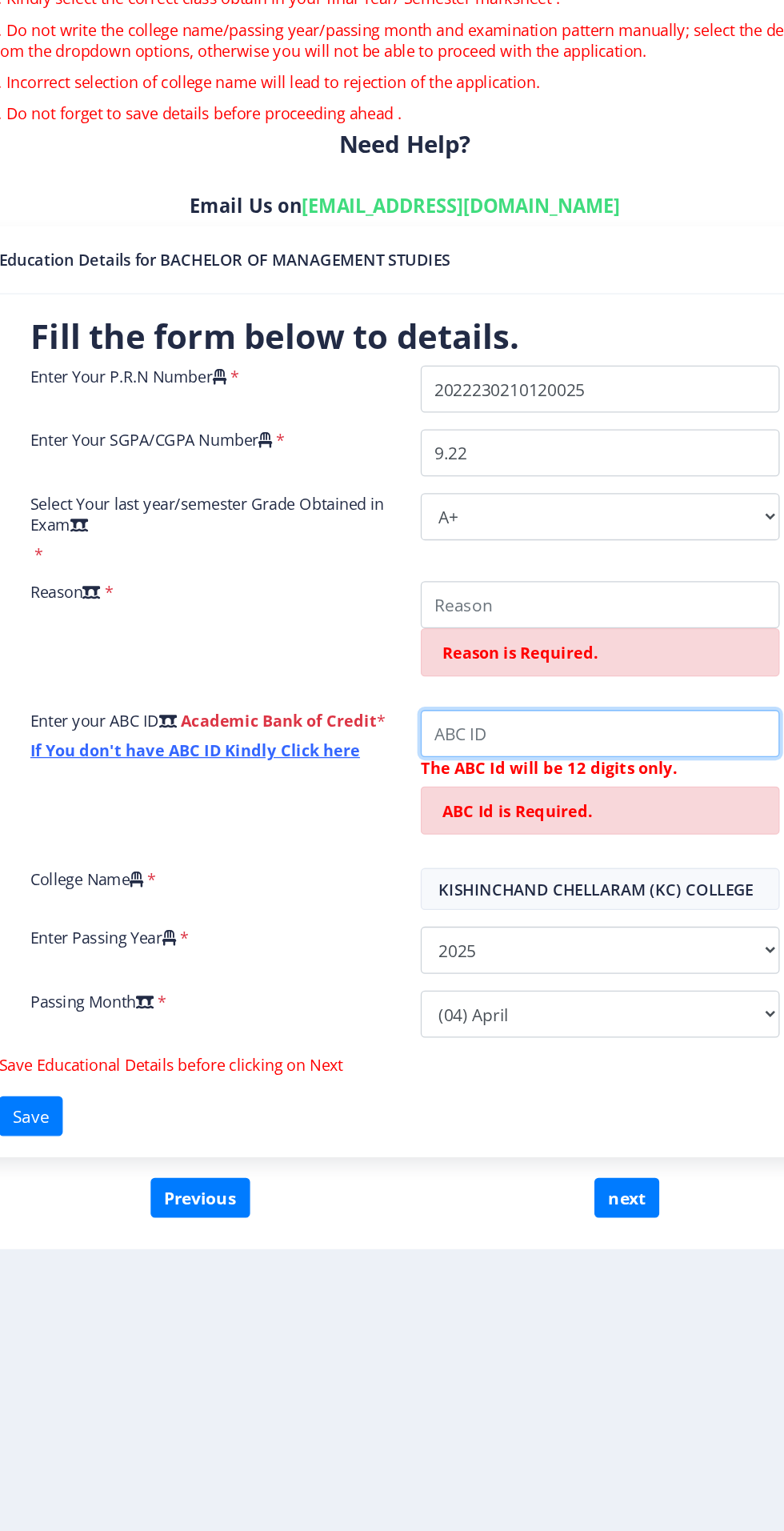
scroll to position [104, 0]
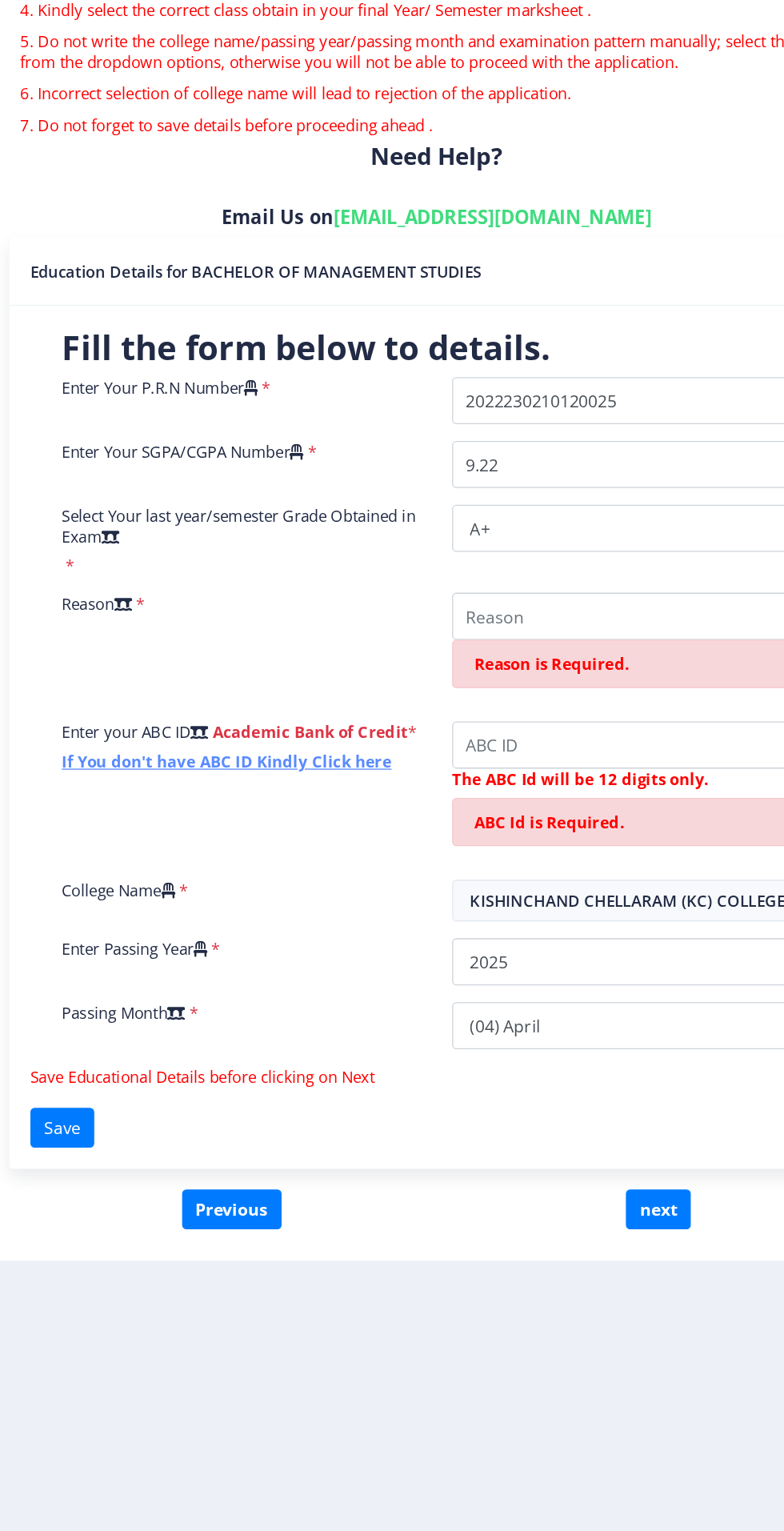
click at [221, 829] on link "If You don't have ABC ID Kindly Click here" at bounding box center [254, 837] width 252 height 16
